Goal: Task Accomplishment & Management: Complete application form

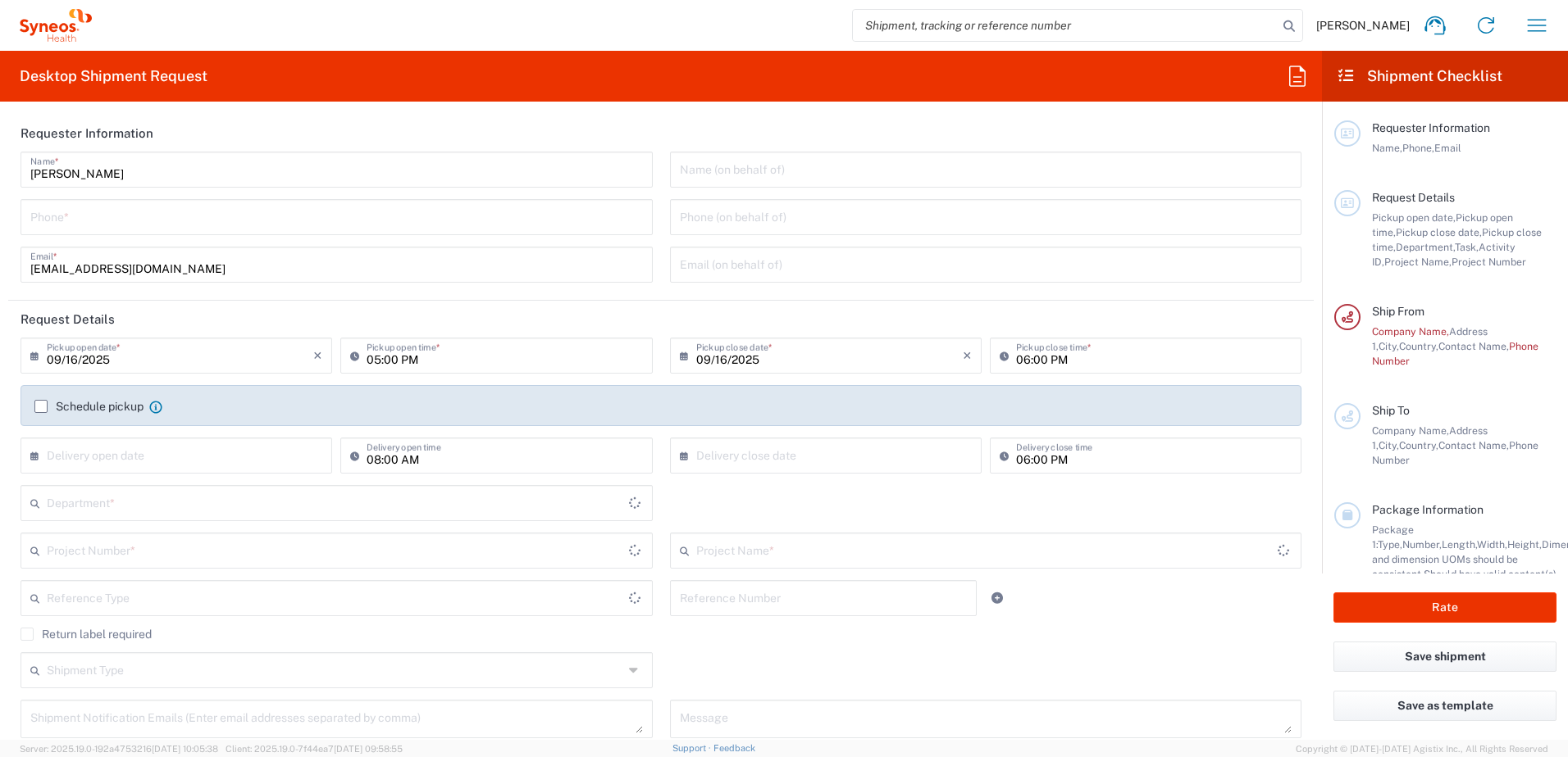
type input "8480"
type input "Tokyo Prefecture"
type input "Japan"
type input "Syneos Health G.K."
click at [119, 361] on input "09/16/2025" at bounding box center [180, 354] width 266 height 29
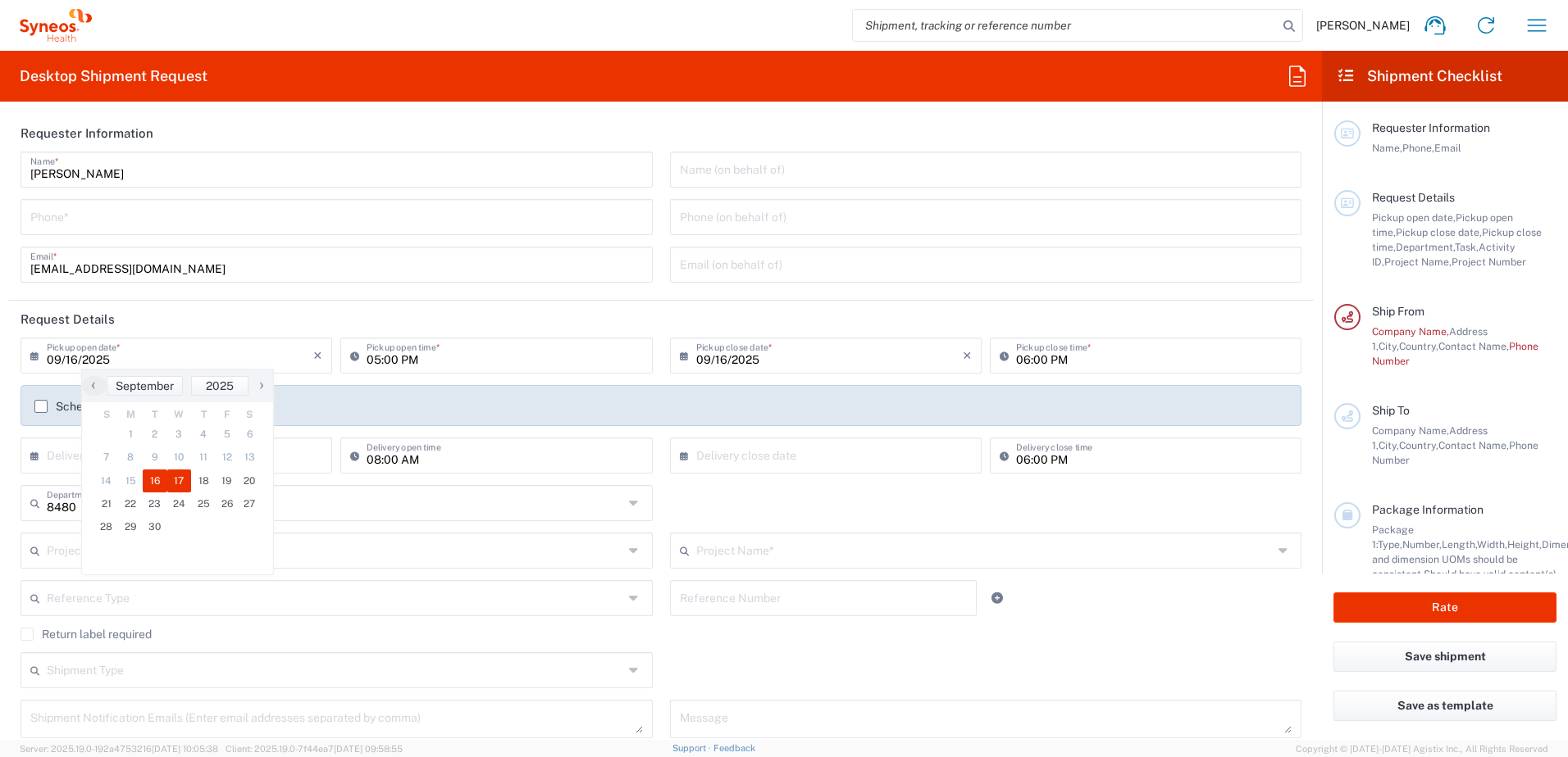
click at [177, 481] on span "17" at bounding box center [180, 481] width 24 height 23
type input "09/17/2025"
click at [387, 354] on input "05:00 PM" at bounding box center [504, 354] width 276 height 29
click at [443, 354] on input "05:00 PM" at bounding box center [504, 354] width 276 height 29
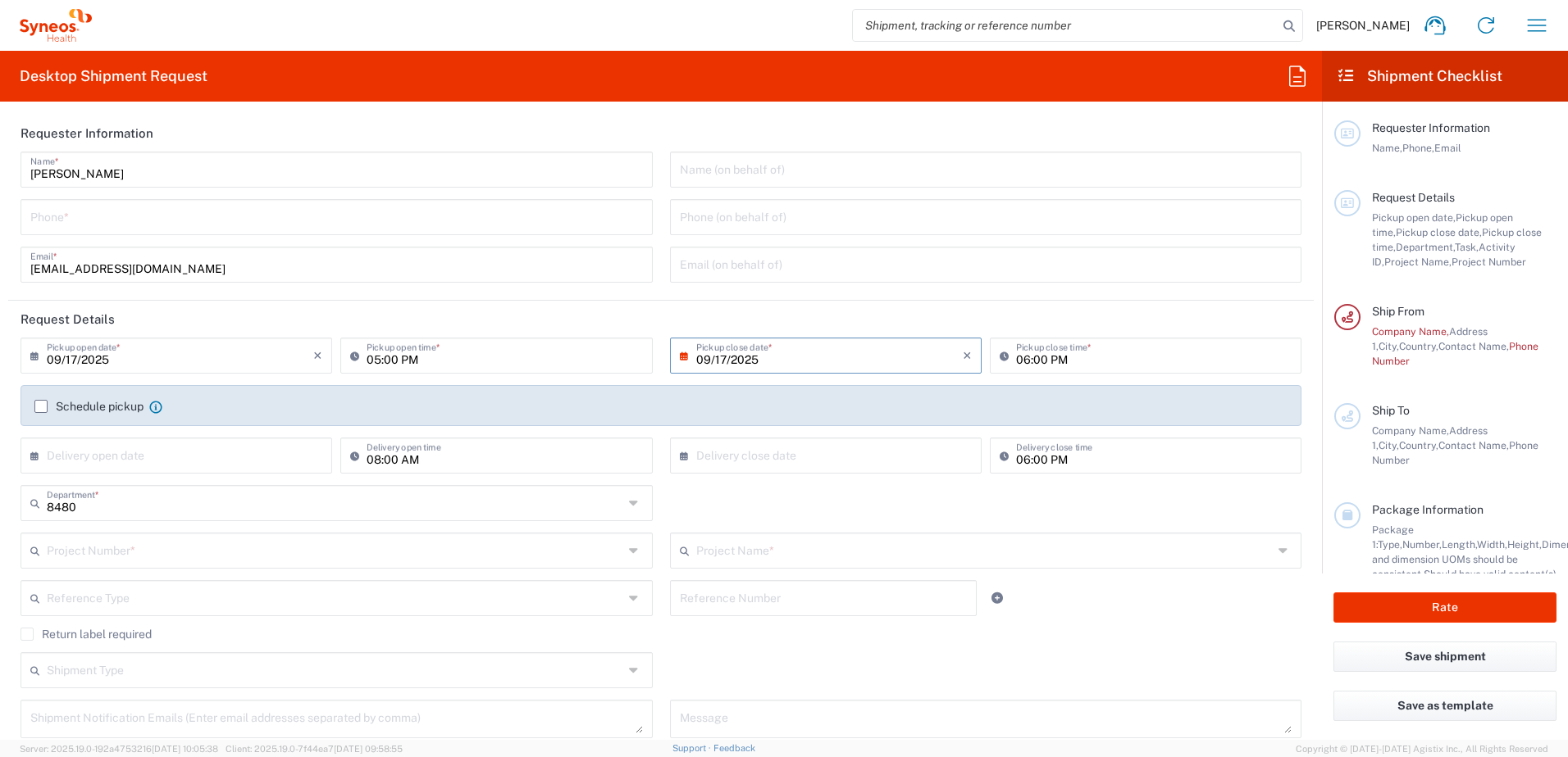
click at [763, 350] on input "09/17/2025" at bounding box center [829, 354] width 266 height 29
click at [388, 355] on input "05:00 PM" at bounding box center [504, 354] width 276 height 29
type input "12:00 PM"
type input "1600"
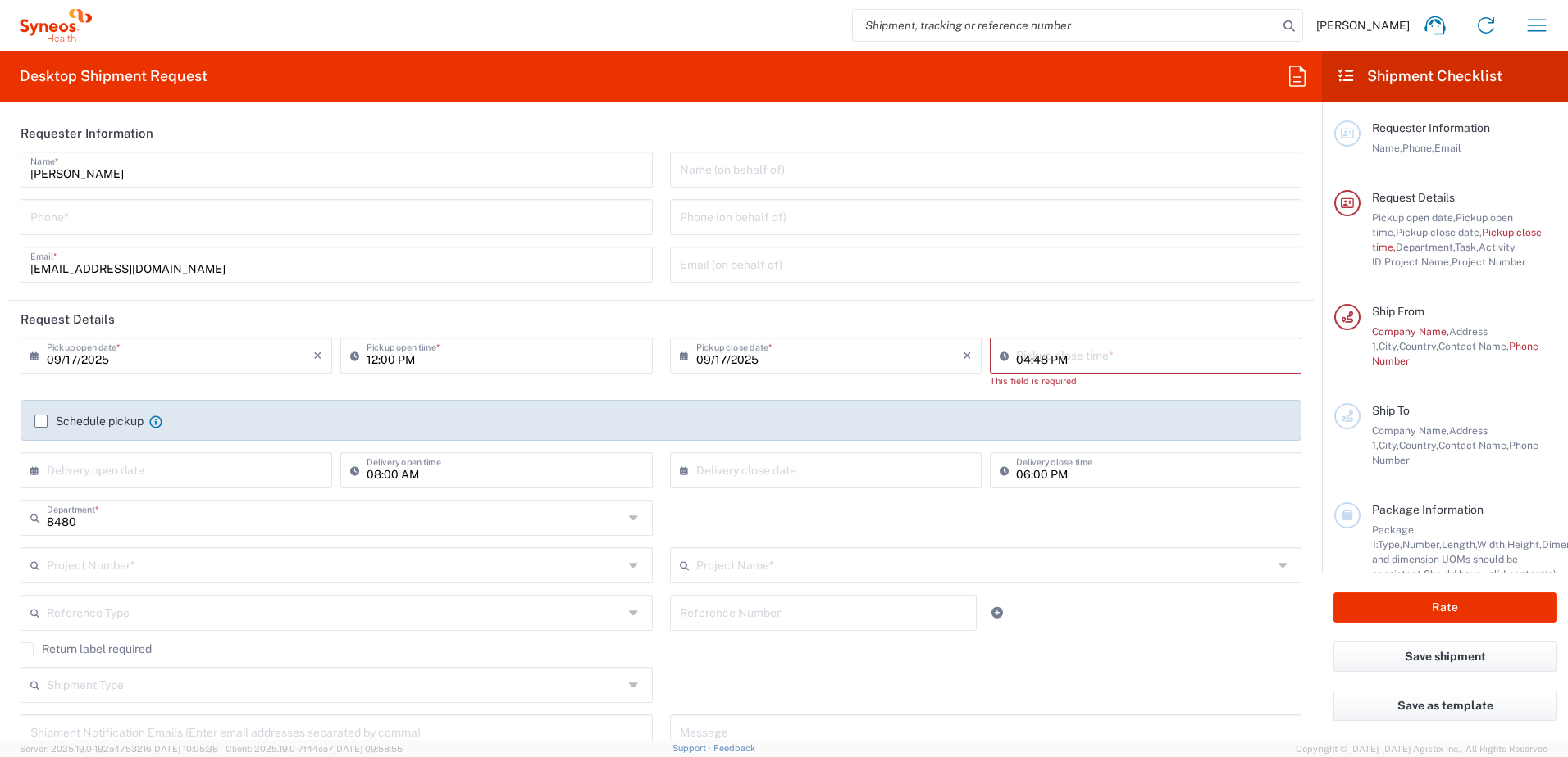
click at [1163, 363] on input "04:48 PM" at bounding box center [1154, 354] width 276 height 29
type input "04:00 PM"
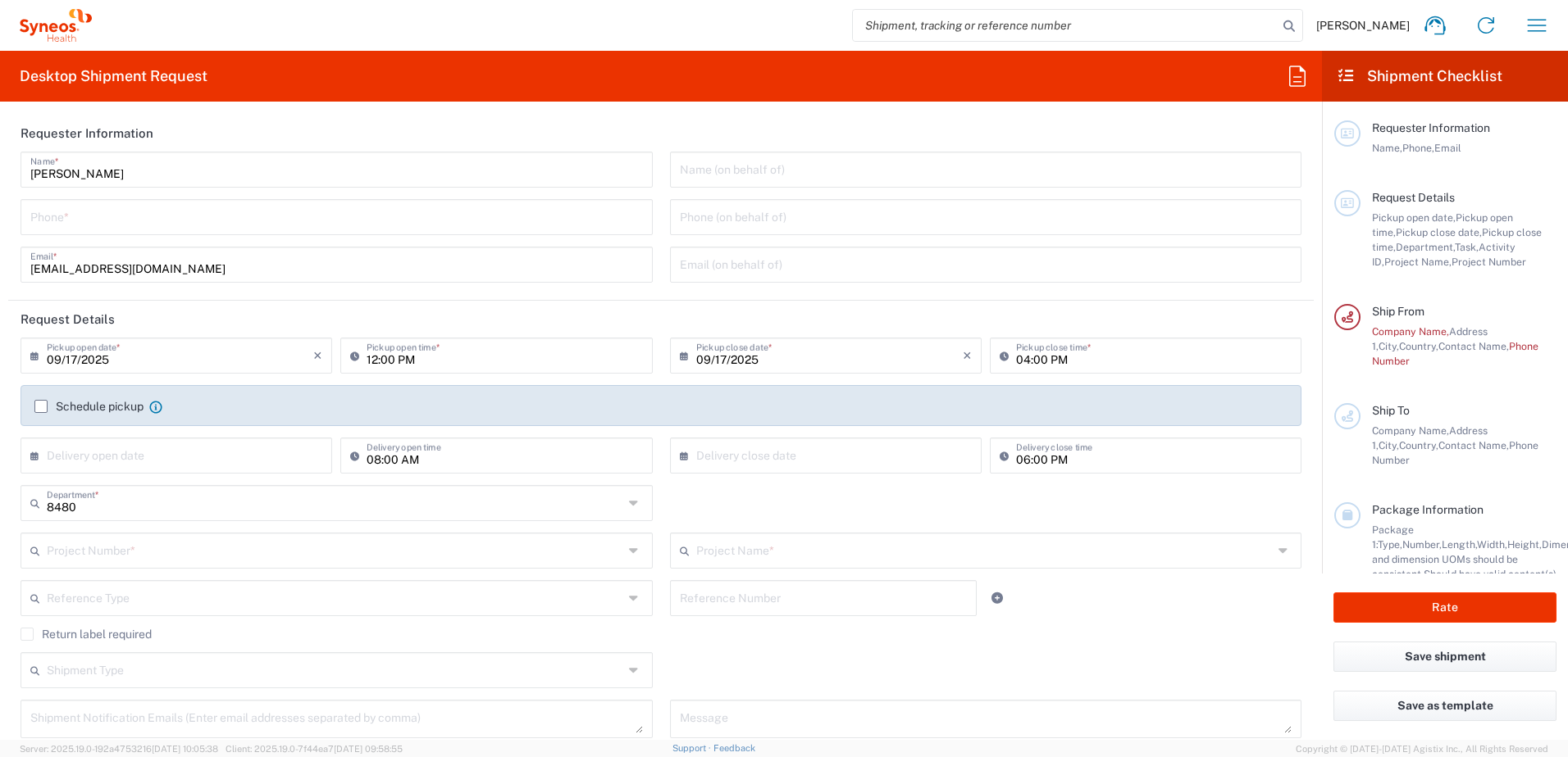
click at [416, 364] on input "12:00 PM" at bounding box center [504, 354] width 276 height 29
click at [1055, 365] on input "04:00 PM" at bounding box center [1154, 354] width 276 height 29
click at [41, 404] on label "Schedule pickup" at bounding box center [89, 407] width 109 height 13
click at [41, 407] on input "Schedule pickup" at bounding box center [41, 407] width 0 height 0
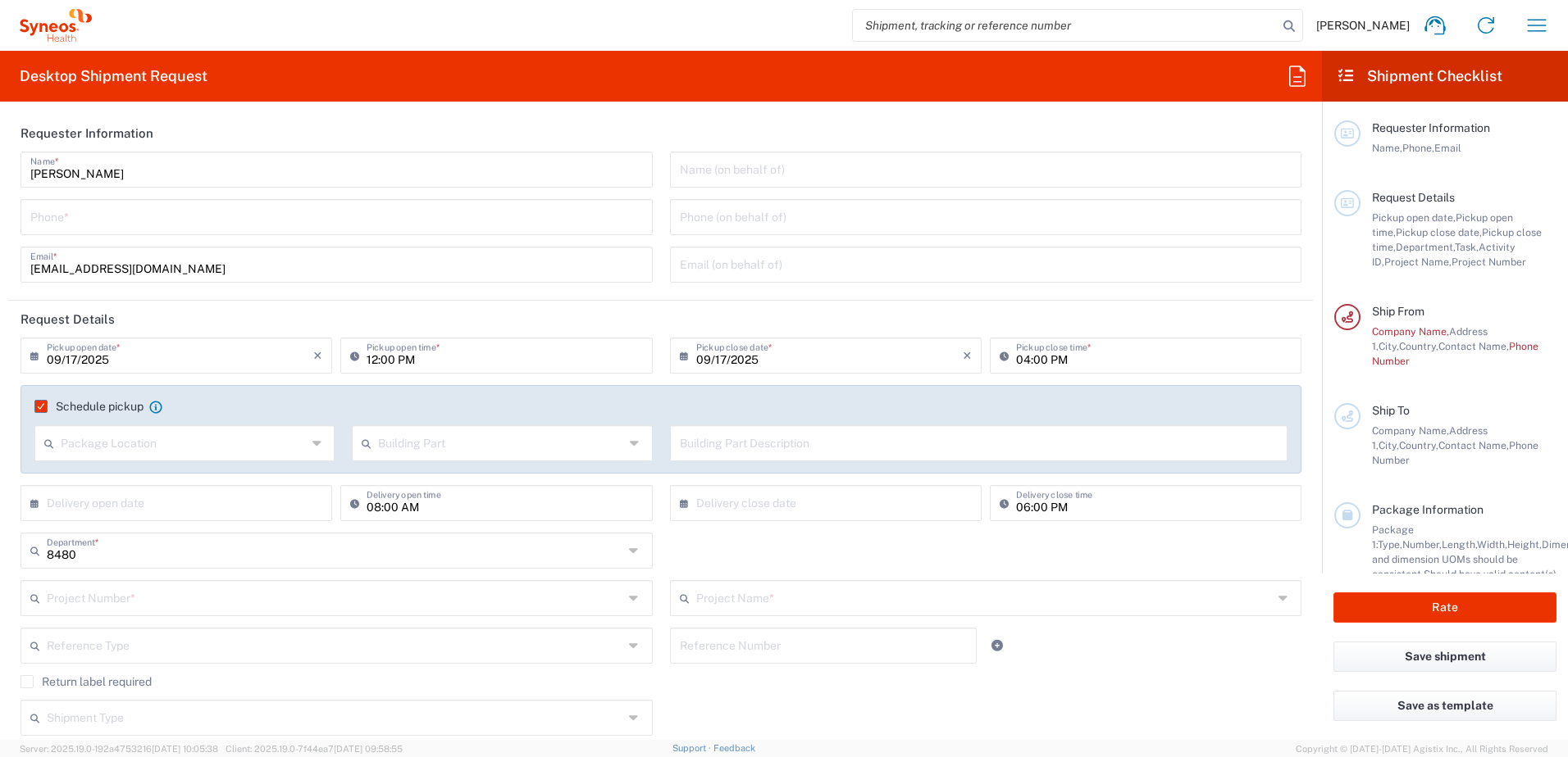
click at [41, 404] on label "Schedule pickup" at bounding box center [89, 407] width 109 height 13
click at [36, 407] on input "Schedule pickup" at bounding box center [36, 407] width 0 height 0
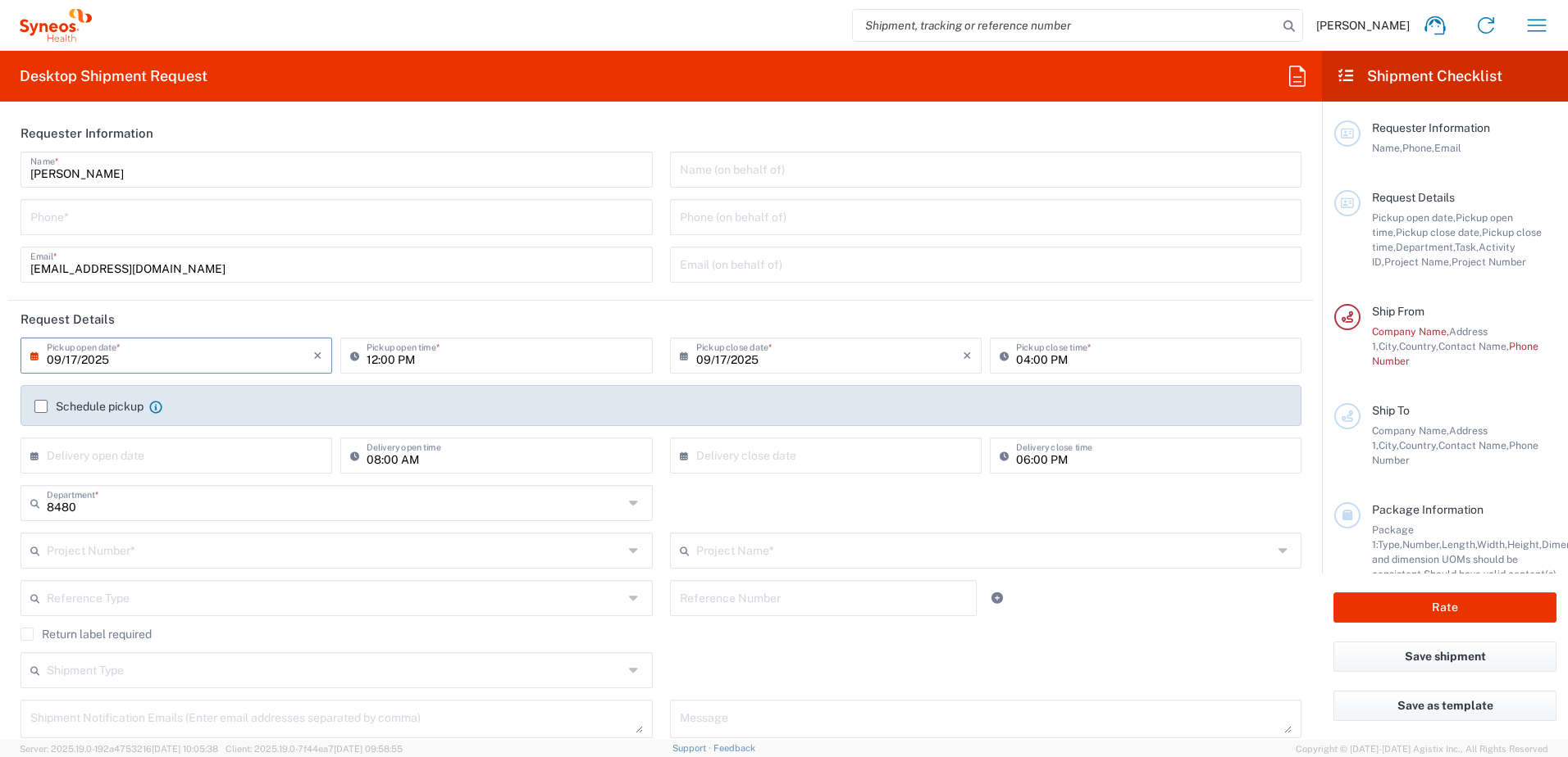
click at [143, 357] on input "09/17/2025" at bounding box center [180, 354] width 266 height 29
click at [400, 368] on input "12:00 PM" at bounding box center [504, 354] width 276 height 29
click at [199, 501] on input "text" at bounding box center [335, 502] width 577 height 29
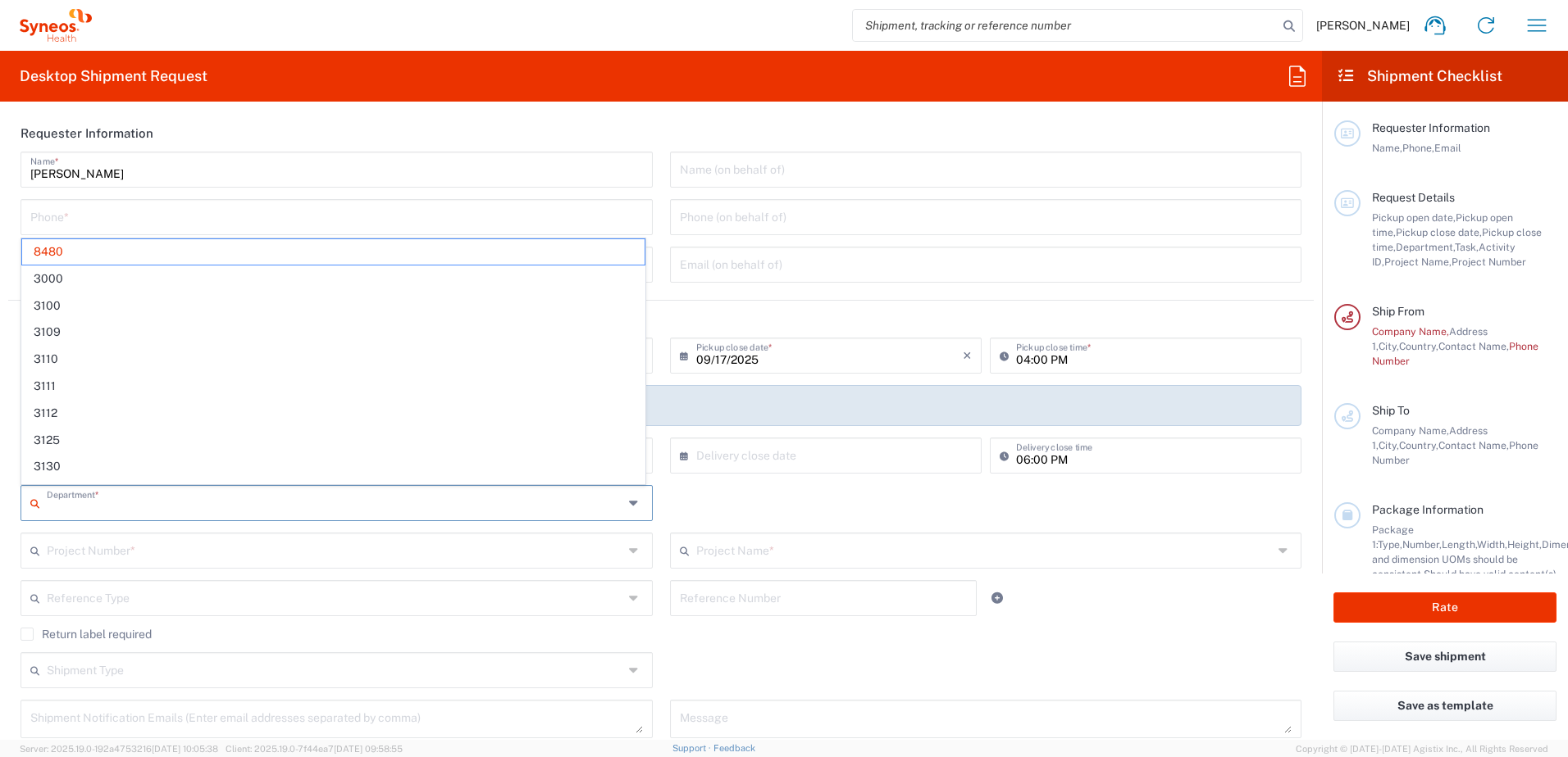
click at [199, 501] on input "text" at bounding box center [335, 502] width 577 height 29
click at [770, 507] on div "Department * 8480 3000 3100 3109 3110 3111 3112 3125 3130 3135 3136 3150 3155 3…" at bounding box center [661, 508] width 1298 height 48
type input "8480"
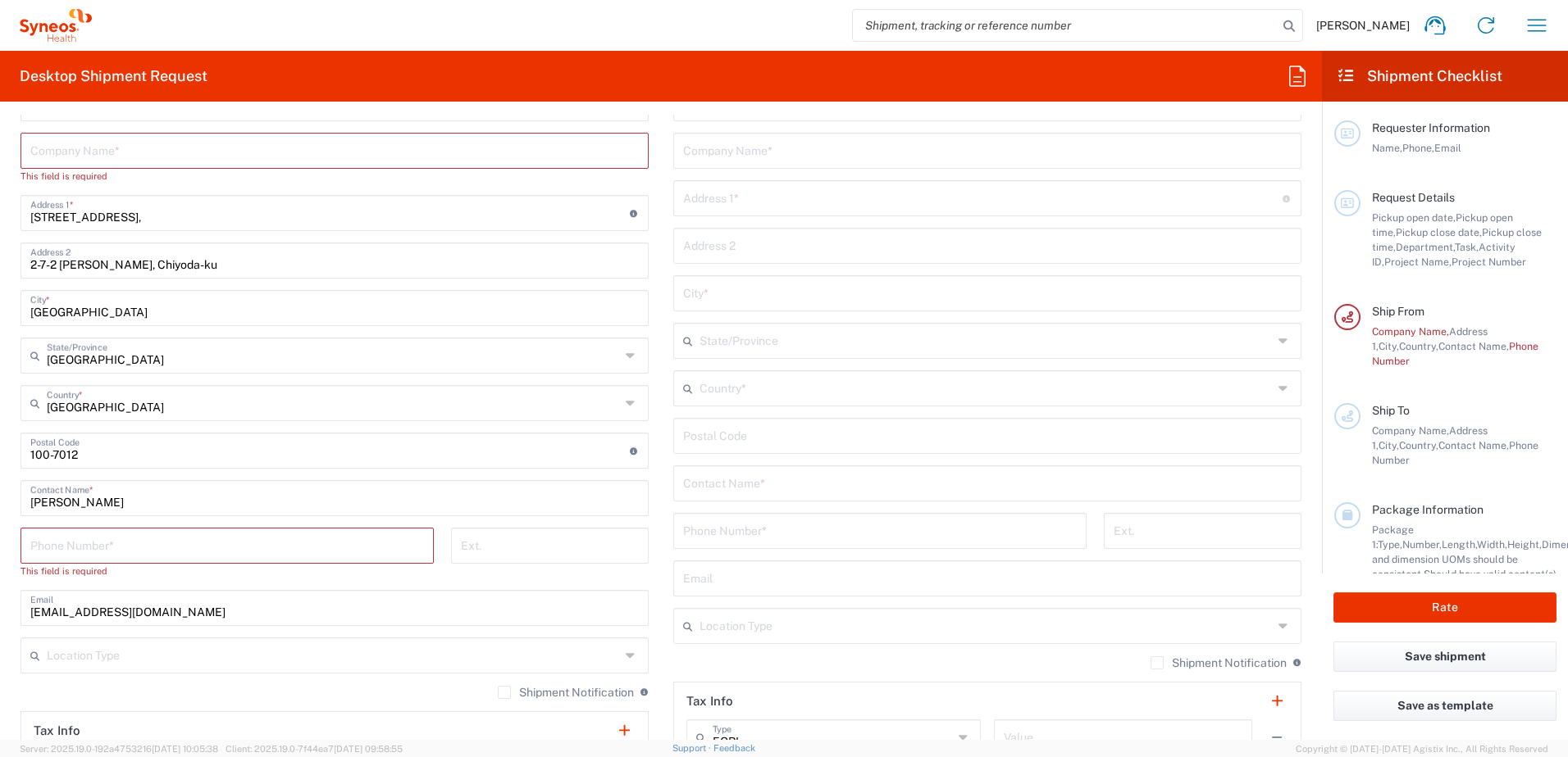
scroll to position [737, 0]
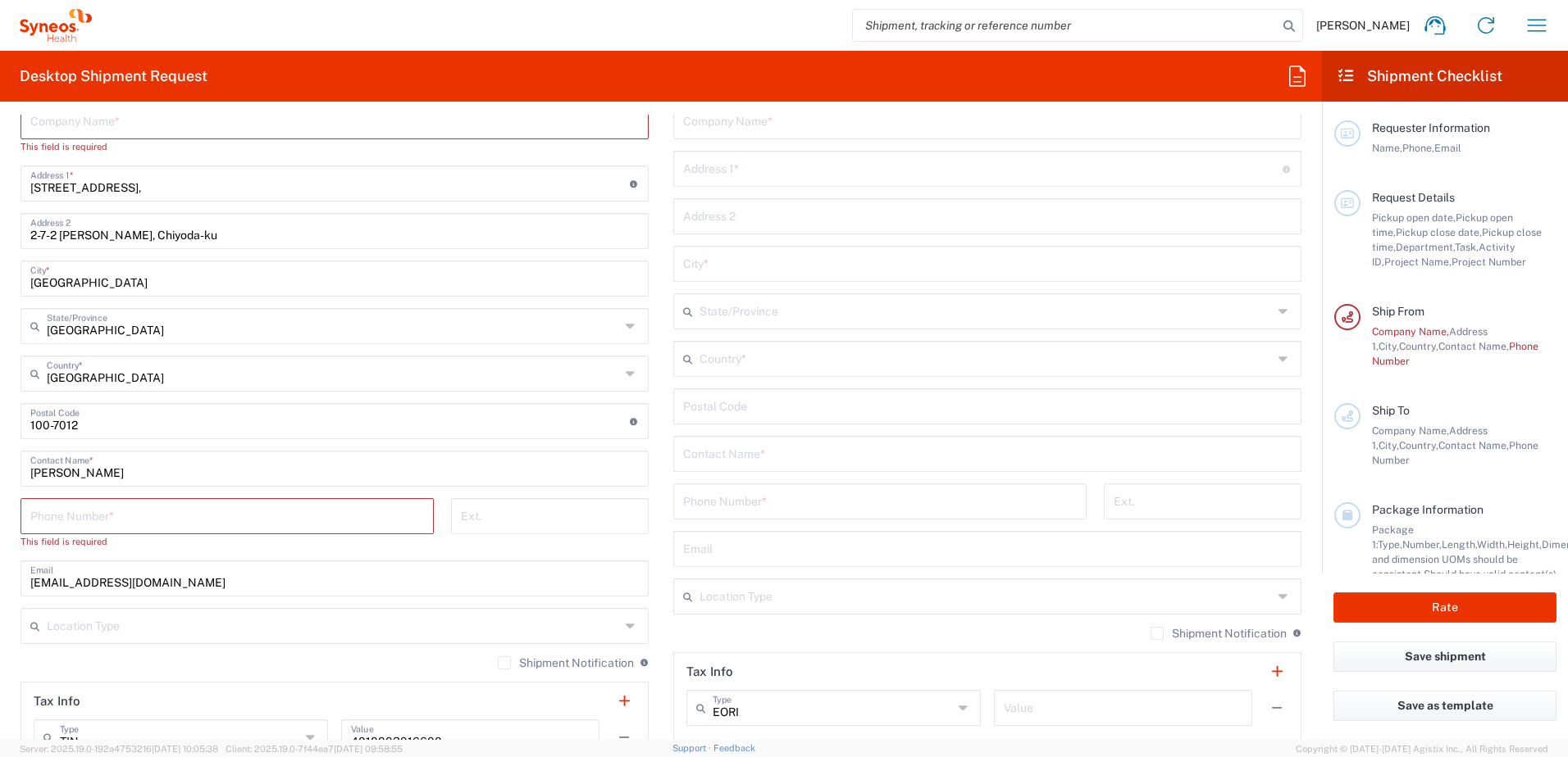
click at [281, 528] on input "tel" at bounding box center [226, 515] width 394 height 29
paste input "080-4026-6408"
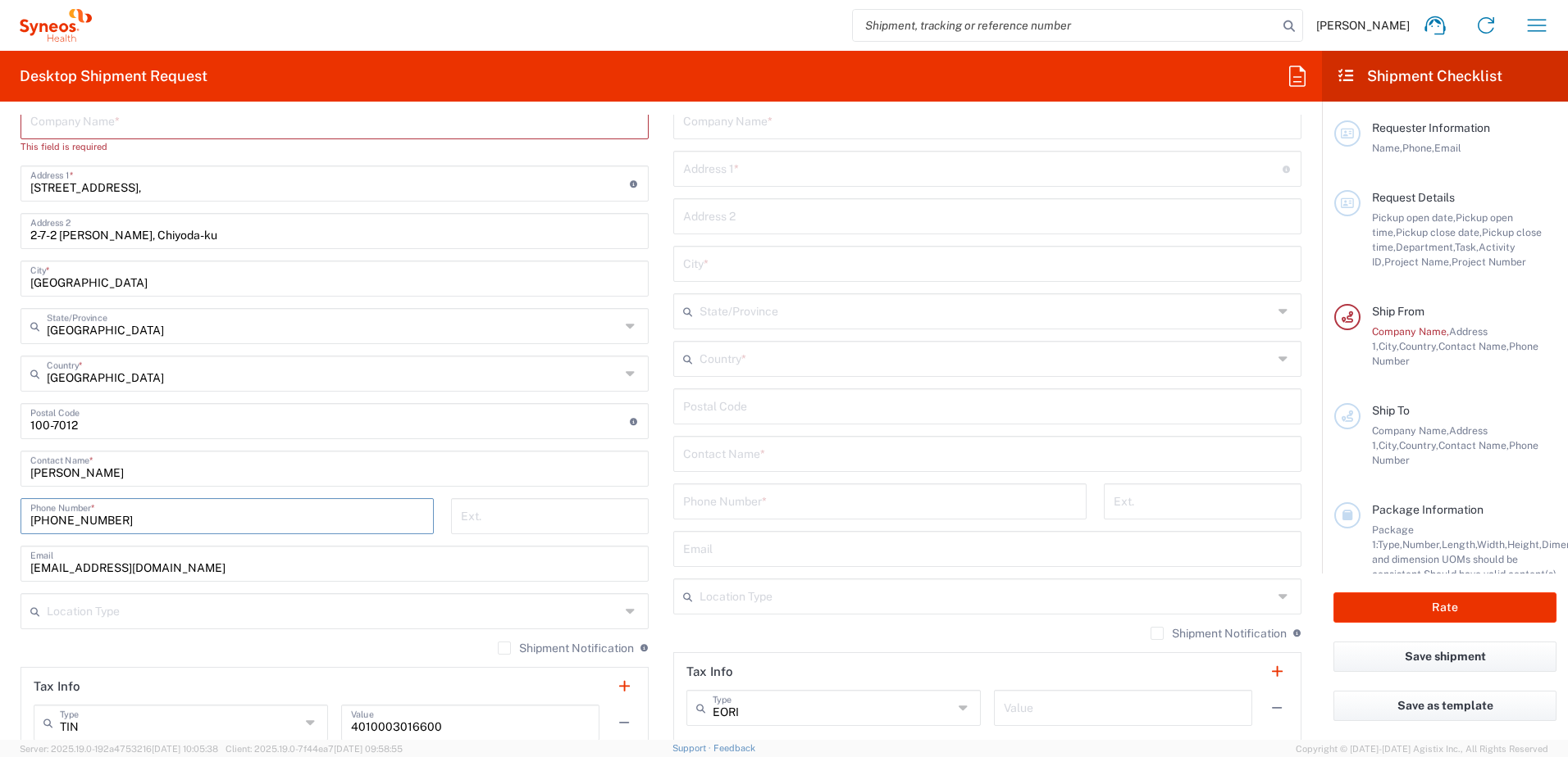
click at [343, 526] on input "080-4026-6408" at bounding box center [226, 515] width 394 height 29
click at [190, 554] on input "noriko.beppu@syneoshealth.com" at bounding box center [334, 563] width 609 height 29
click at [163, 522] on input "080-4026-6408" at bounding box center [226, 515] width 394 height 29
type input "+81 80 4026 6408"
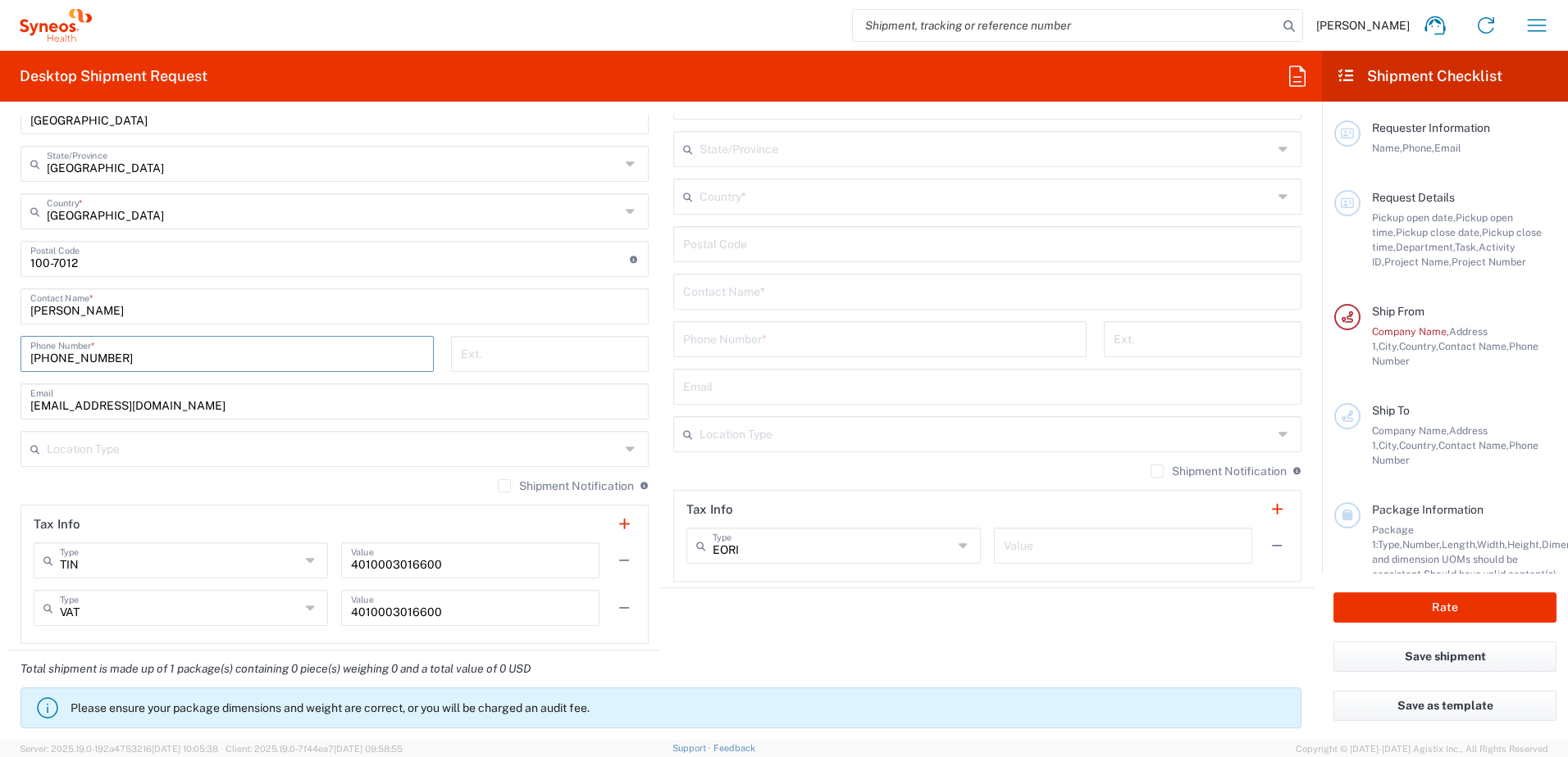
scroll to position [902, 0]
click at [390, 445] on input "text" at bounding box center [333, 446] width 573 height 29
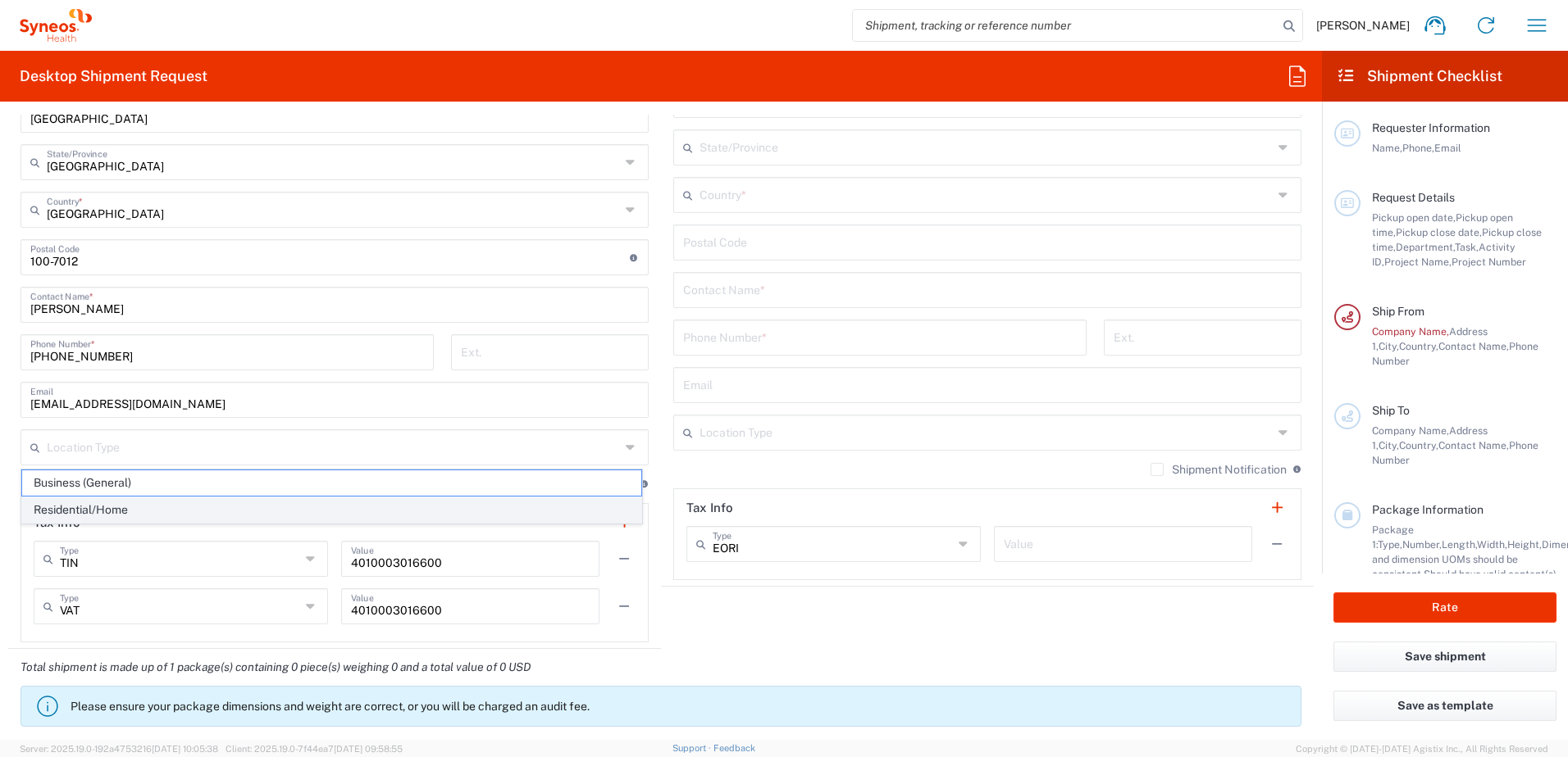
click at [147, 501] on span "Residential/Home" at bounding box center [332, 509] width 619 height 25
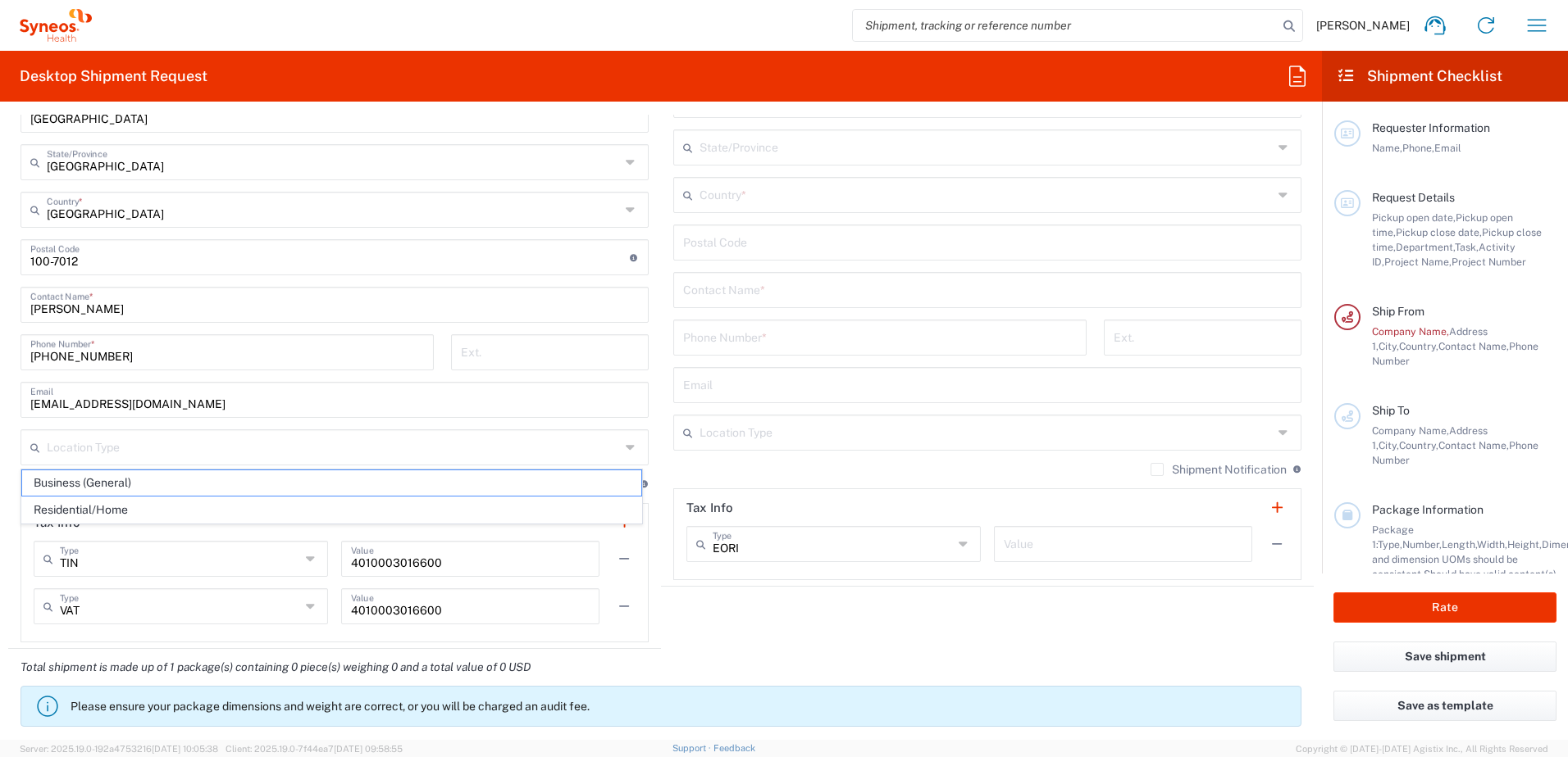
type input "Residential/Home"
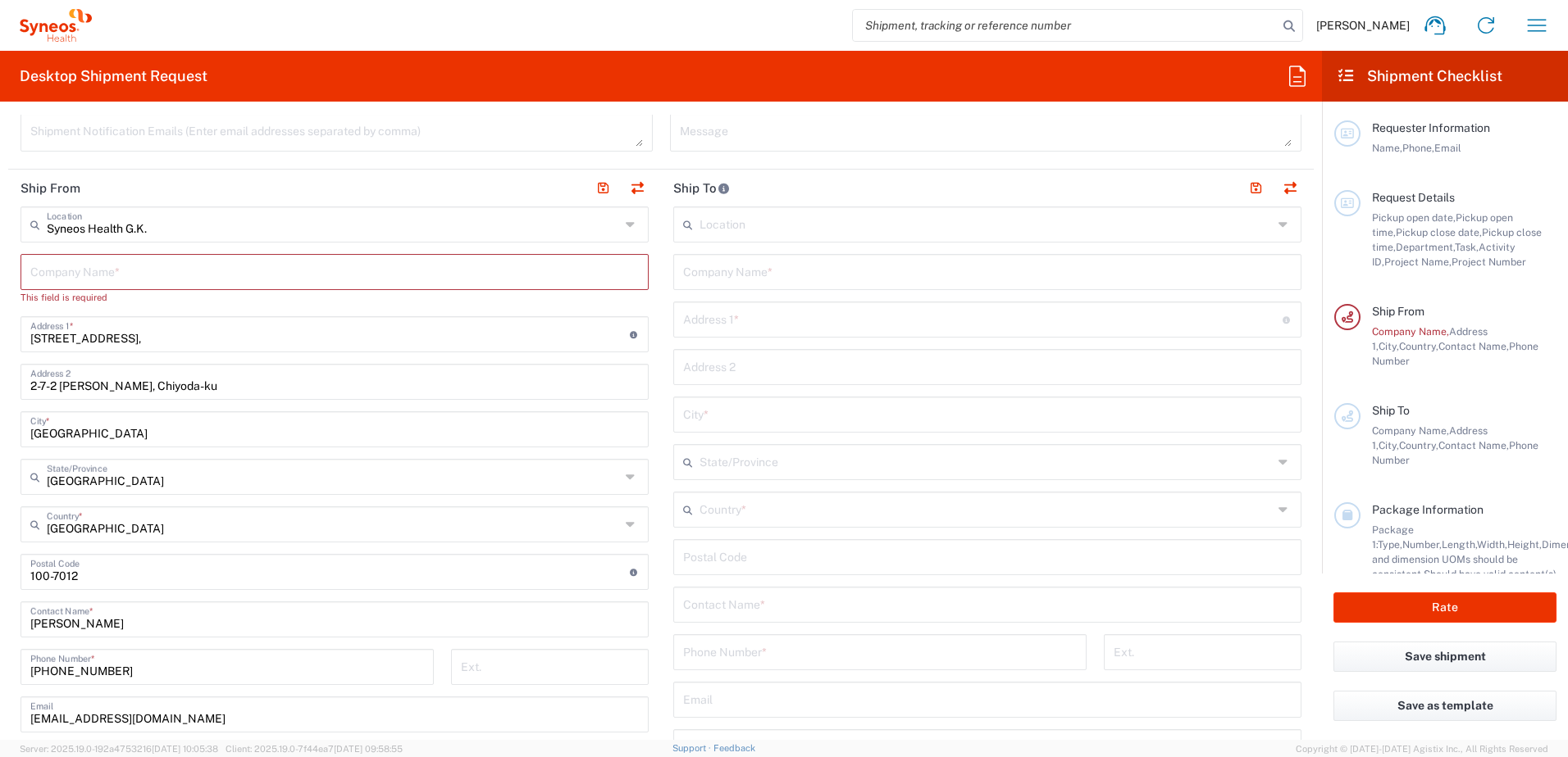
scroll to position [492, 0]
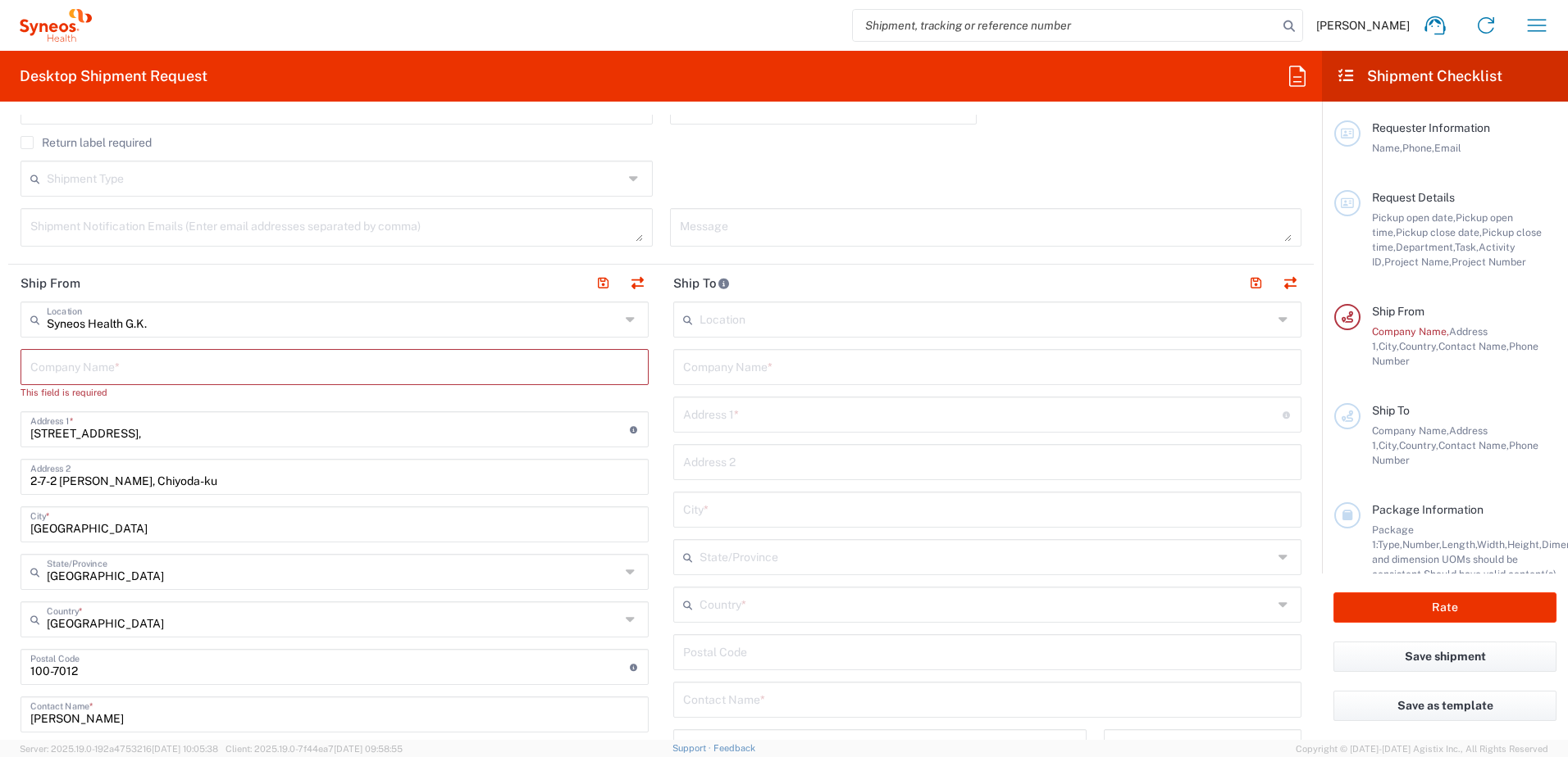
click at [118, 370] on input "text" at bounding box center [334, 365] width 609 height 29
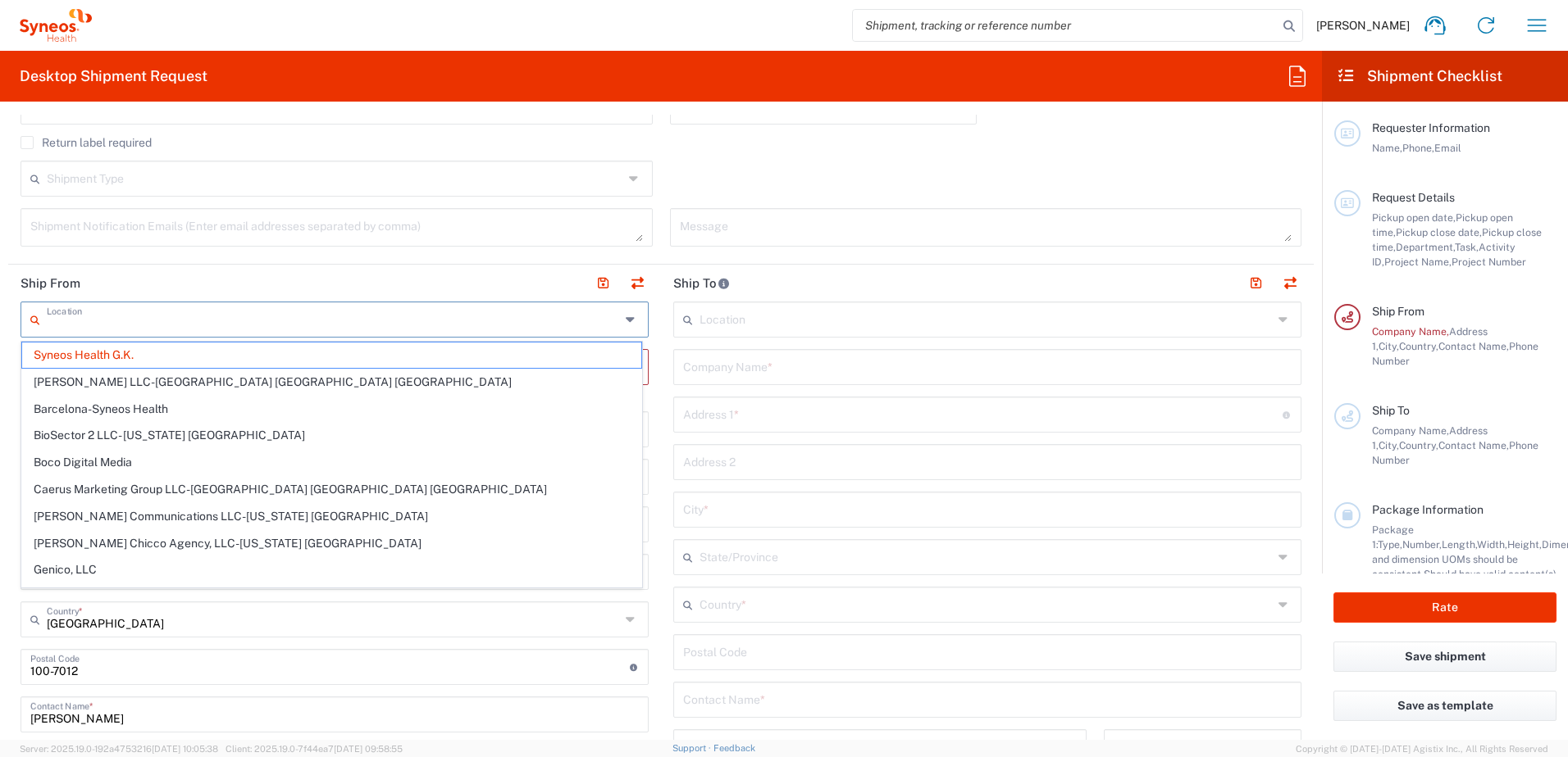
click at [176, 323] on input "text" at bounding box center [333, 318] width 573 height 29
click at [139, 369] on li "Addison Whitney LLC-Morrisvile NC US" at bounding box center [332, 382] width 621 height 27
click at [132, 358] on input "text" at bounding box center [334, 365] width 609 height 29
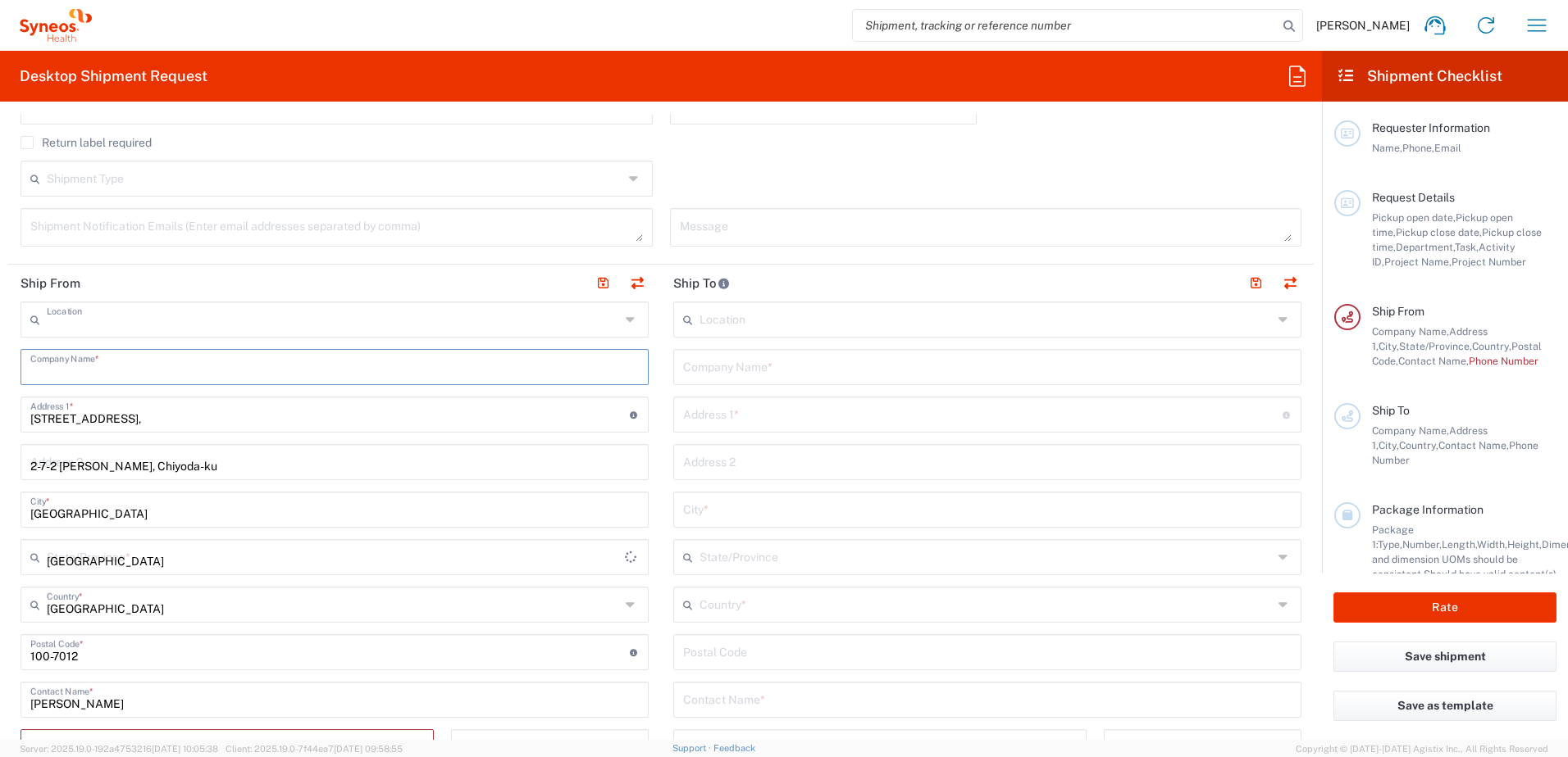
type input "Addison Whitney LLC-Morrisvile NC US"
type input "Addison Whitney LLC"
type input "1030 Sync St"
type input "Morrisville"
type input "United States"
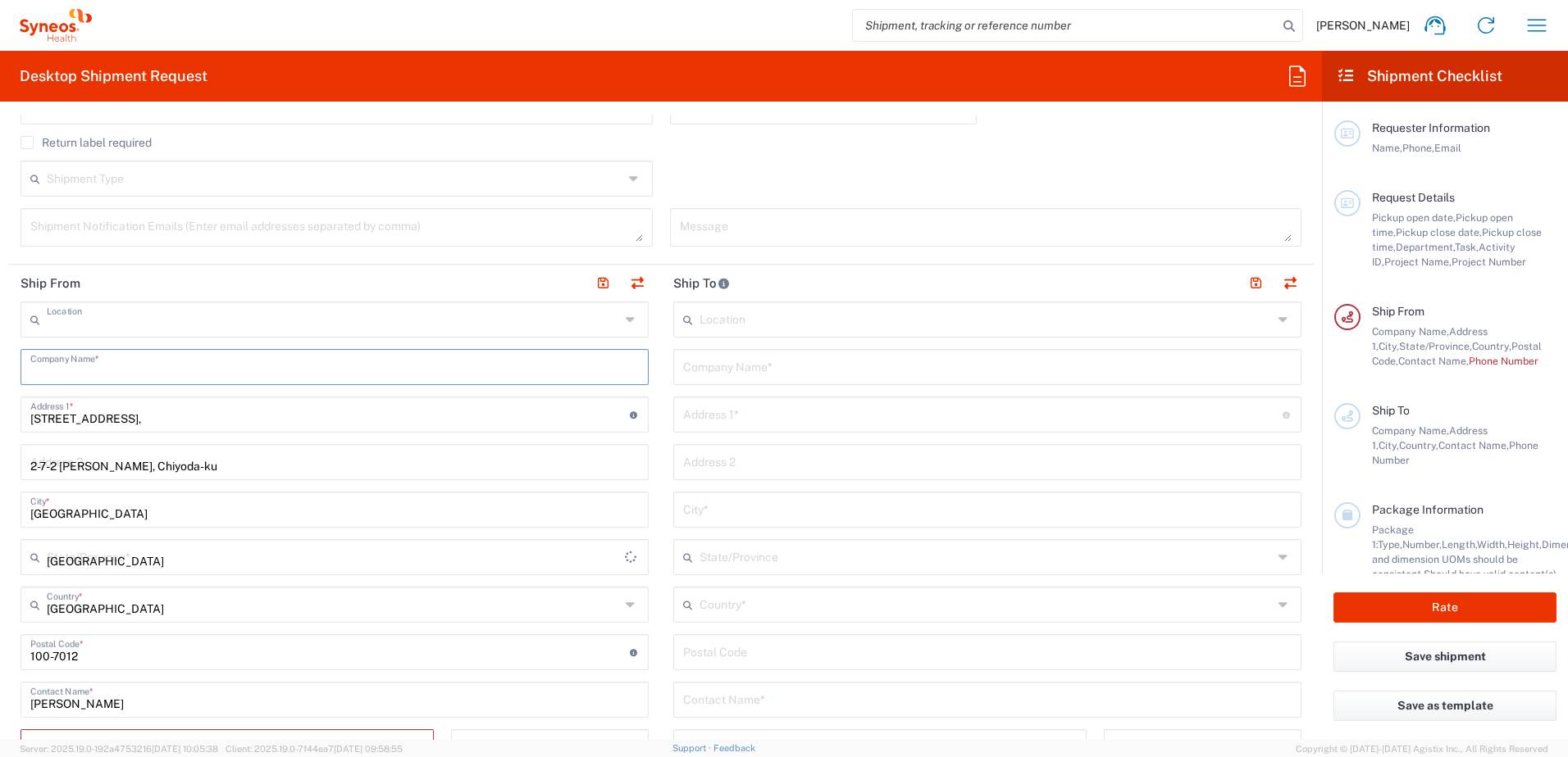
type input "27560"
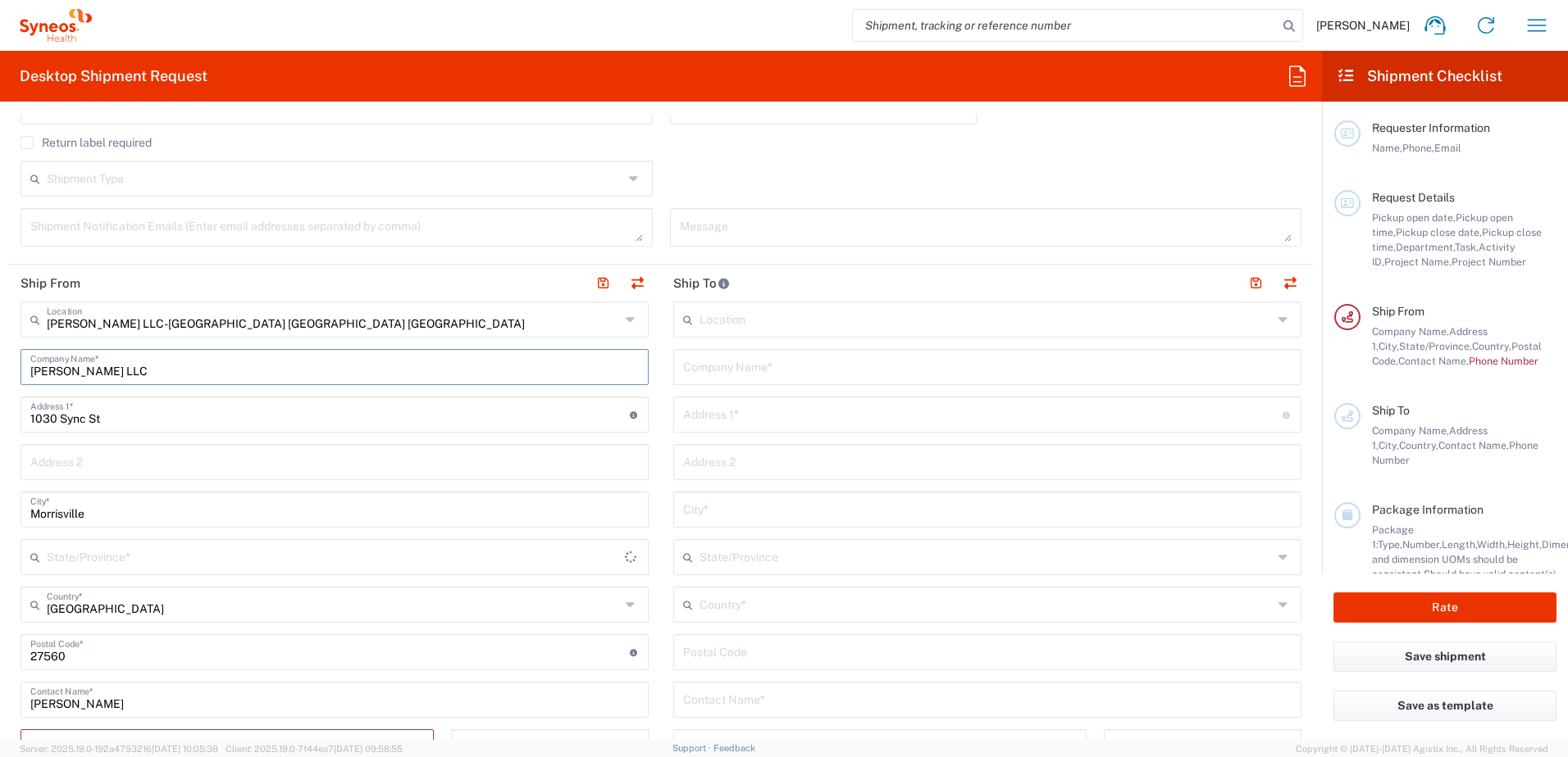
click at [131, 357] on input "Addison Whitney LLC" at bounding box center [334, 365] width 609 height 29
click at [155, 317] on input "text" at bounding box center [333, 318] width 573 height 29
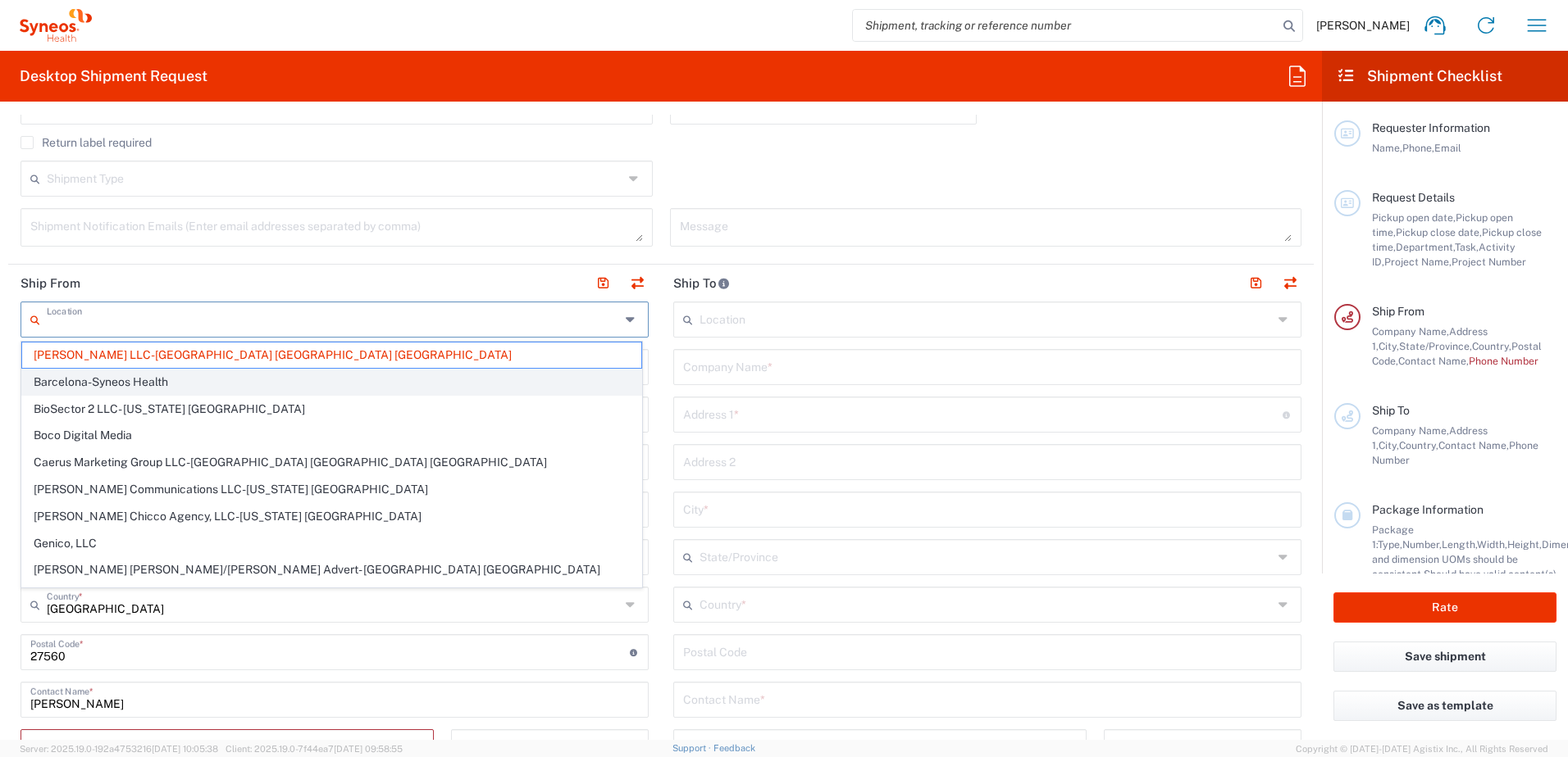
type input "North Carolina"
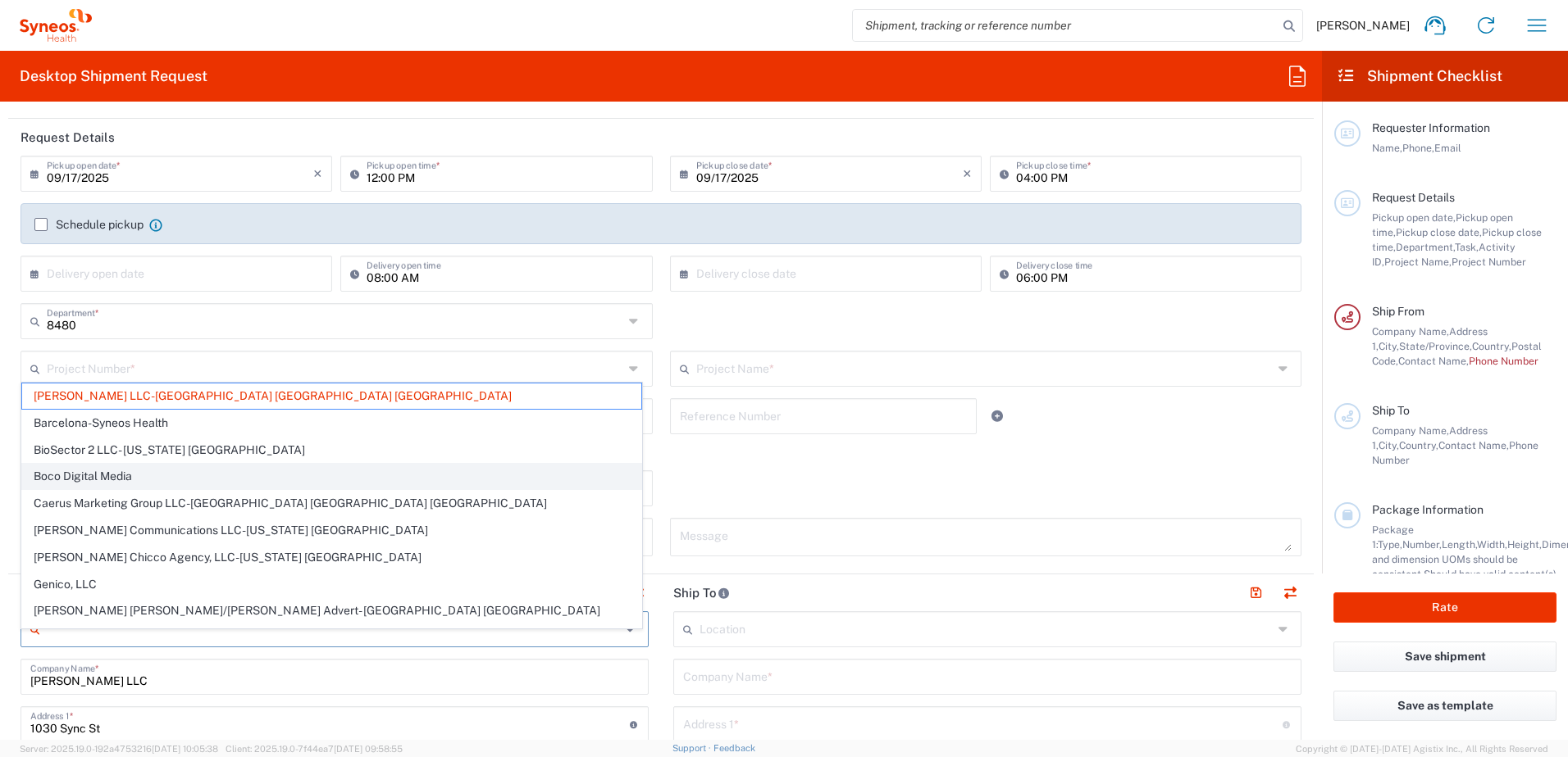
scroll to position [164, 0]
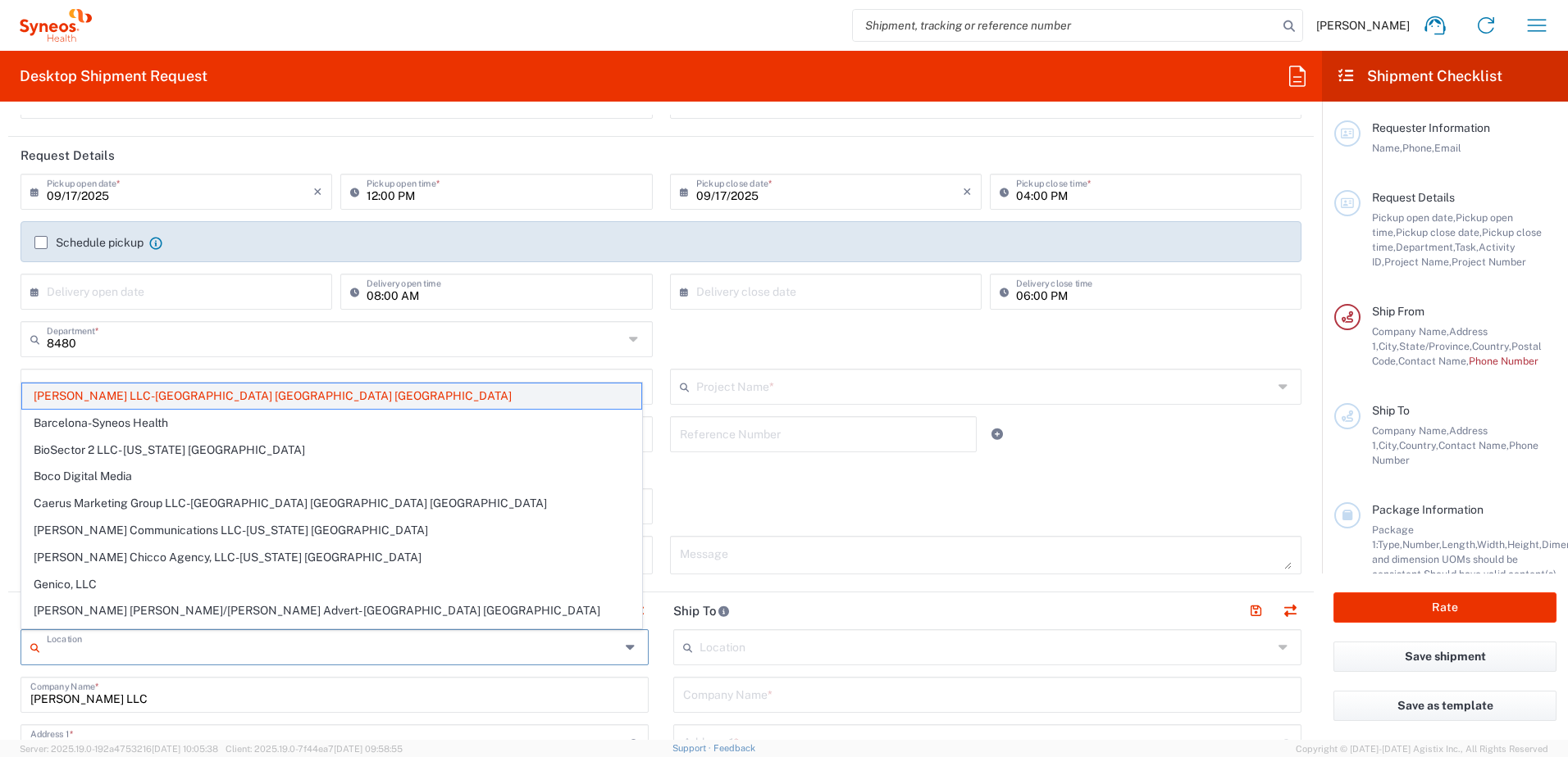
click at [275, 402] on span "Addison Whitney LLC-Morrisvile NC US" at bounding box center [332, 395] width 619 height 25
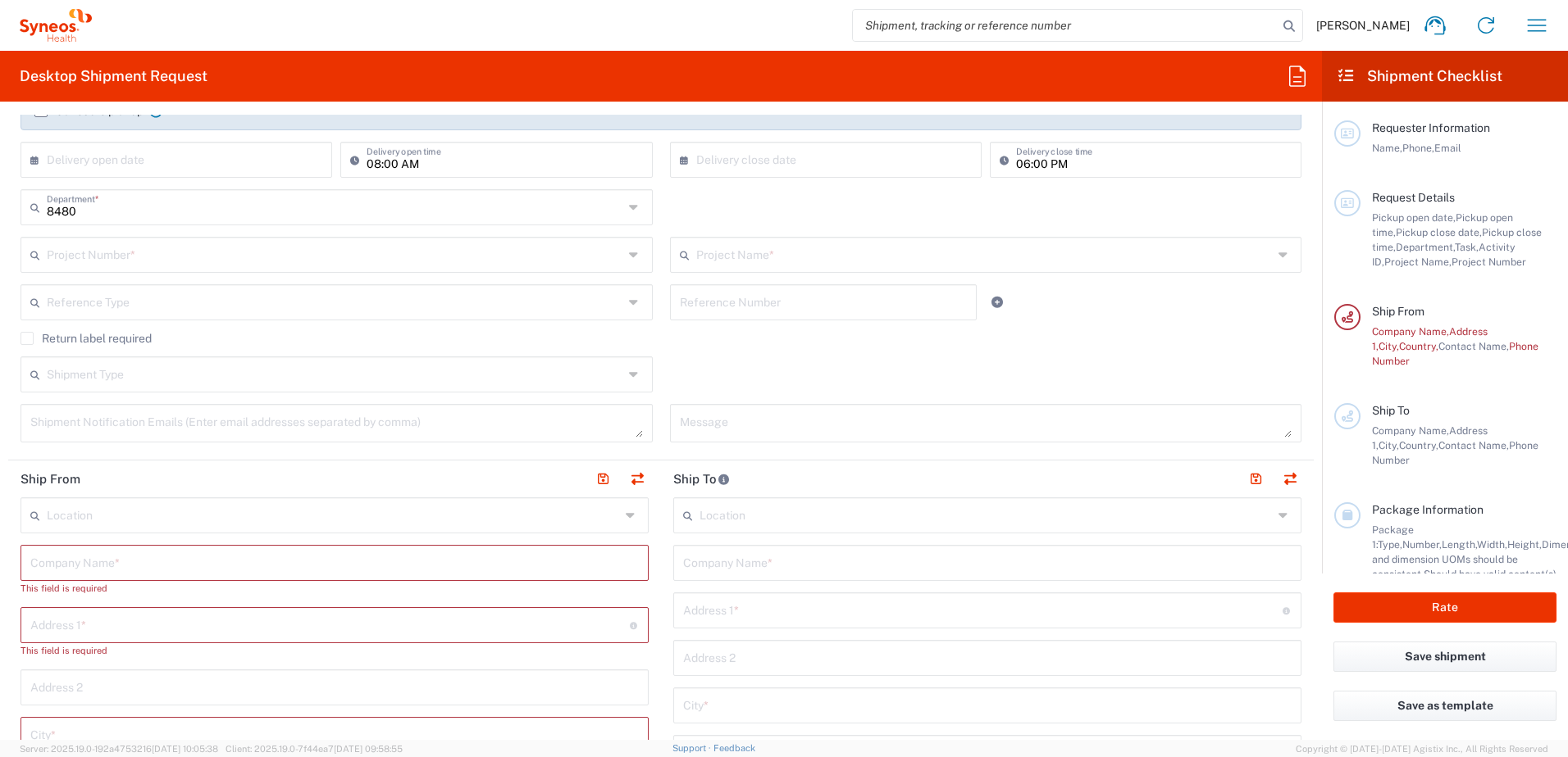
scroll to position [328, 0]
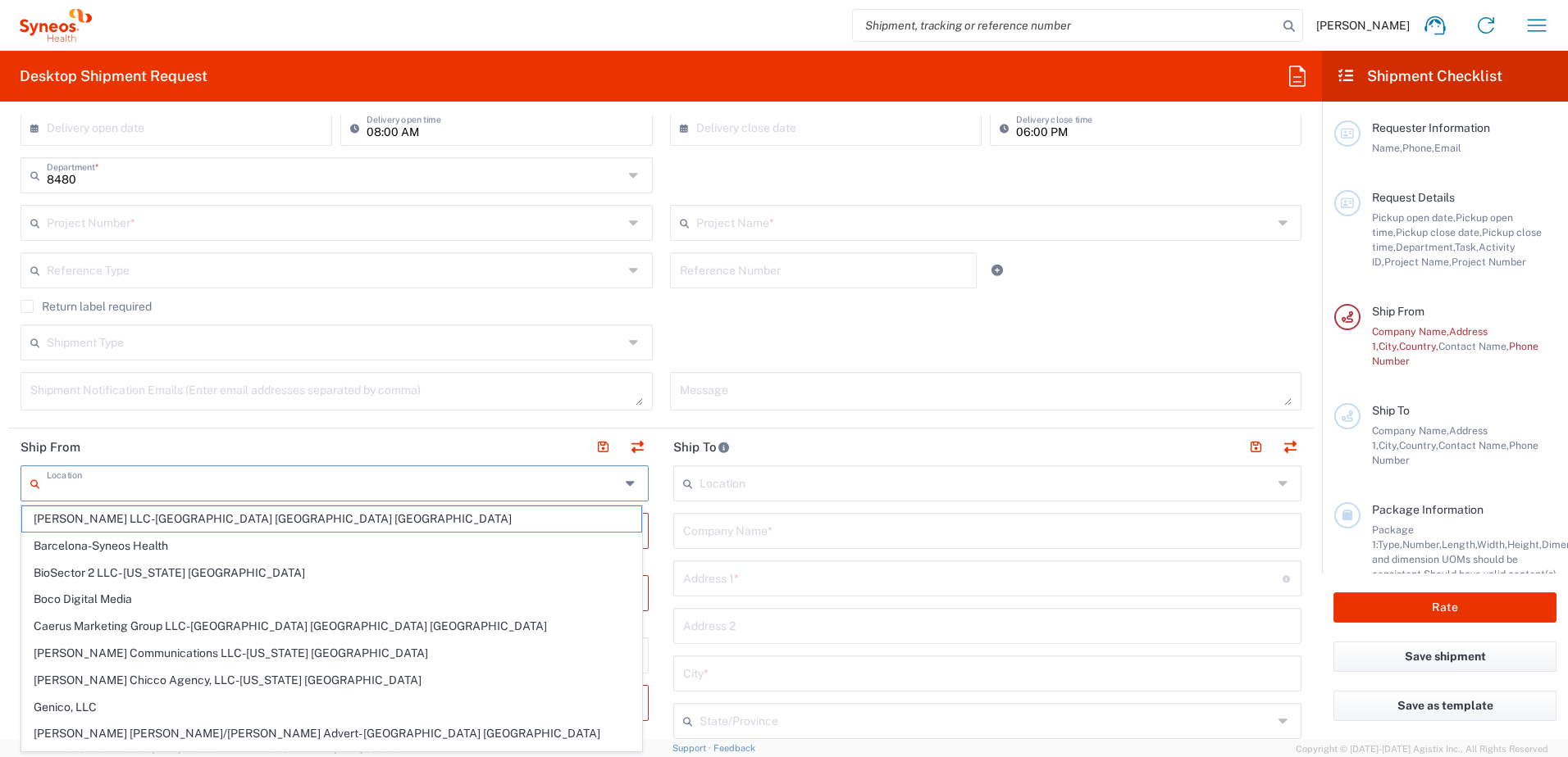
click at [159, 479] on input "text" at bounding box center [333, 482] width 573 height 29
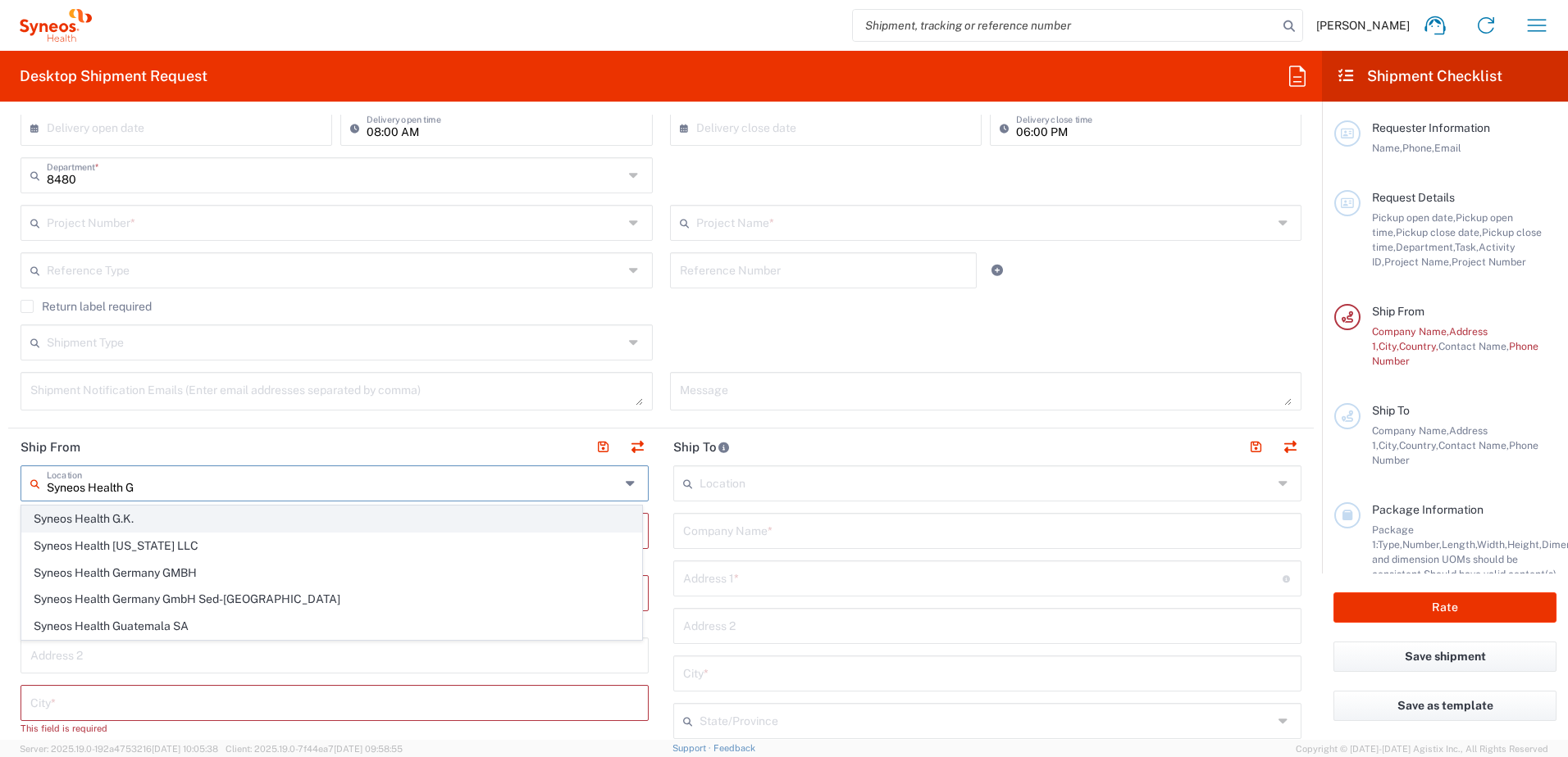
click at [118, 524] on span "Syneos Health G.K." at bounding box center [332, 519] width 619 height 25
type input "Syneos Health G.K."
type input "12F JP Tower,"
type input "2-7-2 Marunouchi, Chiyoda-ku"
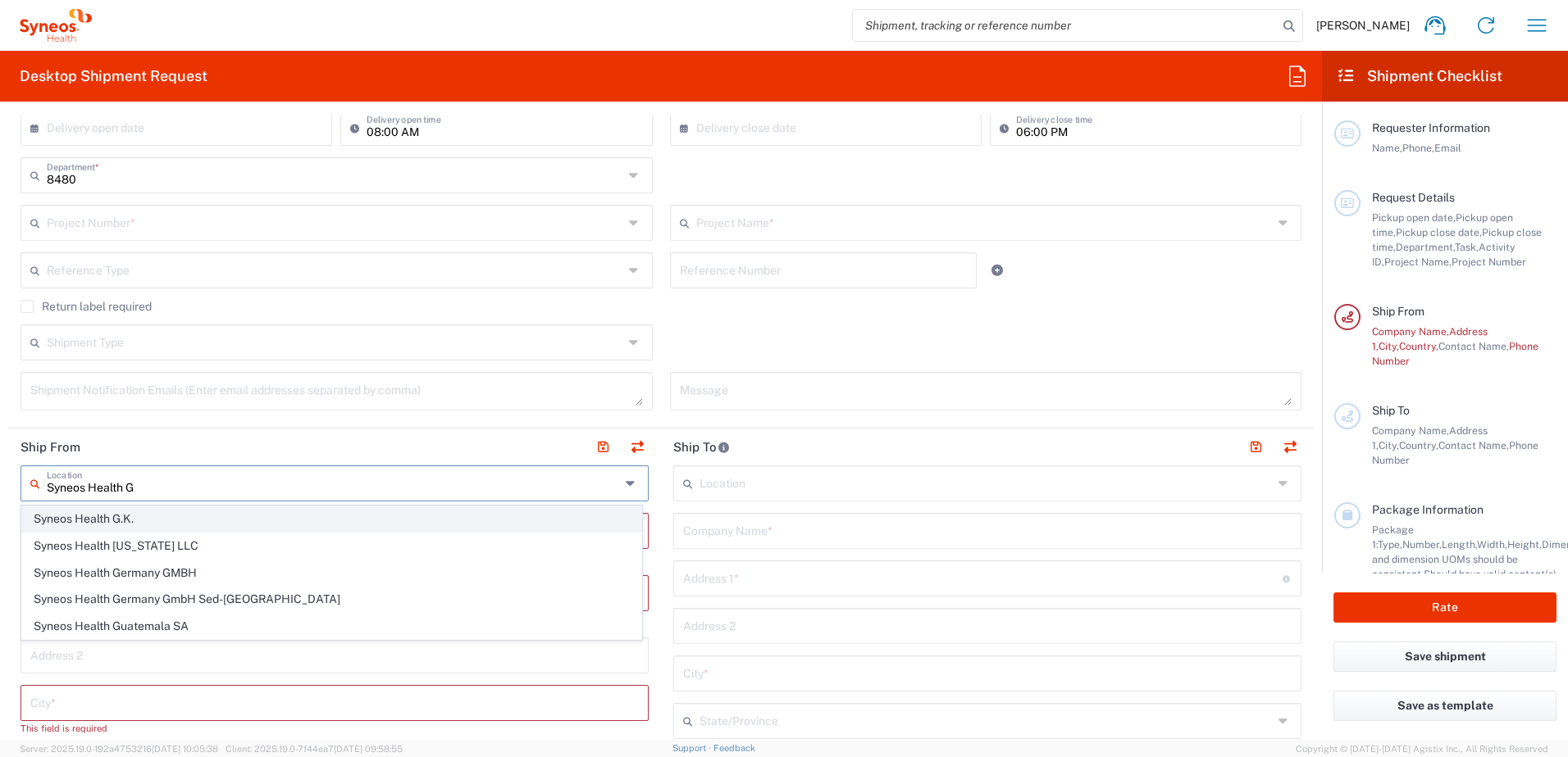
type input "Tokyo"
type input "Japan"
type input "100-7012"
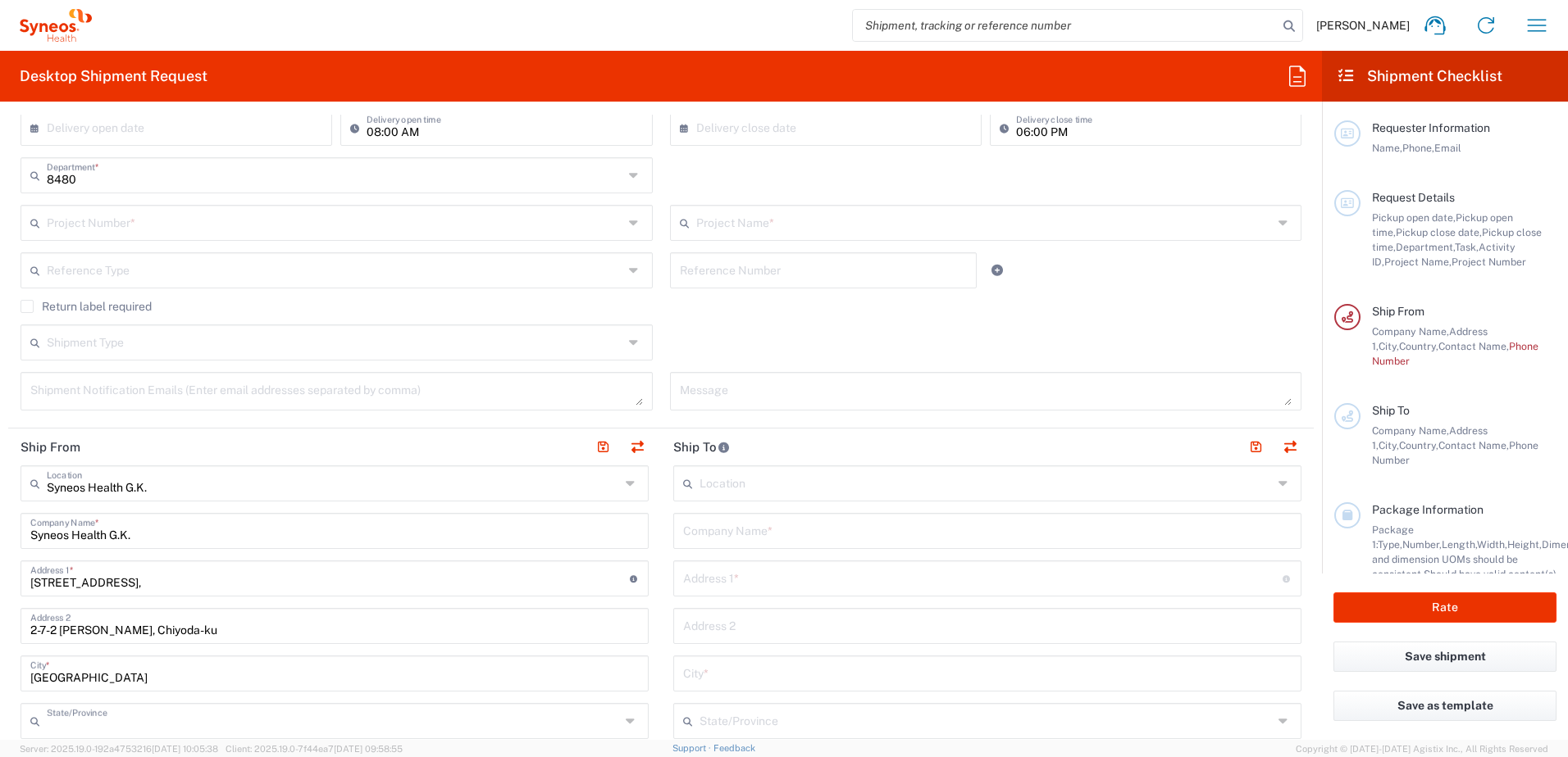
type input "Tokyo Prefecture"
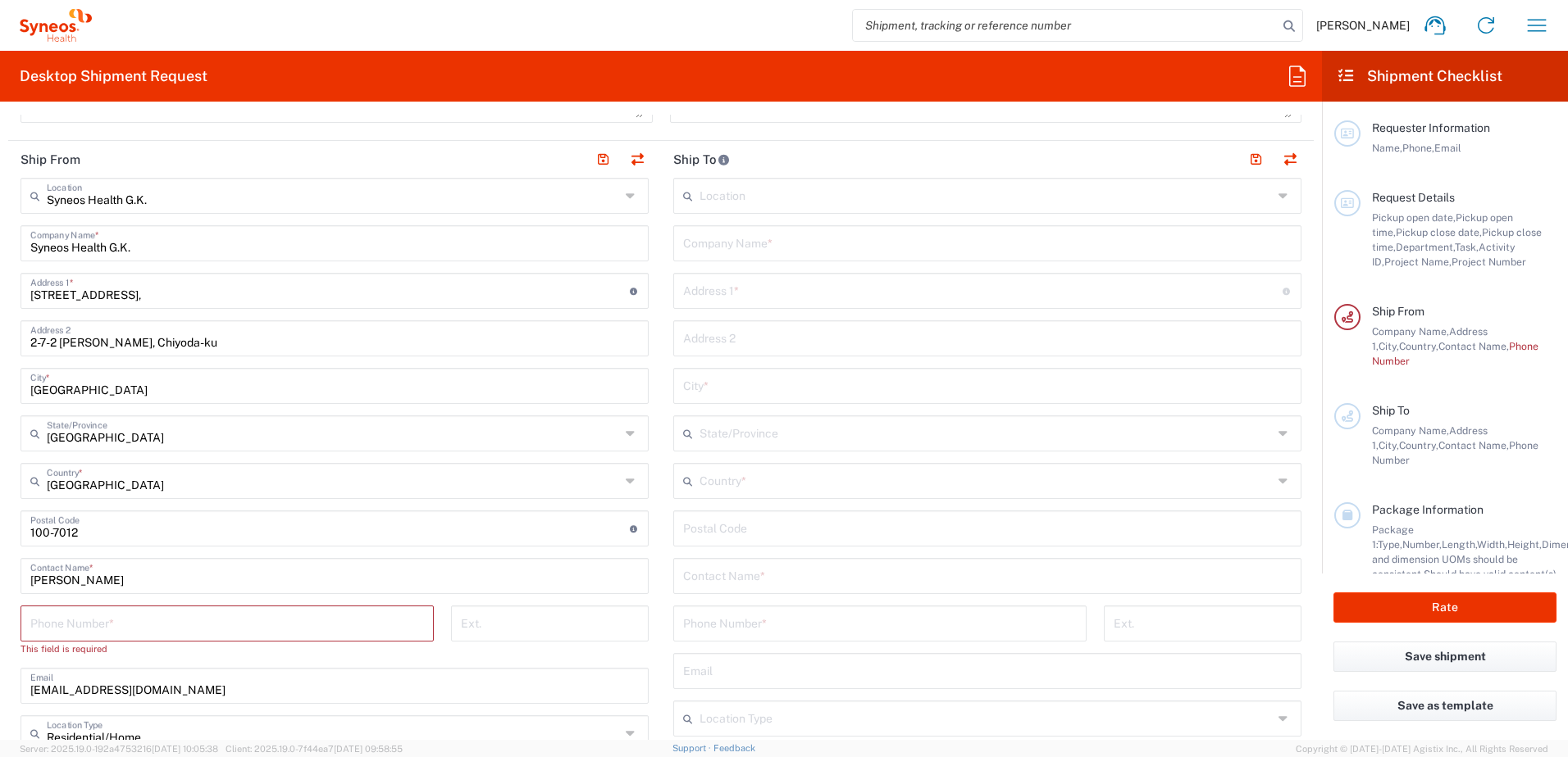
scroll to position [656, 0]
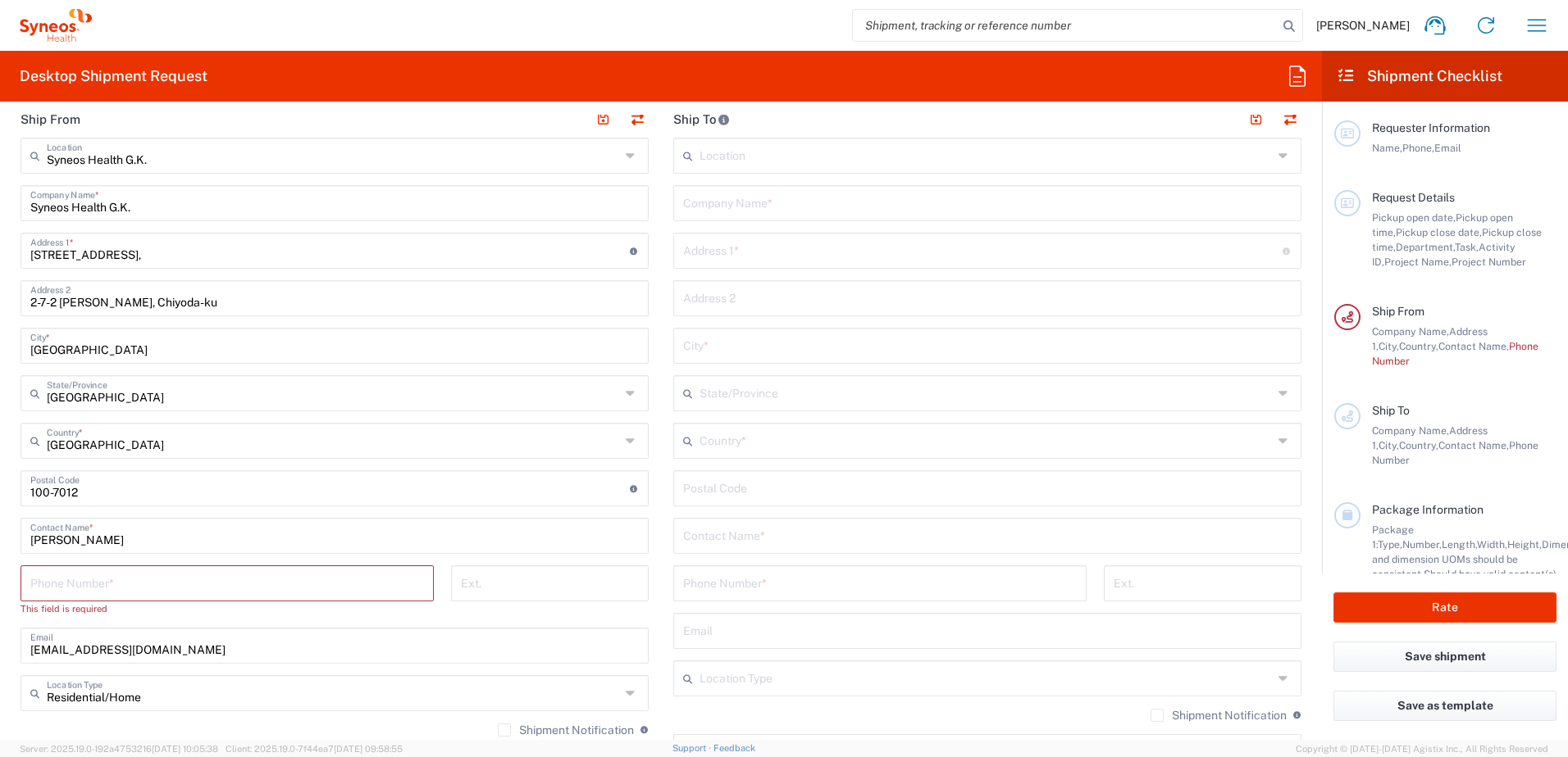
click at [391, 591] on input "tel" at bounding box center [226, 582] width 394 height 29
paste input "080-4026-6408"
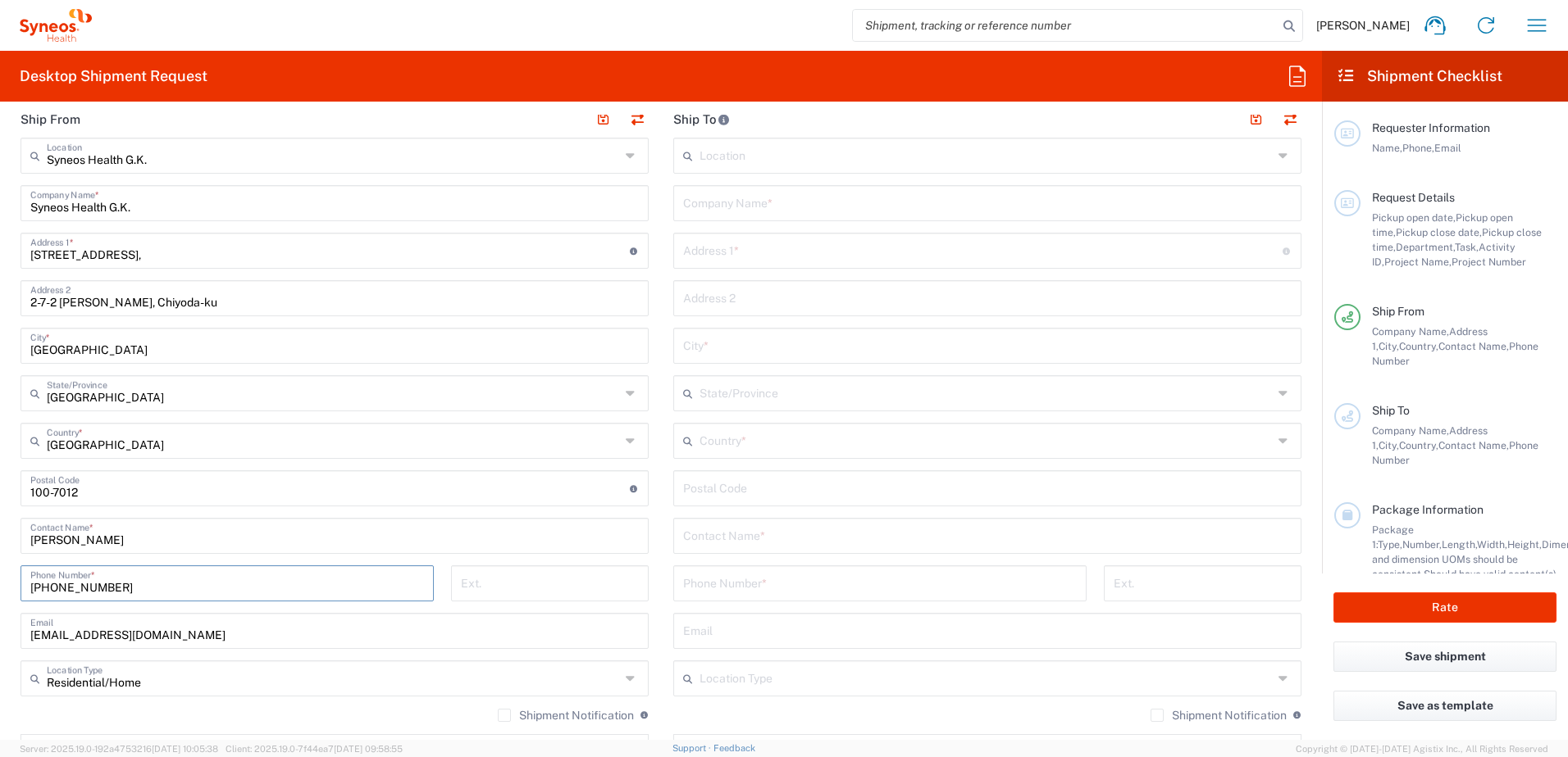
type input "080-4026-6408"
click at [0, 521] on html "Noriko Beppu Home Shipment estimator Shipment tracking Desktop shipment request…" at bounding box center [784, 378] width 1568 height 757
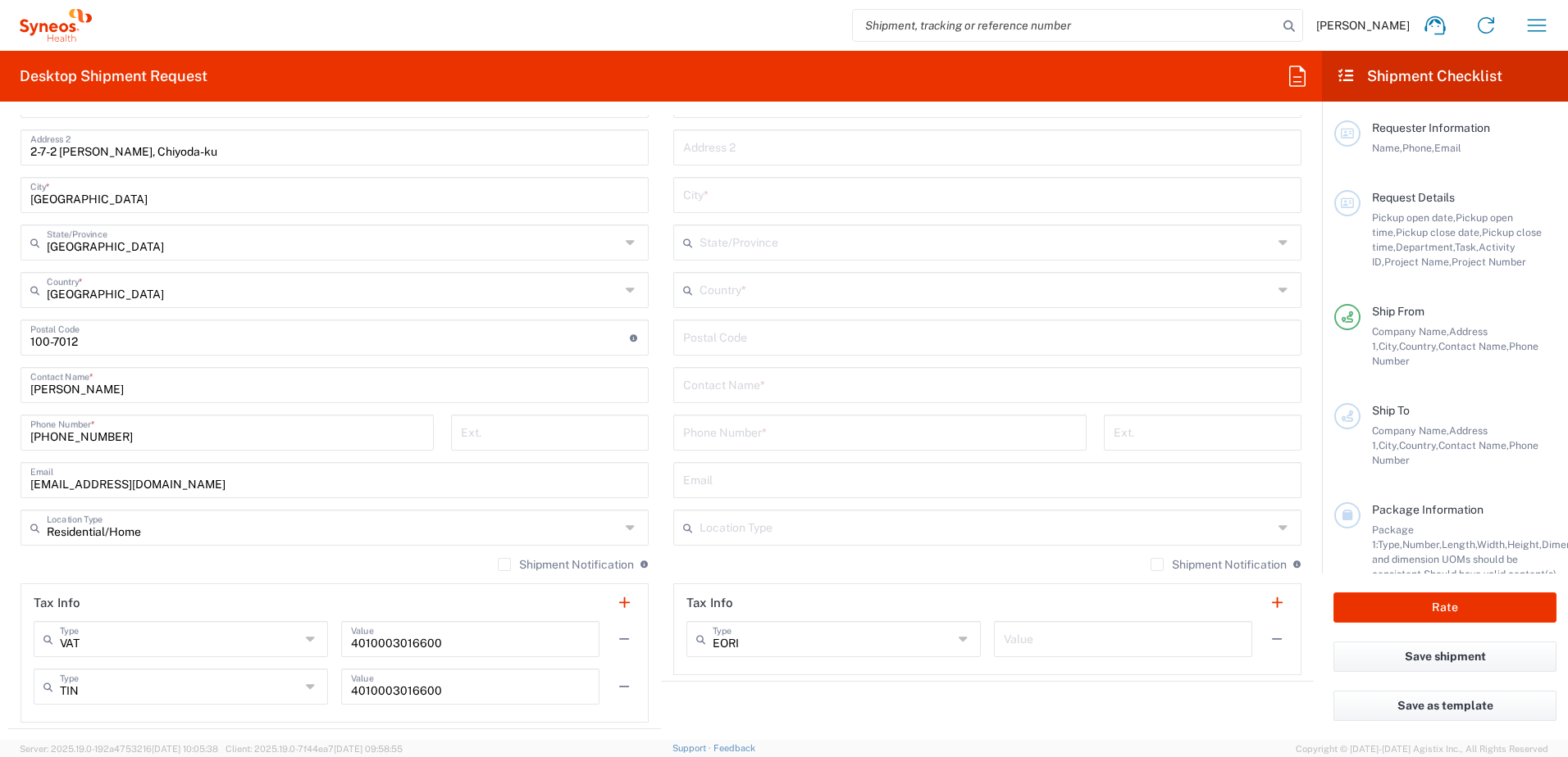
scroll to position [820, 0]
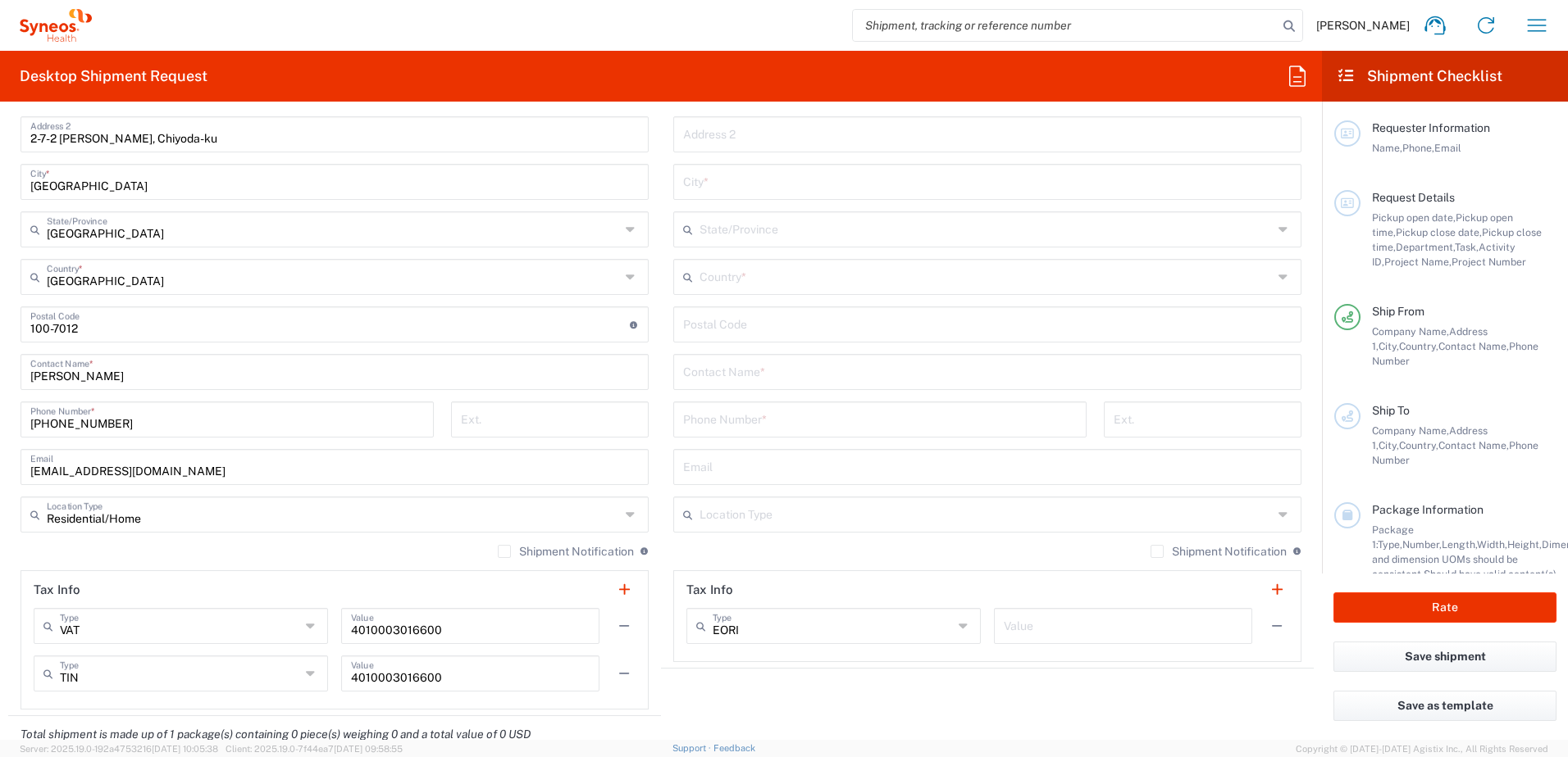
click at [102, 513] on input "Residential/Home" at bounding box center [333, 513] width 573 height 29
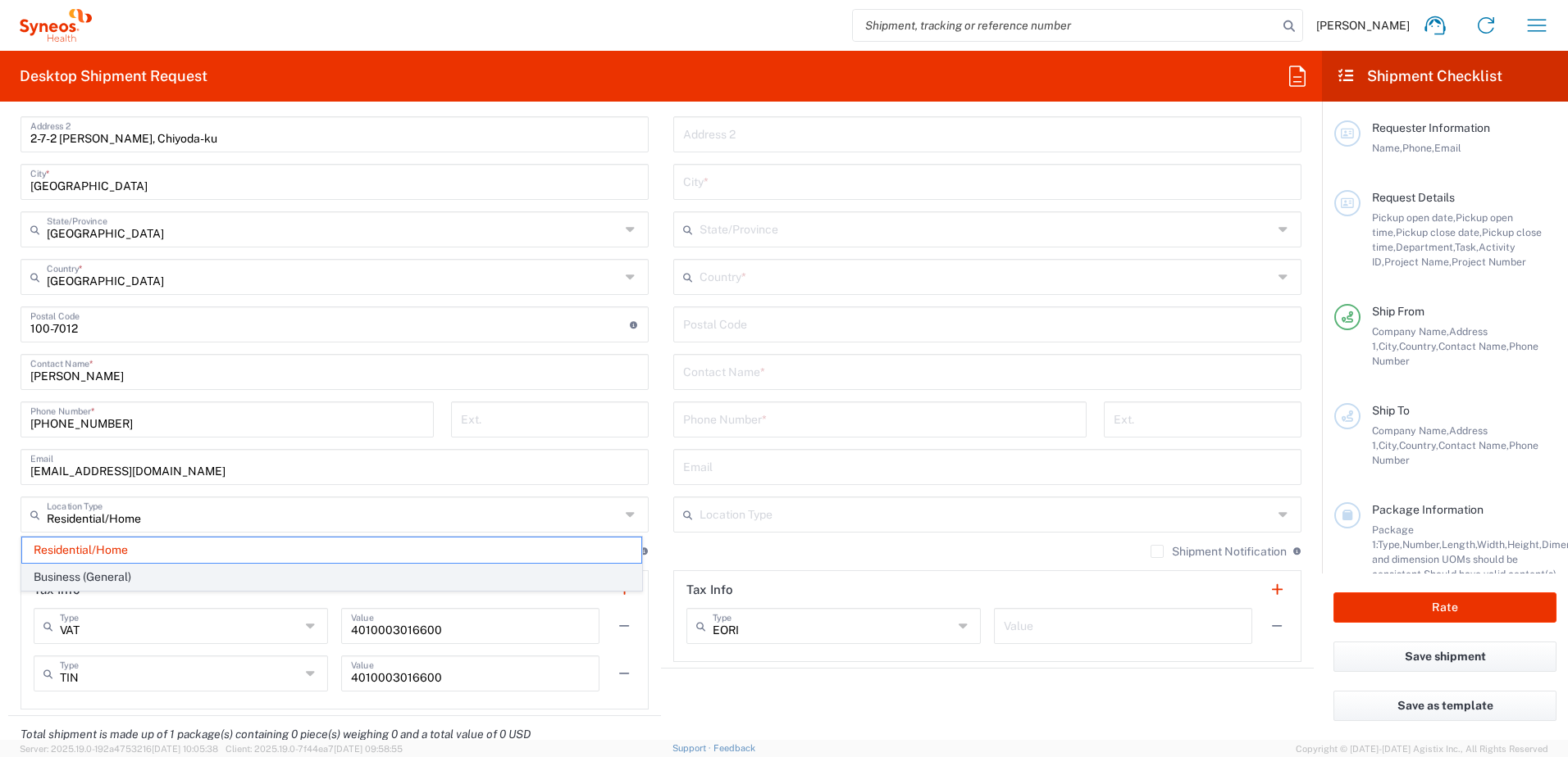
click at [102, 574] on span "Business (General)" at bounding box center [332, 577] width 619 height 25
type input "Business (General)"
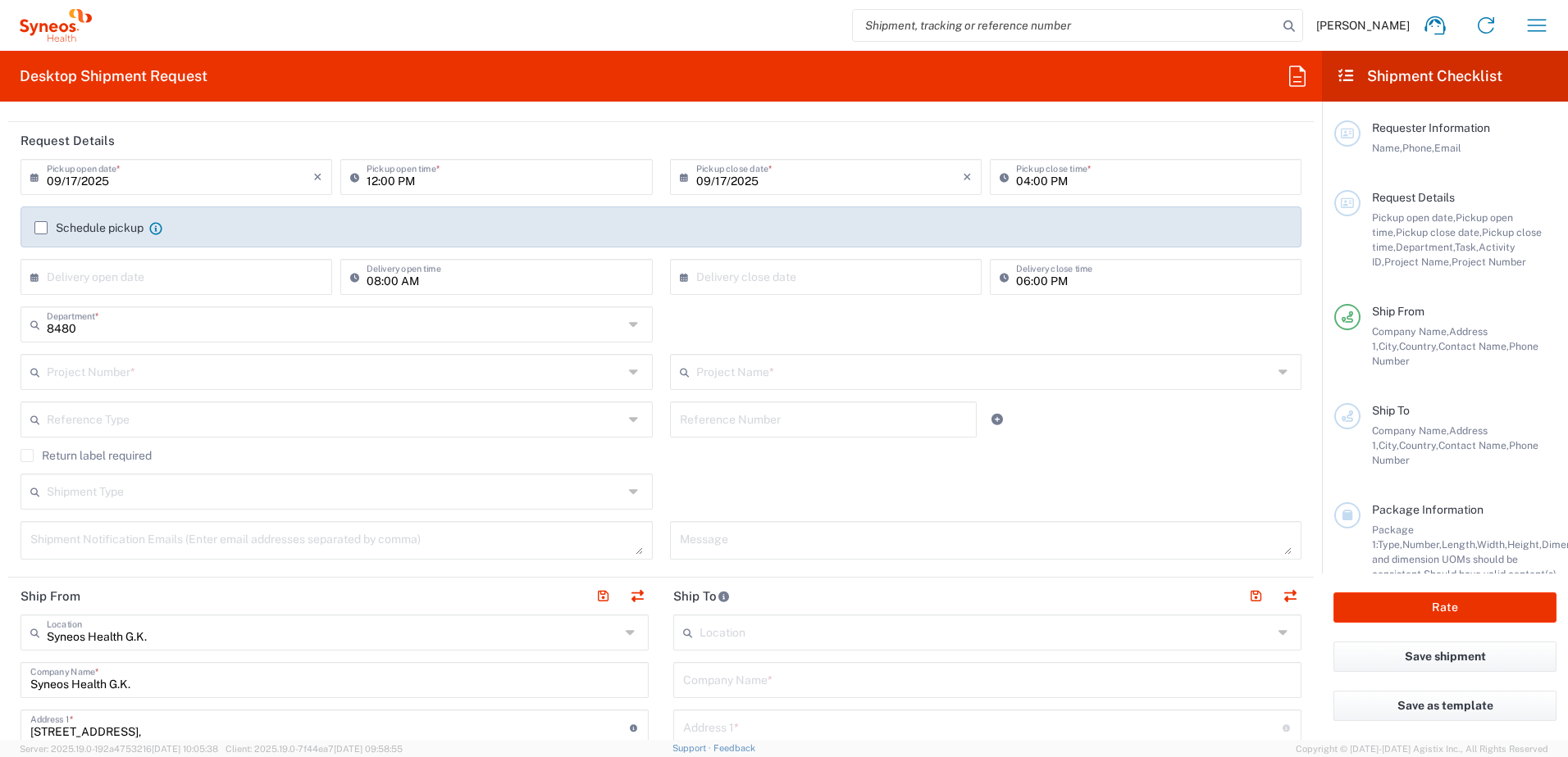
scroll to position [164, 0]
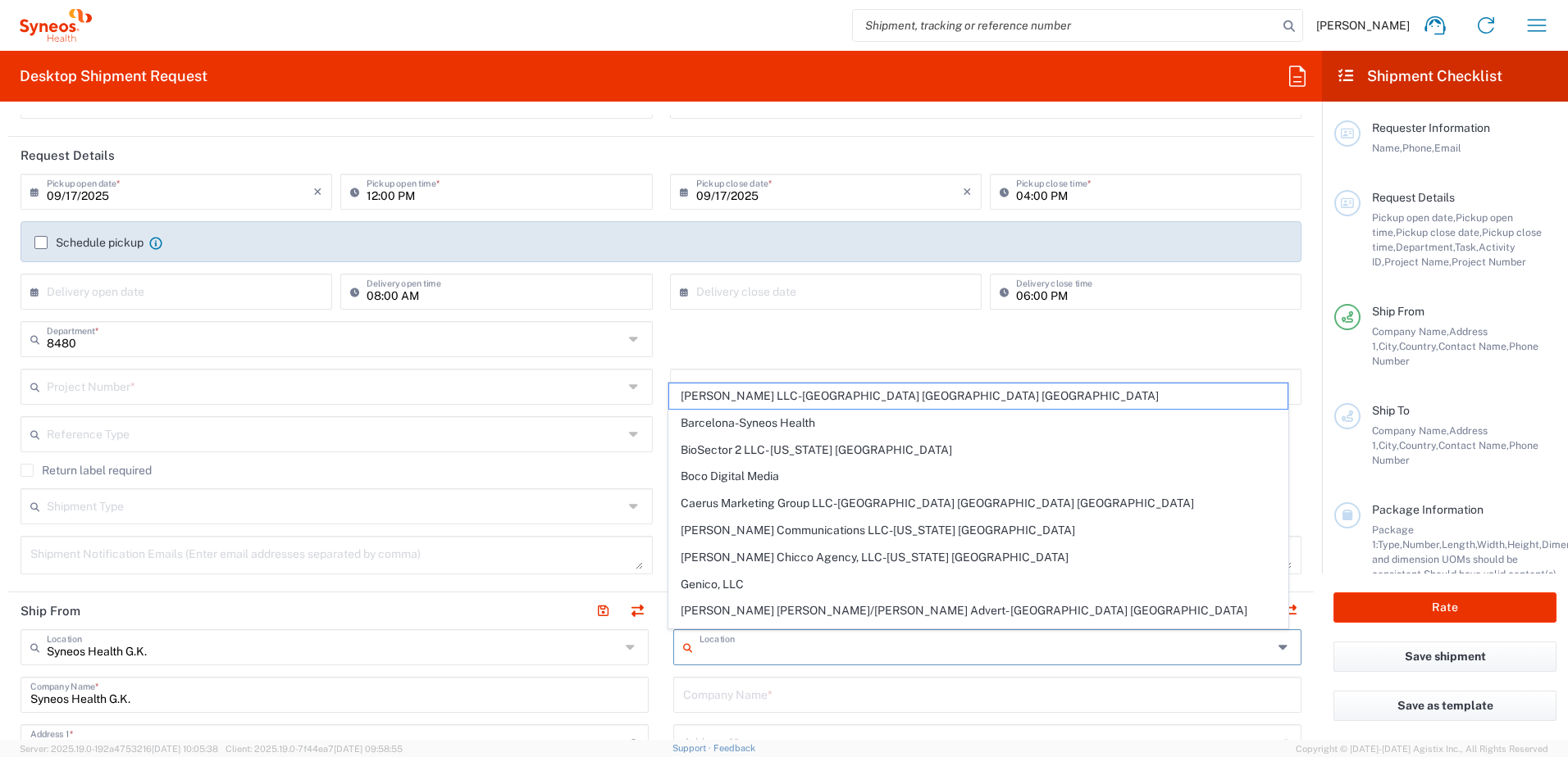
click at [816, 637] on input "text" at bounding box center [985, 646] width 573 height 29
click at [684, 334] on div "8480 Department * 8480 3000 3100 3109 3110 3111 3112 3125 3130 3135 3136 3150 3…" at bounding box center [661, 345] width 1298 height 48
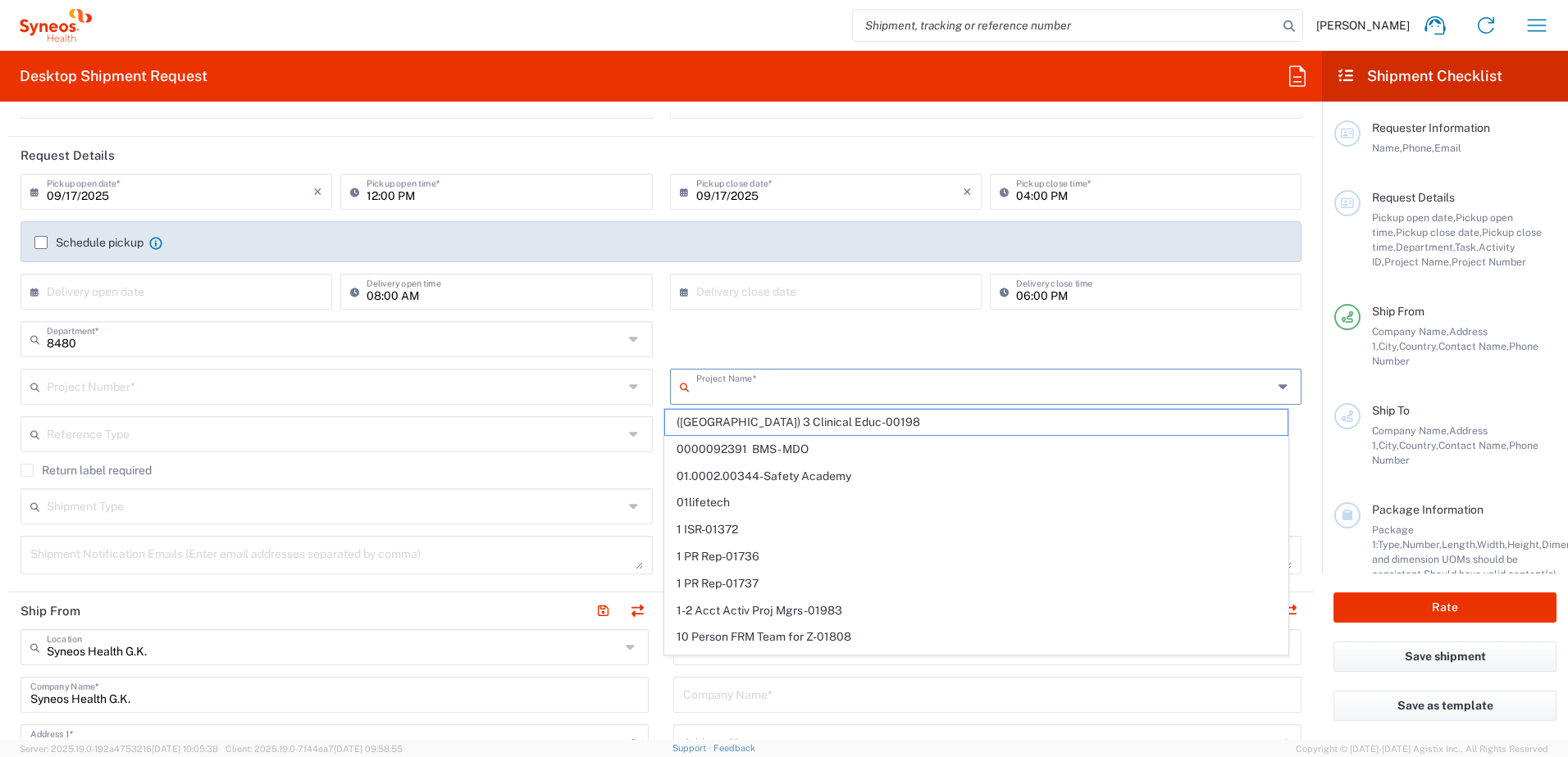
click at [730, 389] on input "text" at bounding box center [985, 385] width 577 height 29
paste input "Block C 5th floor, Yintai Centre No.2, Jian Guo Men Wai Street, Chaoyang Distri…"
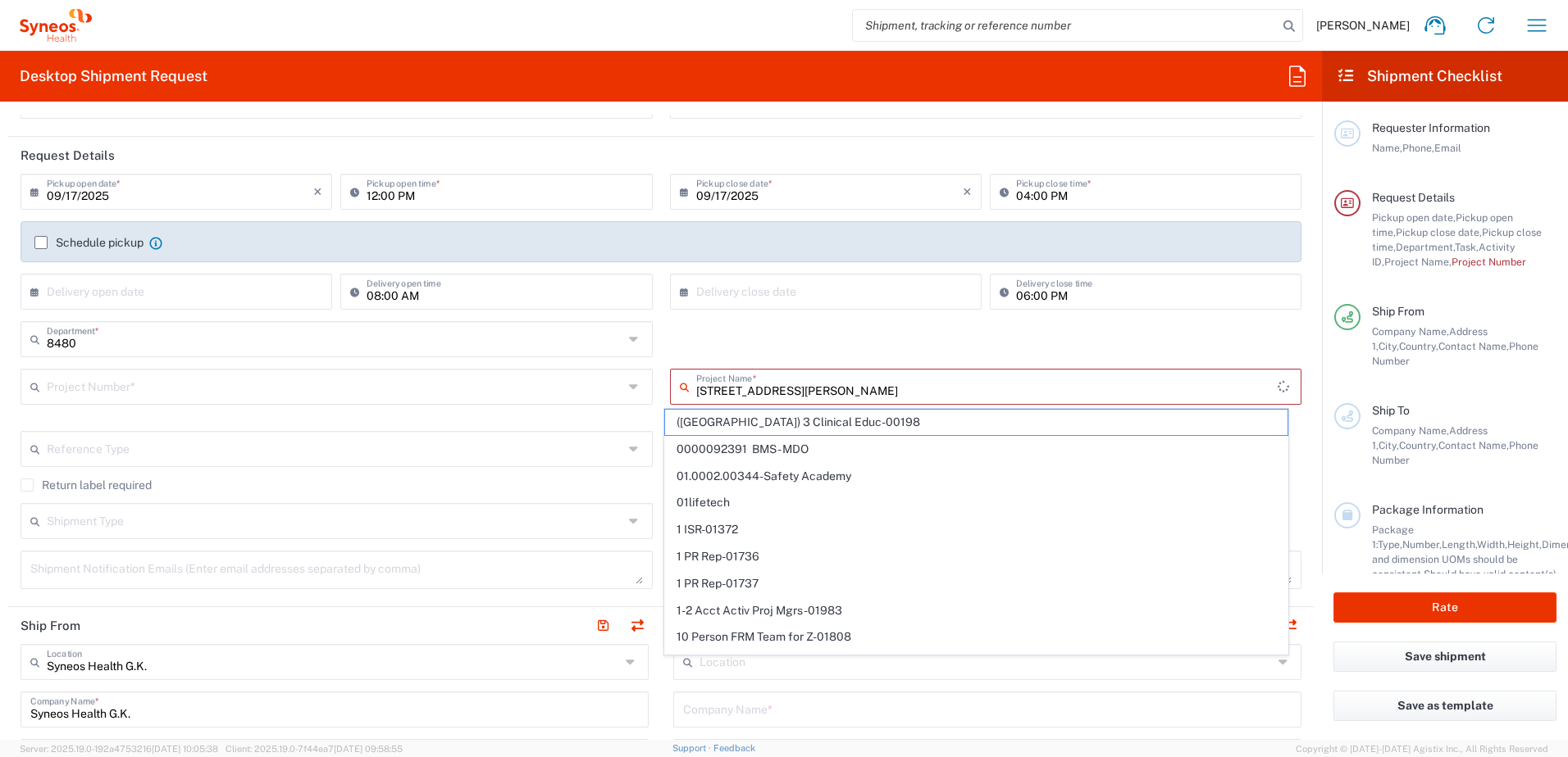
type input "Block C 5th floor, Yintai Centre No.2, Jian Guo Men Wai Street, Chaoyang Distri…"
click at [749, 330] on div "8480 Department * 8480 3000 3100 3109 3110 3111 3112 3125 3130 3135 3136 3150 3…" at bounding box center [661, 345] width 1298 height 48
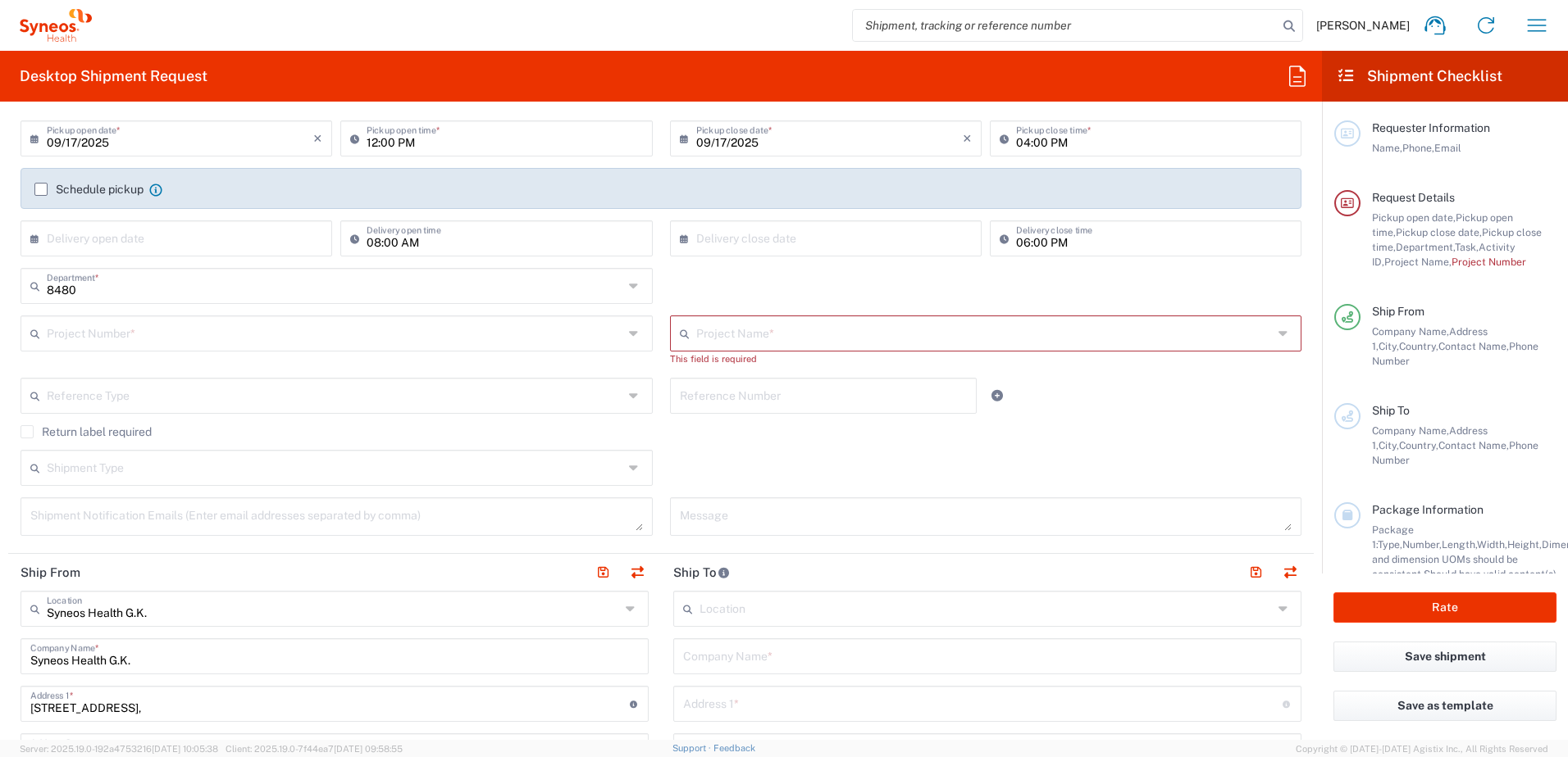
scroll to position [246, 0]
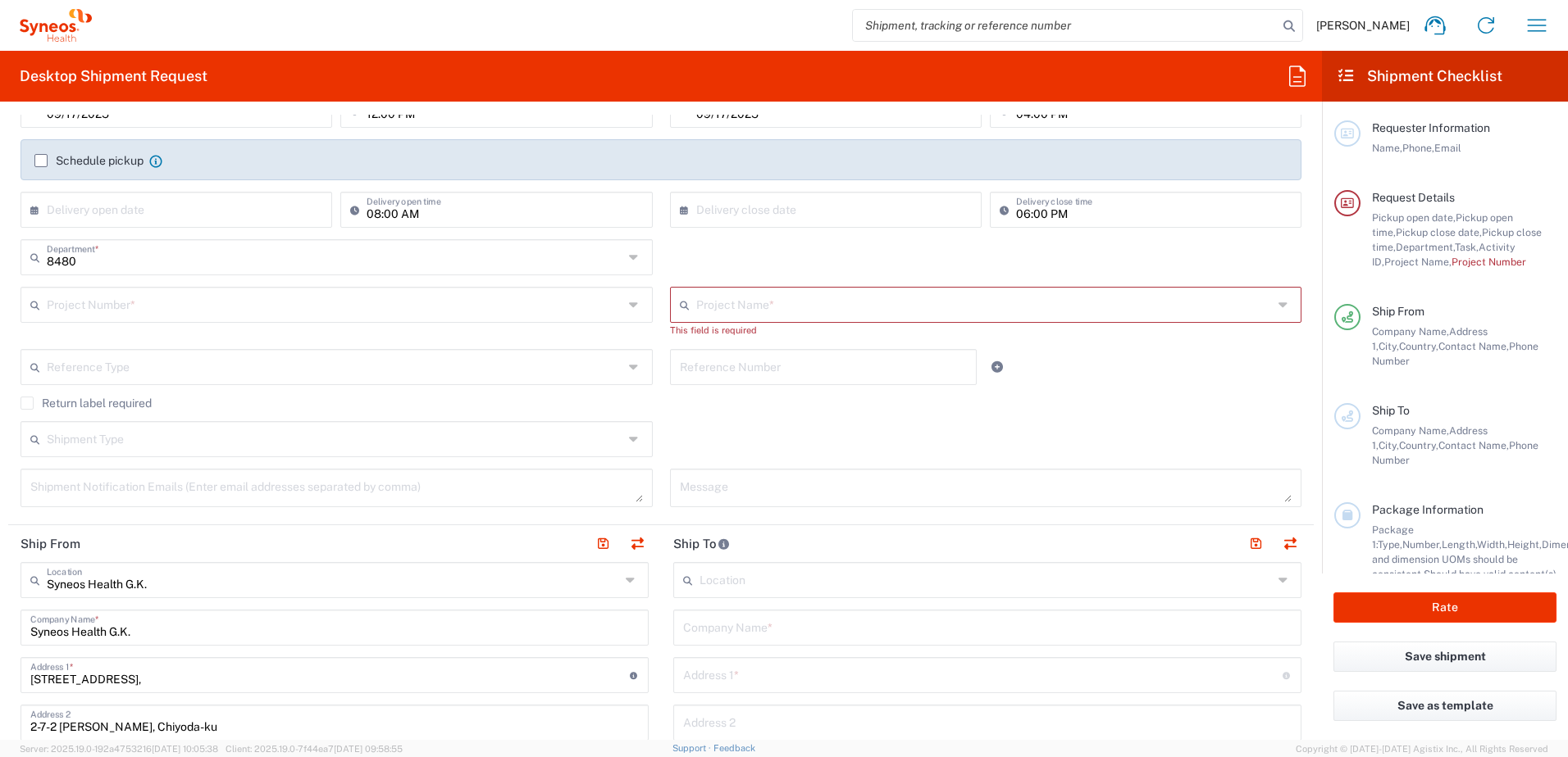
click at [710, 579] on input "text" at bounding box center [985, 578] width 573 height 29
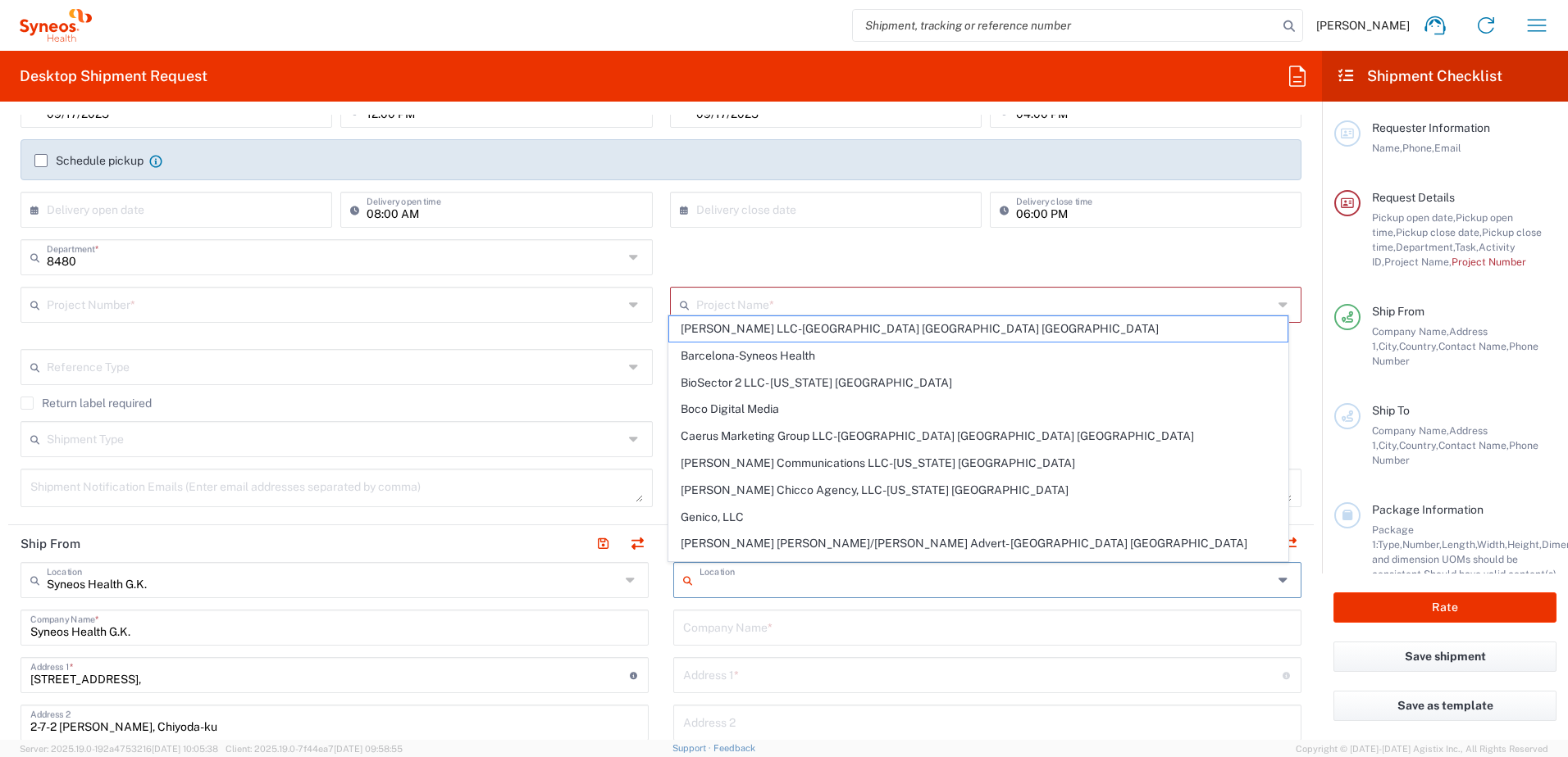
paste input "Block C 5th floor, Yintai Centre No.2, Jian Guo Men Wai Street, Chaoyang Distri…"
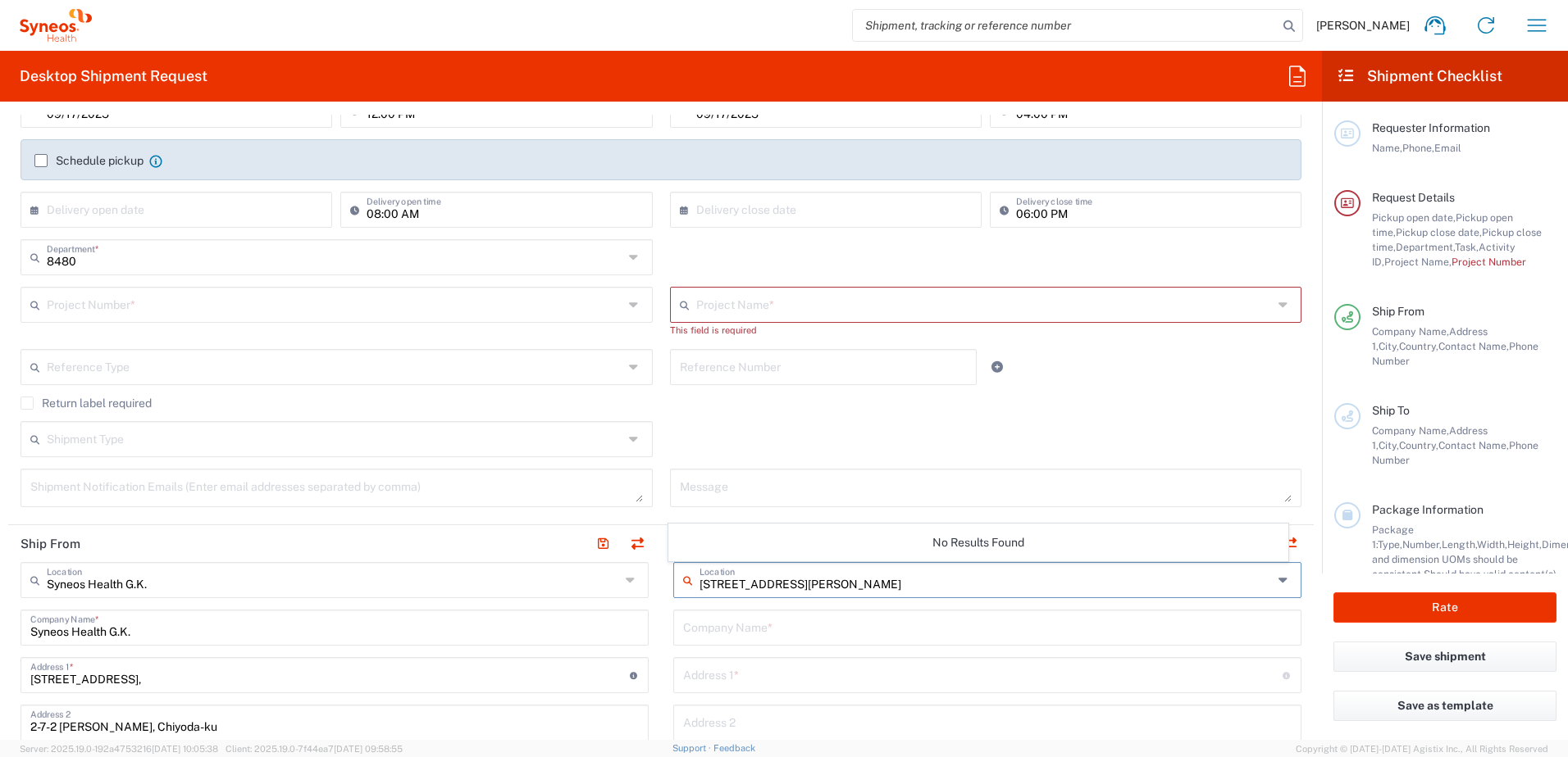
type input "Block C 5th floor, Yintai Centre No.2, Jian Guo Men Wai Street, Chaoyang Distri…"
click at [787, 435] on div "Shipment Type Batch Regular" at bounding box center [661, 445] width 1298 height 48
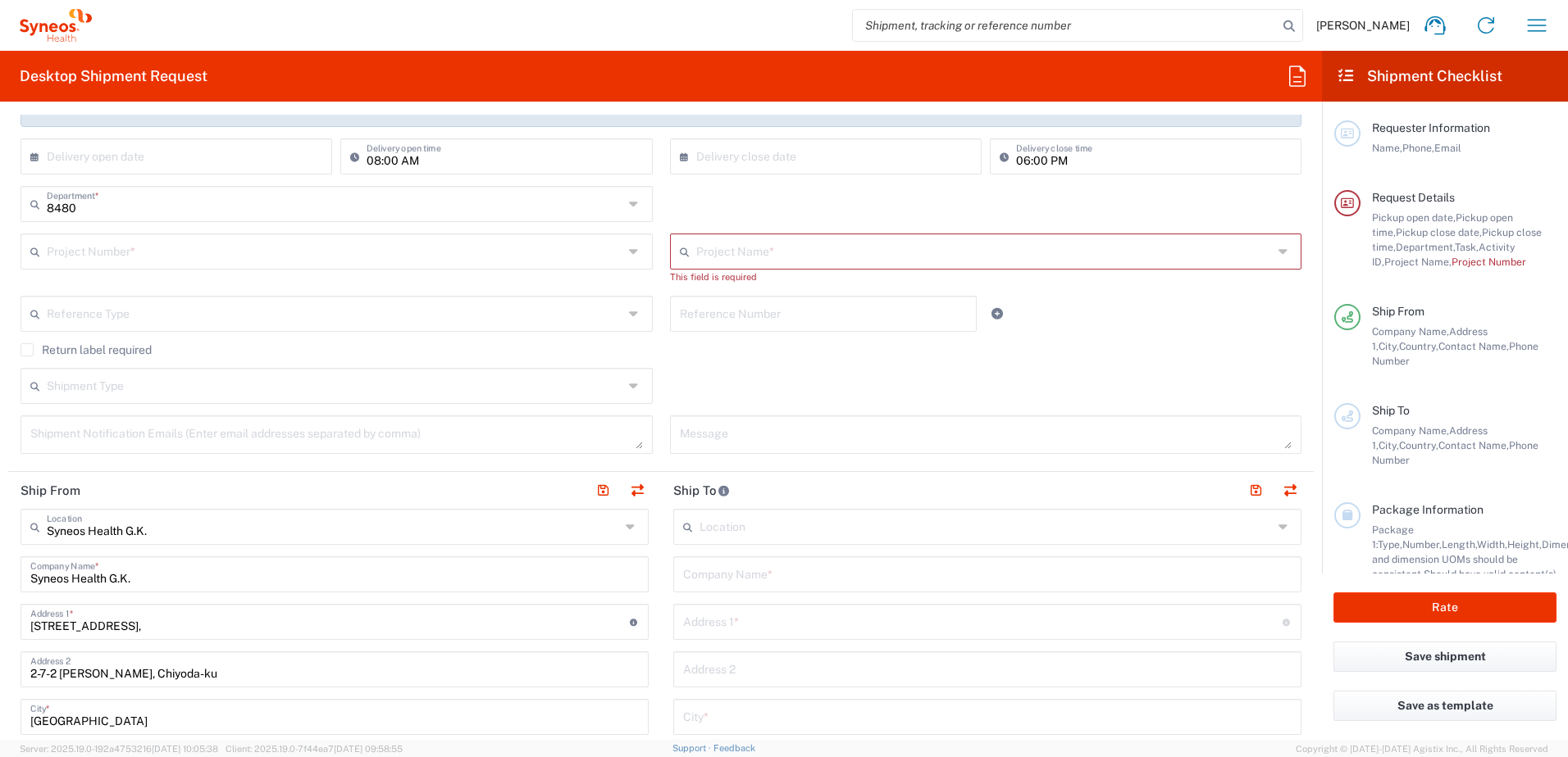
scroll to position [328, 0]
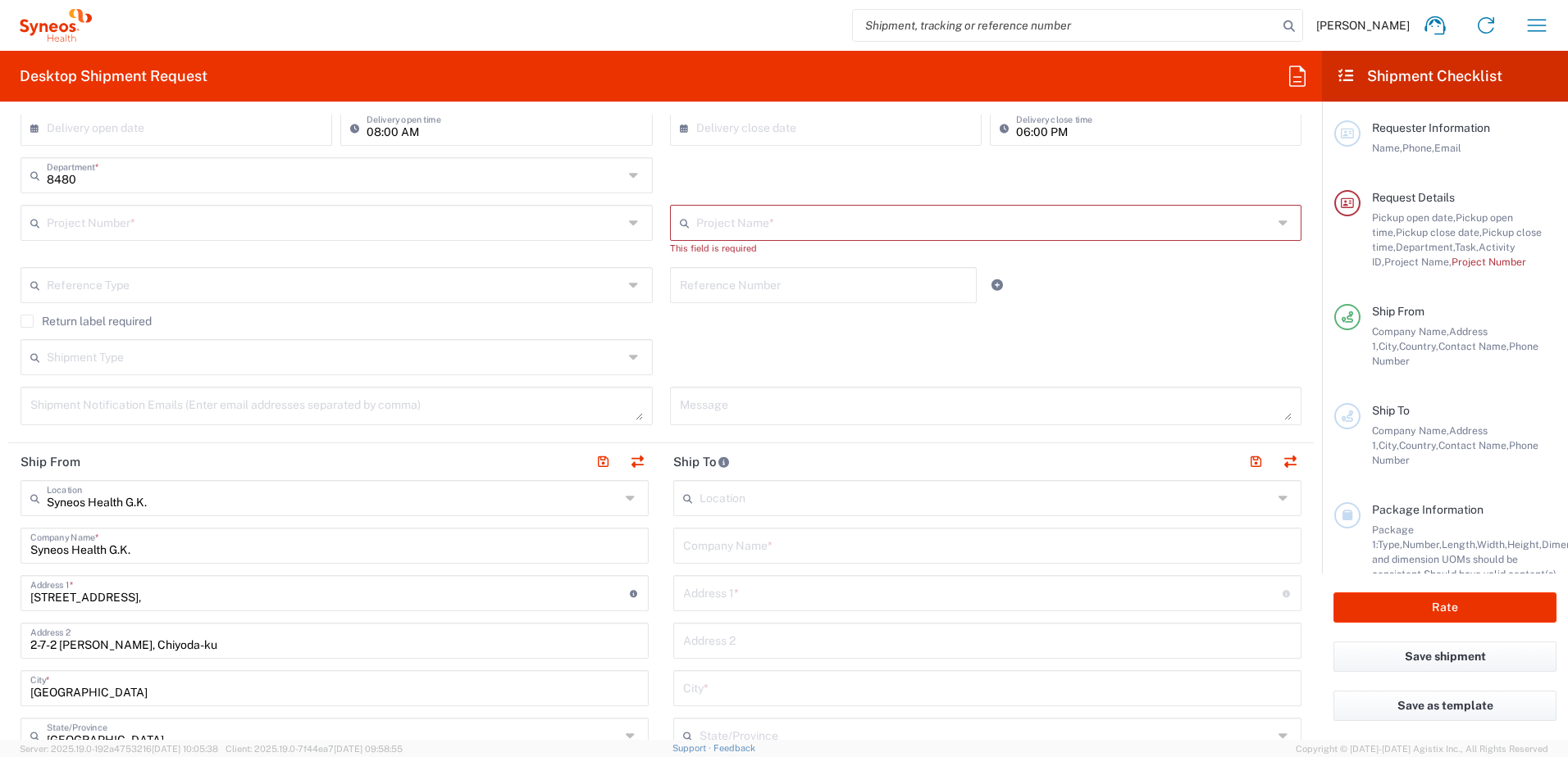
click at [794, 496] on input "text" at bounding box center [985, 497] width 573 height 29
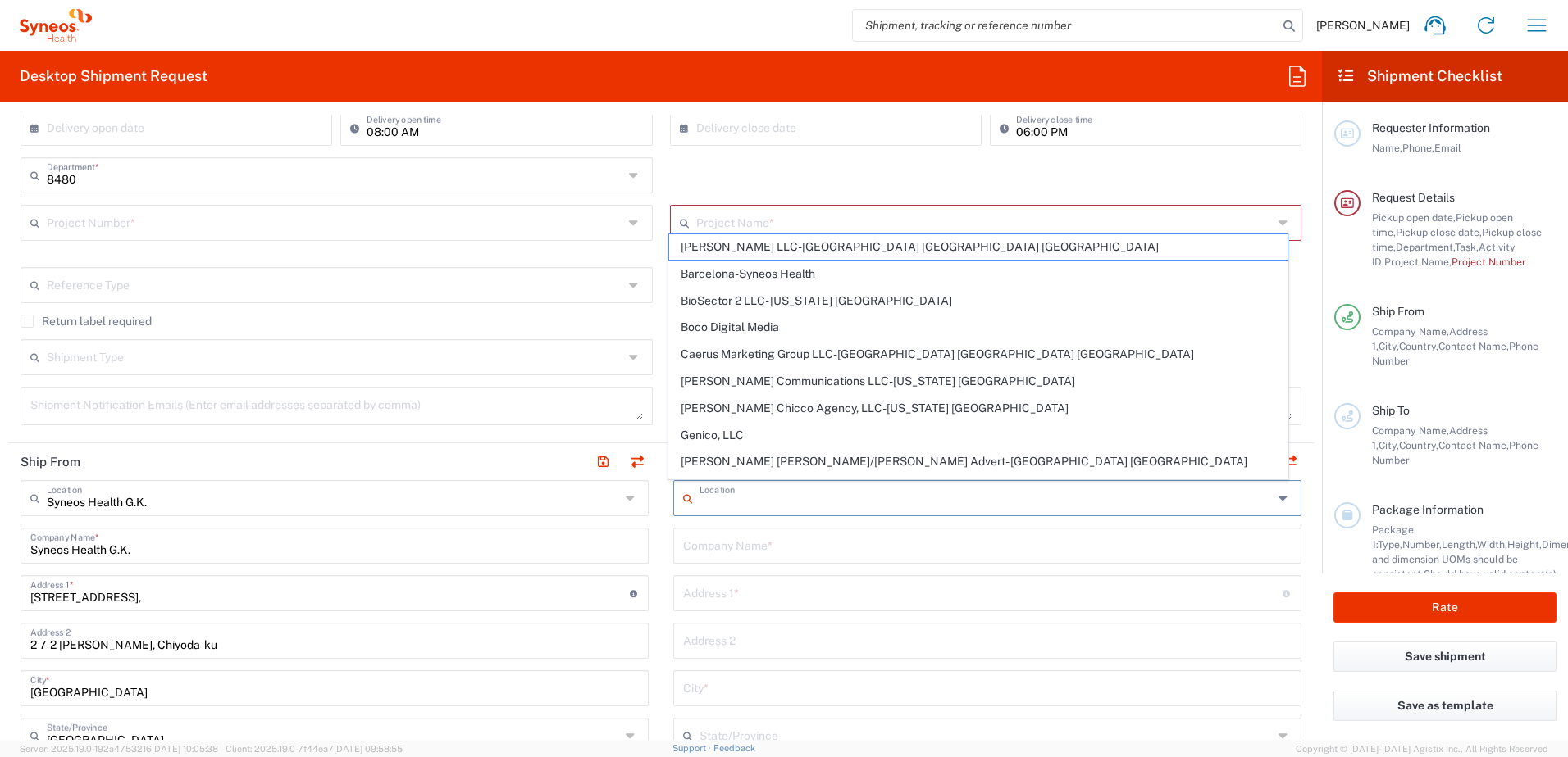
paste input "Block C 5th floor, Yintai Centre No.2, Jian Guo Men Wai Street, Chaoyang Distri…"
type input "Block C 5th floor, Yintai Centre No.2, Jian Guo Men Wai Street, Chaoyang Distri…"
click at [744, 544] on input "text" at bounding box center [987, 544] width 609 height 29
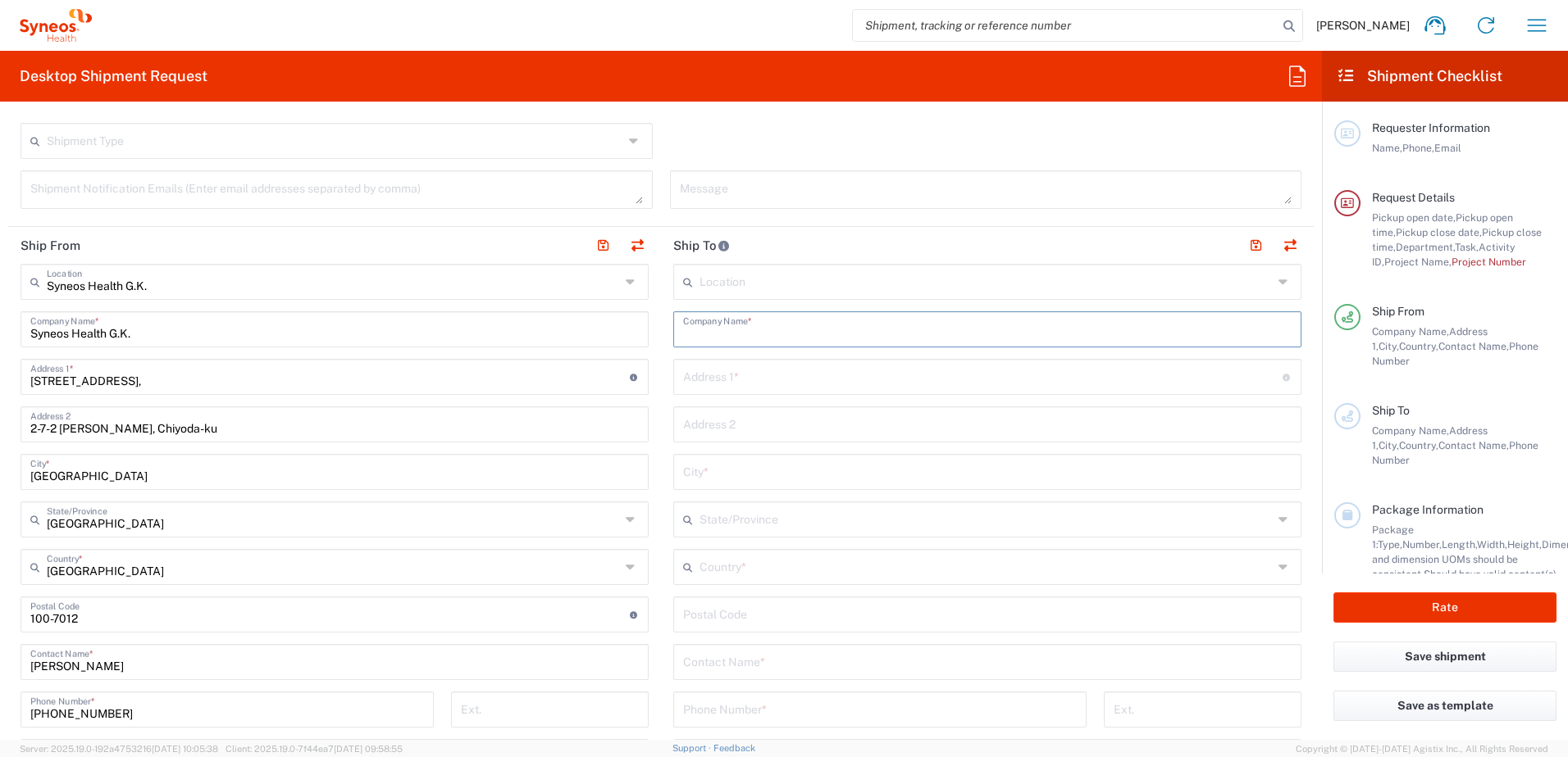
scroll to position [574, 0]
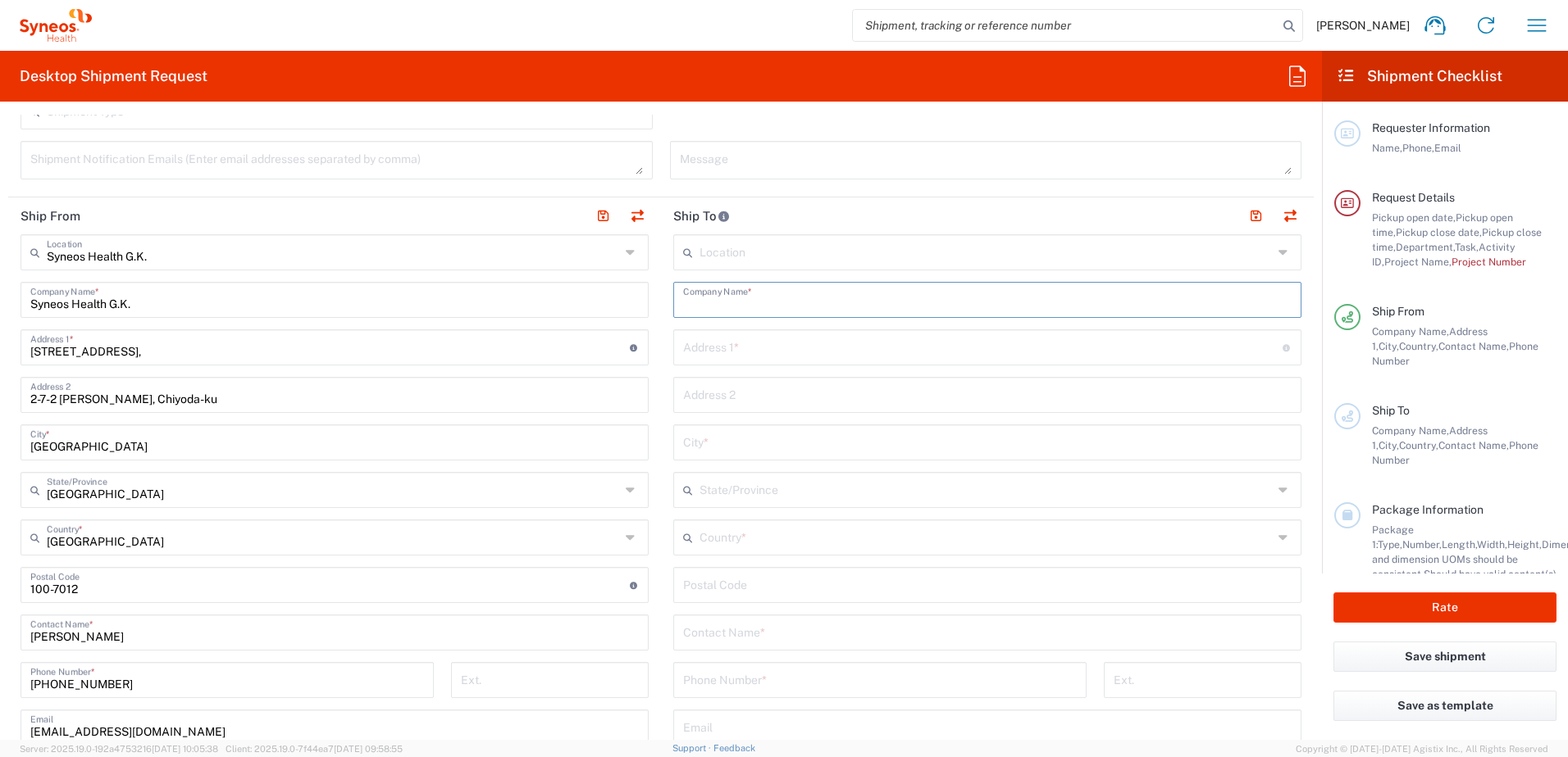
paste input "Block C 5th floor, Yintai Centre No.2, Jian Guo Men Wai Street, Chaoyang Distri…"
type input "Block C 5th floor, Yintai Centre No.2, Jian Guo Men Wai Street, Chaoyang Distri…"
click at [744, 362] on div "Address 1 * For cross streets use street names with '&' or 'and' in between. Fo…" at bounding box center [987, 348] width 628 height 36
click at [744, 362] on input "text" at bounding box center [983, 361] width 599 height 29
paste input "Block C 5th floor, Yintai Centre No.2, Jian Guo Men Wai Street, Chaoyang Distri…"
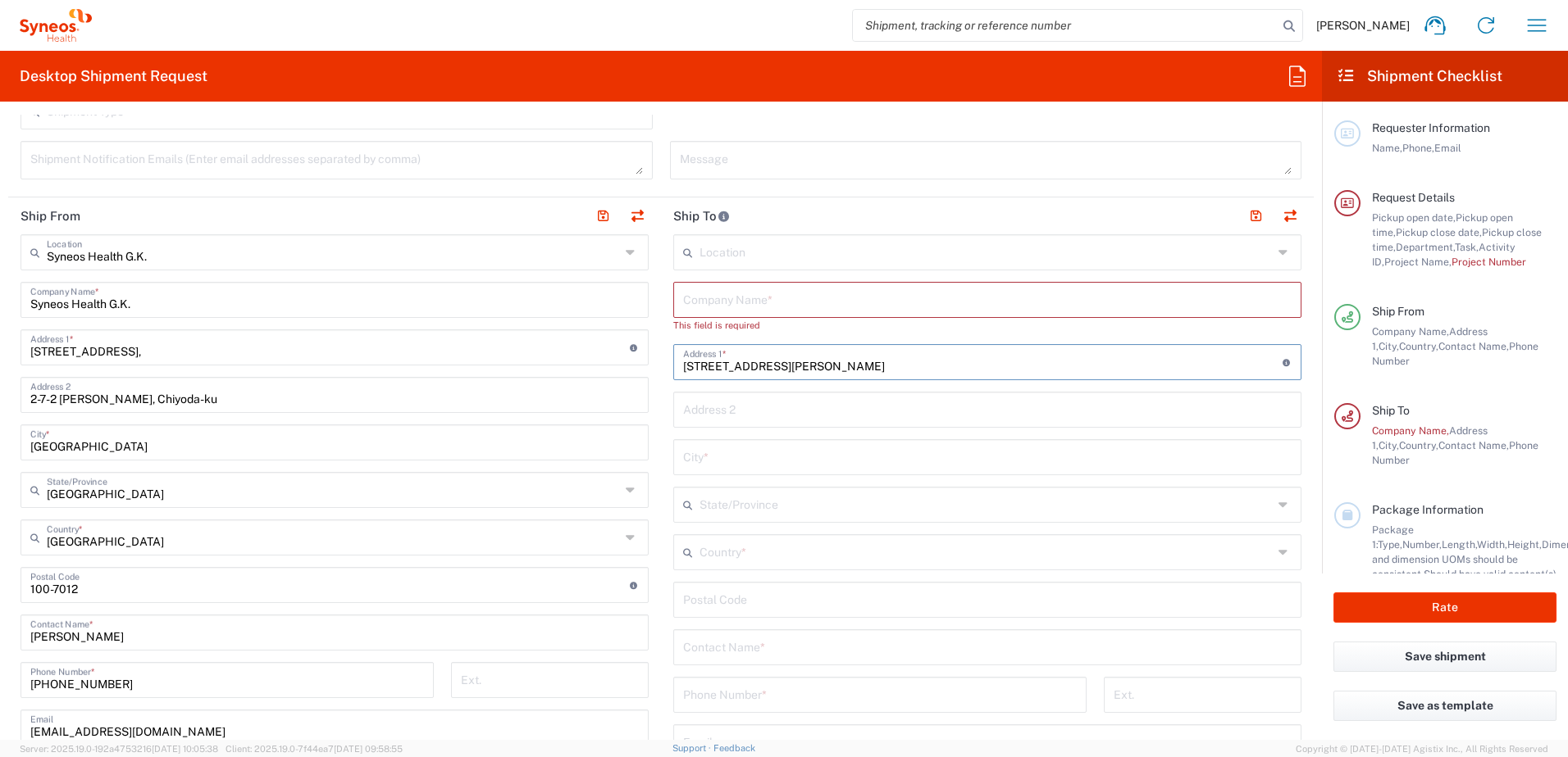
type input "Block C 5th floor, Yintai Centre No.2, Jian Guo Men Wai Street, Chaoyang Distri…"
click at [727, 296] on input "text" at bounding box center [987, 298] width 609 height 29
drag, startPoint x: 742, startPoint y: 303, endPoint x: 593, endPoint y: 303, distance: 149.0
click at [593, 303] on div "Ship From Syneos Health G.K. Location Syneos Health G.K. Addison Whitney LLC-Mo…" at bounding box center [661, 587] width 1305 height 779
type input "Shan Zhou"
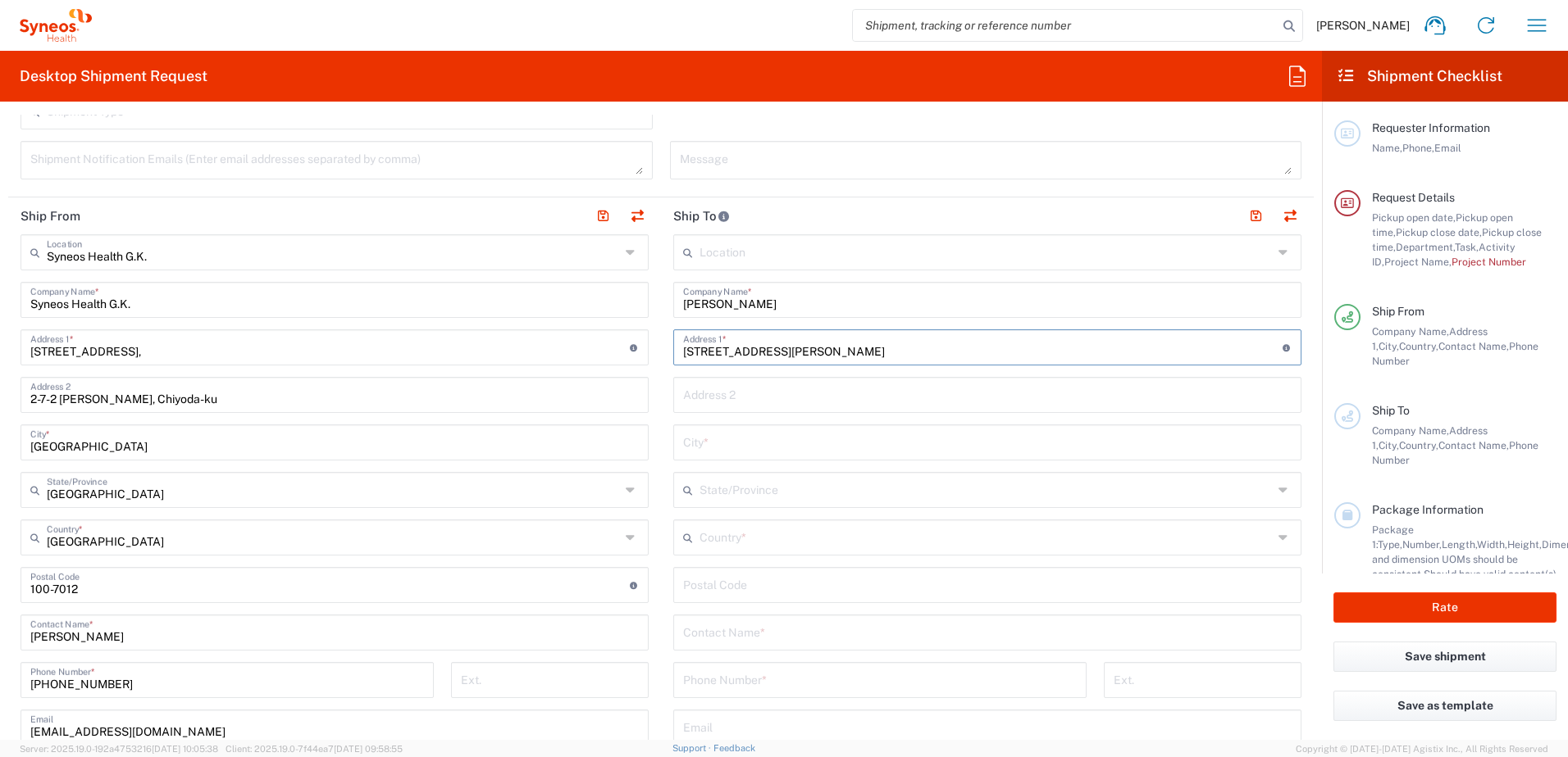
click at [695, 351] on input "Block C 5th floor, Yintai Centre No.2, Jian Guo Men Wai Street, Chaoyang Distri…" at bounding box center [983, 346] width 599 height 29
click at [1098, 350] on input "Block C 5th floor, Yintai Centre No.2, Jian Guo Men Wai Street, Chaoyang Distri…" at bounding box center [983, 346] width 599 height 29
type input "Block C 5th floor, Yintai Centre No.2, Jian Guo Men Wai Street, Chaoyang Distri…"
click at [780, 490] on input "text" at bounding box center [985, 489] width 573 height 29
paste input "Beijing 100022, China"
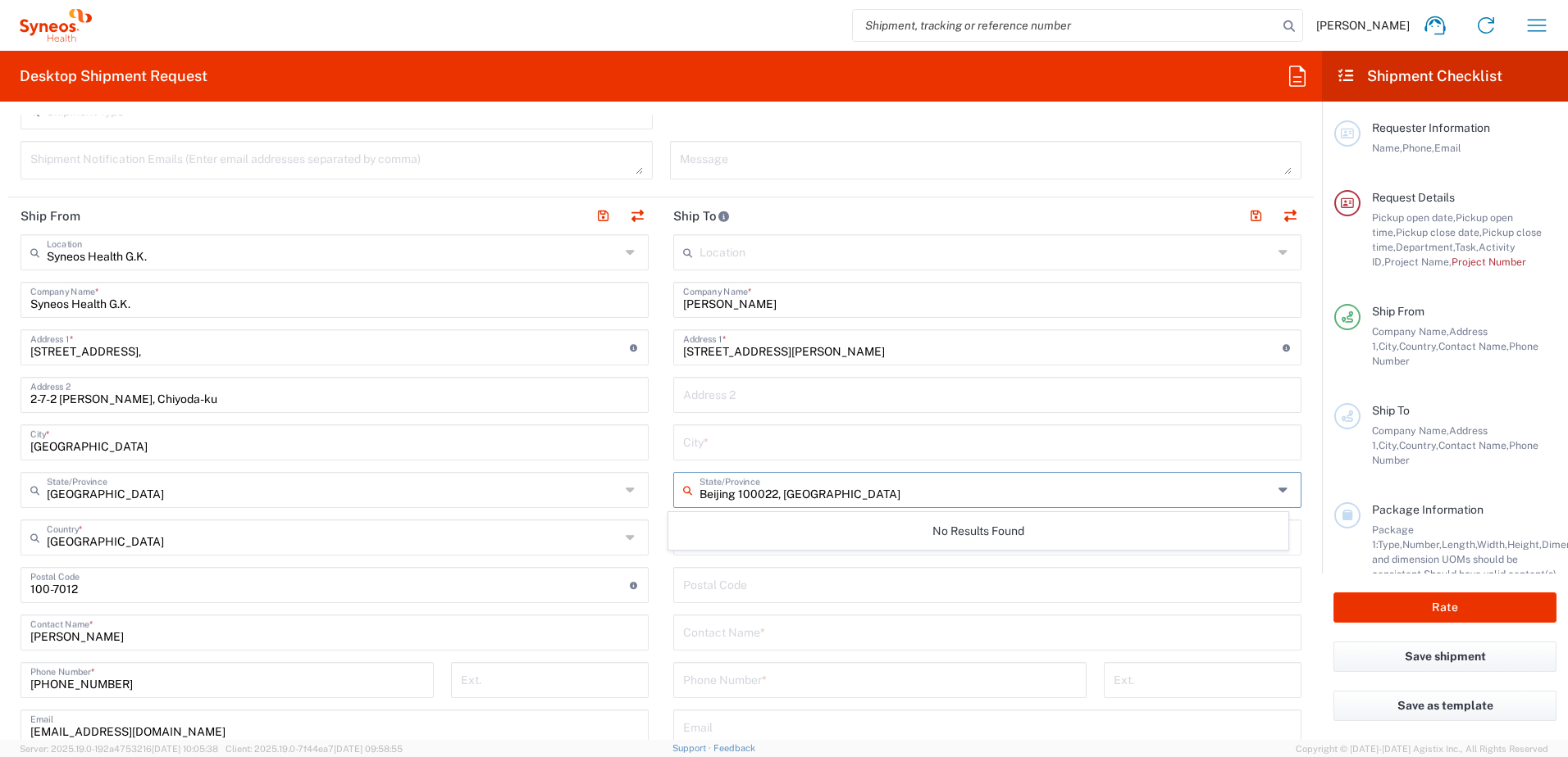
type input "Beijing 100022, China"
click at [748, 450] on input "text" at bounding box center [987, 441] width 609 height 29
paste input "Beijing 100022, China"
click at [782, 503] on input "text" at bounding box center [985, 489] width 573 height 29
click at [820, 450] on input "Beijing 100022, China" at bounding box center [987, 441] width 609 height 29
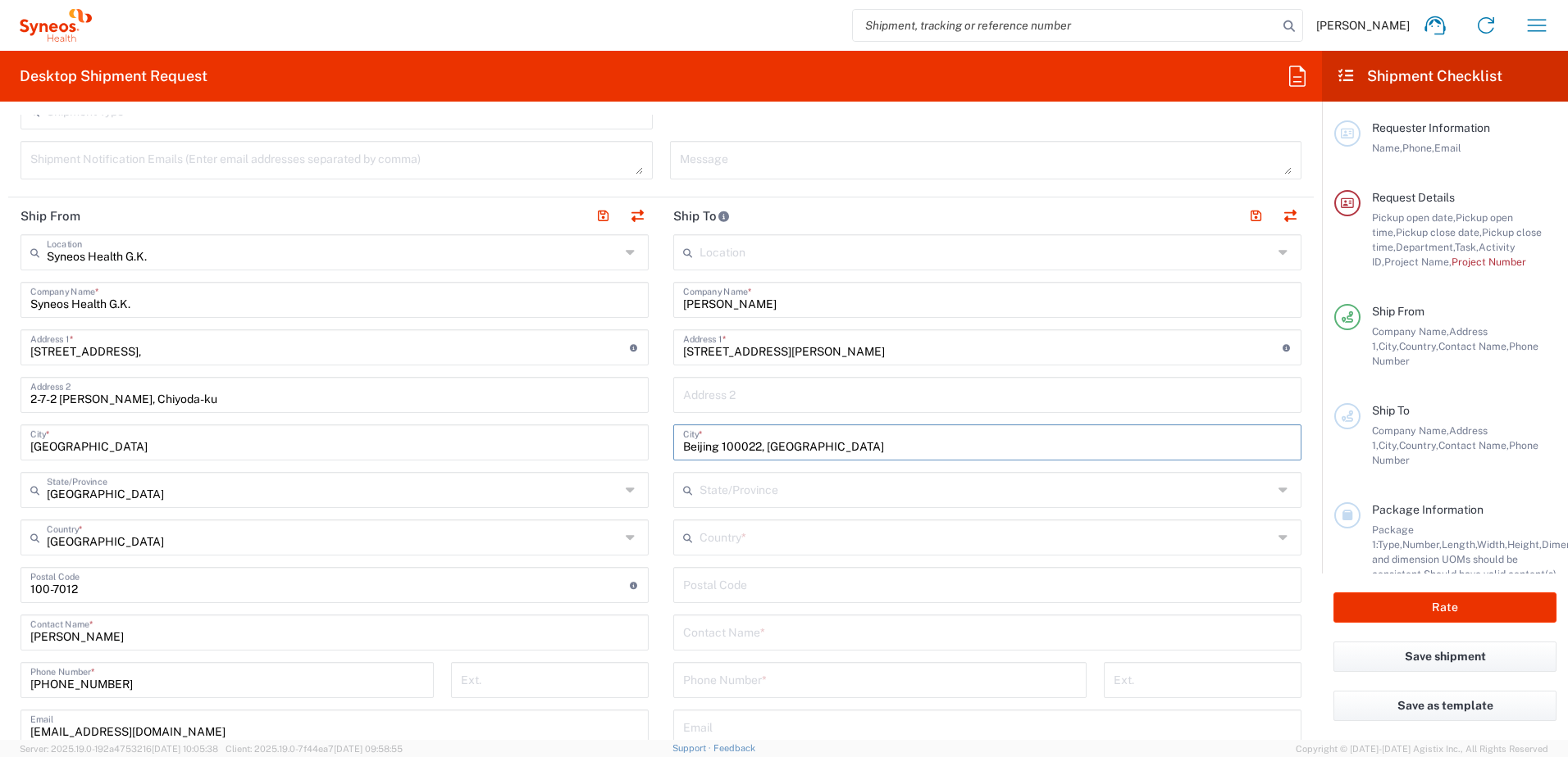
drag, startPoint x: 715, startPoint y: 450, endPoint x: 957, endPoint y: 449, distance: 242.0
click at [957, 449] on input "Beijing 100022, China" at bounding box center [987, 441] width 609 height 29
type input "Beijing"
click at [710, 537] on input "text" at bounding box center [985, 536] width 573 height 29
paste input "100022, China"
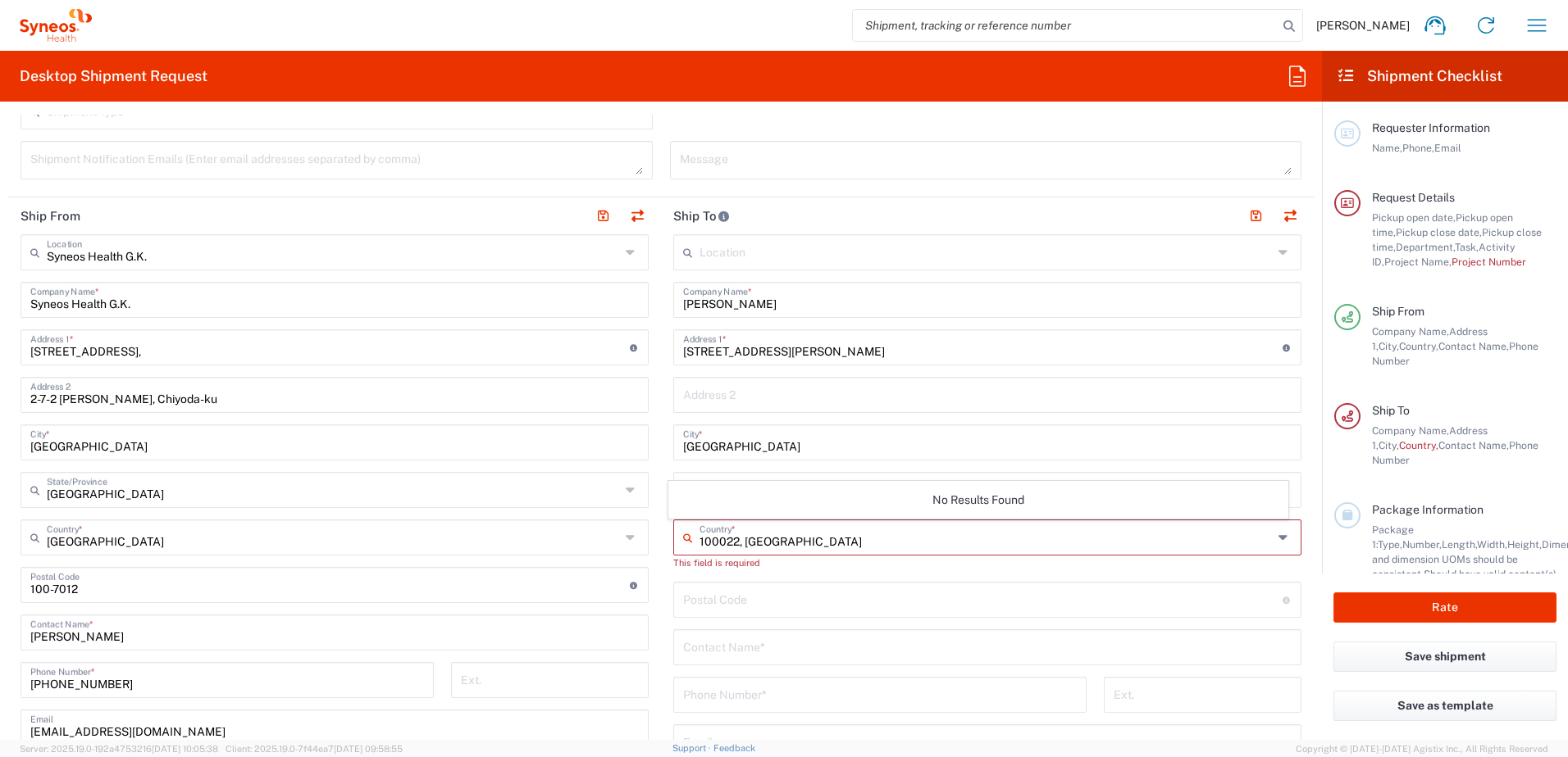
drag, startPoint x: 693, startPoint y: 538, endPoint x: 727, endPoint y: 606, distance: 76.0
click at [745, 544] on input "100022, China" at bounding box center [985, 536] width 573 height 29
type input "China"
click at [711, 582] on div "Postal Code Enter Postal Code here" at bounding box center [987, 600] width 628 height 36
click at [711, 545] on input "text" at bounding box center [985, 536] width 573 height 29
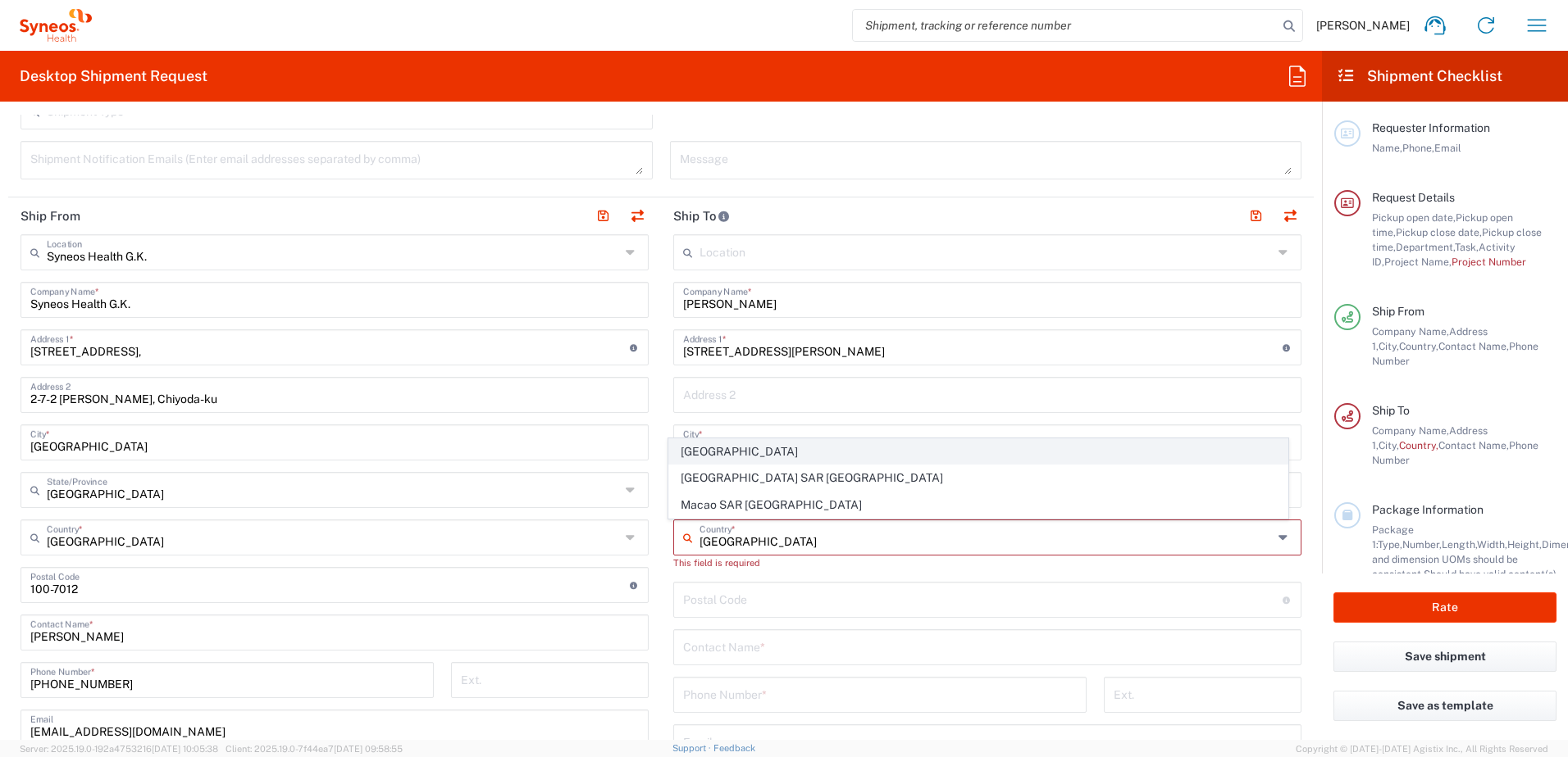
type input "China"
click at [698, 459] on span "China" at bounding box center [979, 451] width 619 height 25
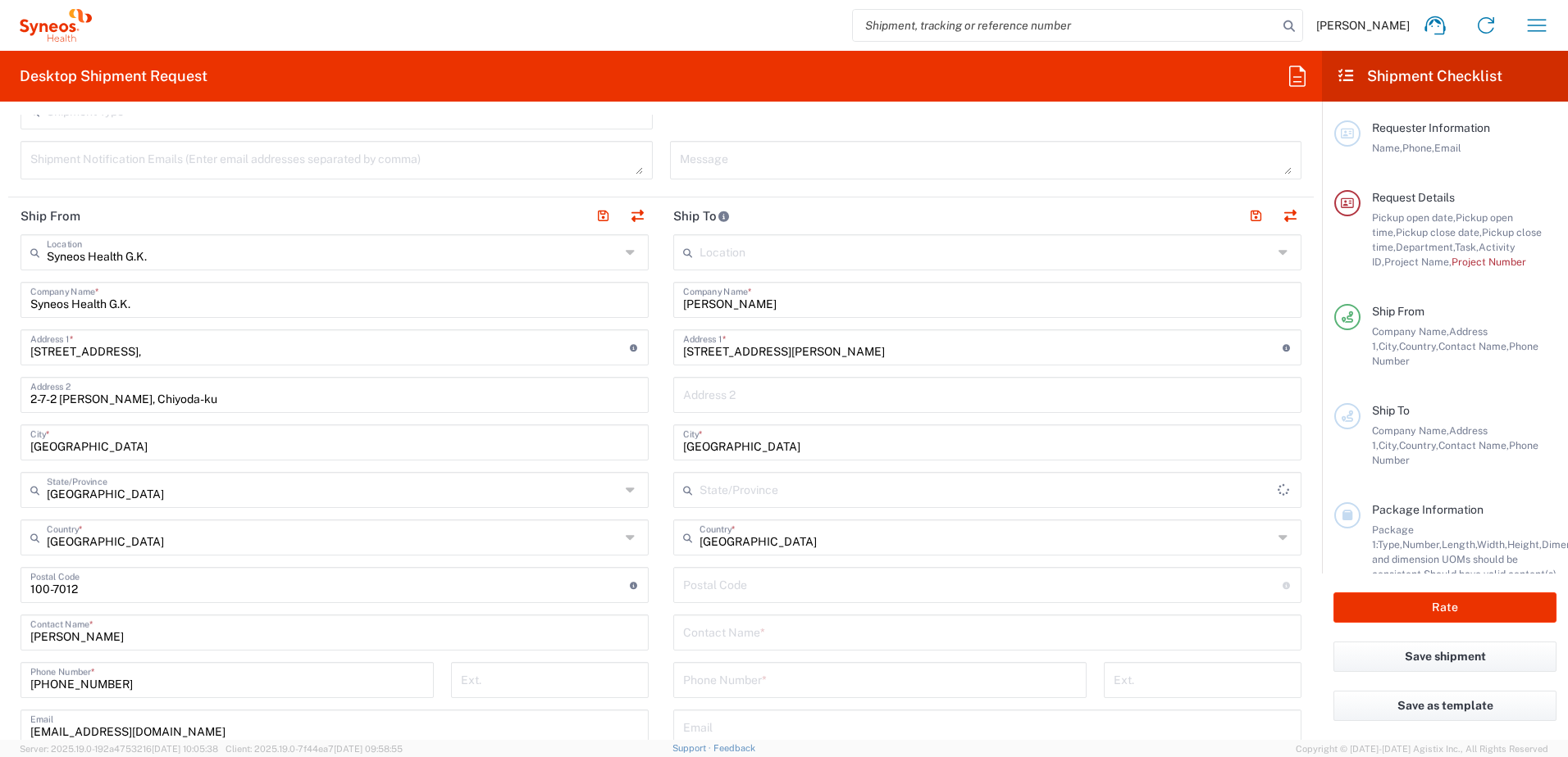
type input "Sender/Shipper"
type input "Delivery Duty Paid"
click at [741, 593] on input "undefined" at bounding box center [983, 584] width 599 height 29
paste input "100022, C"
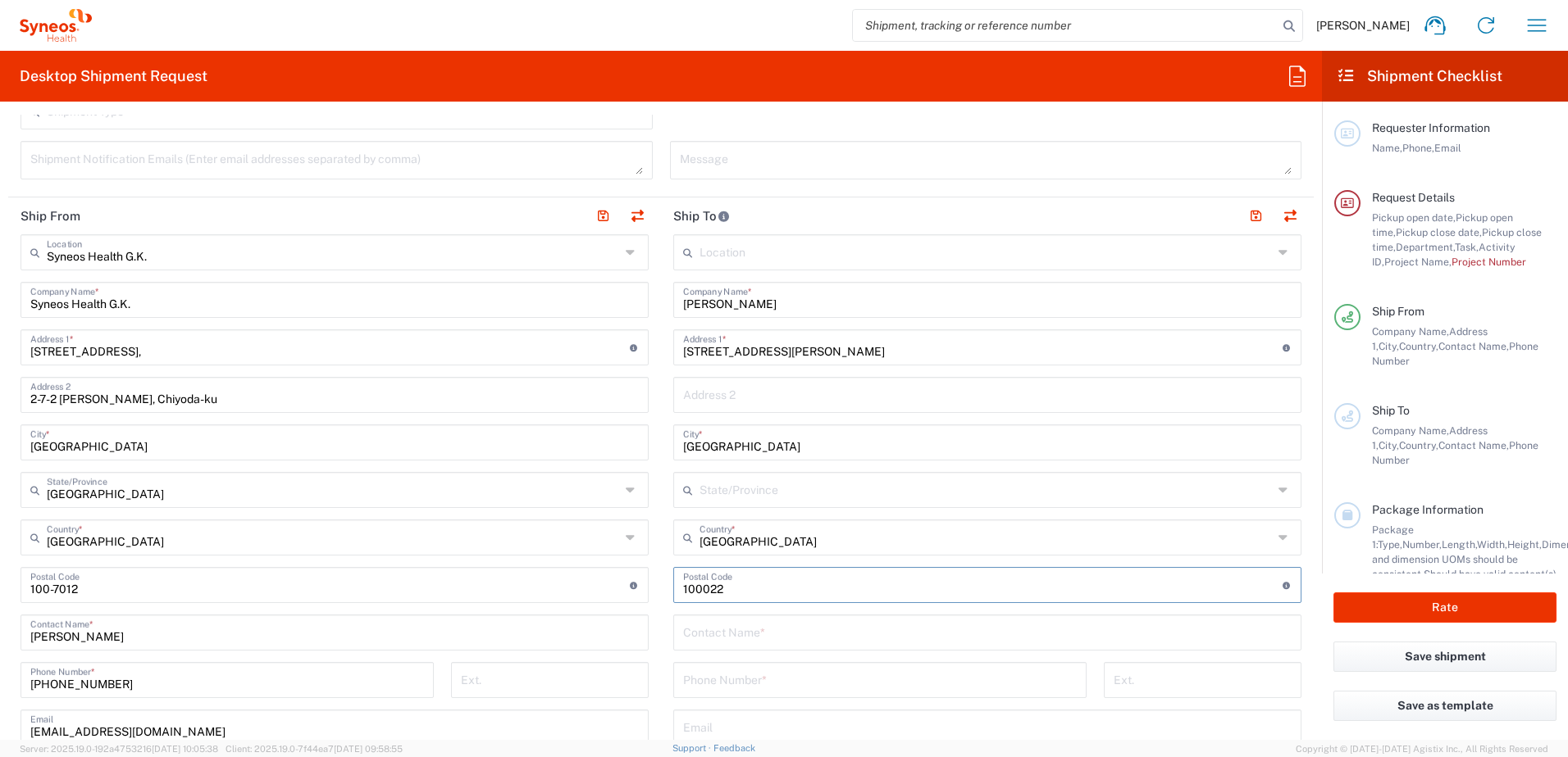
type input "100022"
click at [793, 630] on input "text" at bounding box center [987, 631] width 609 height 29
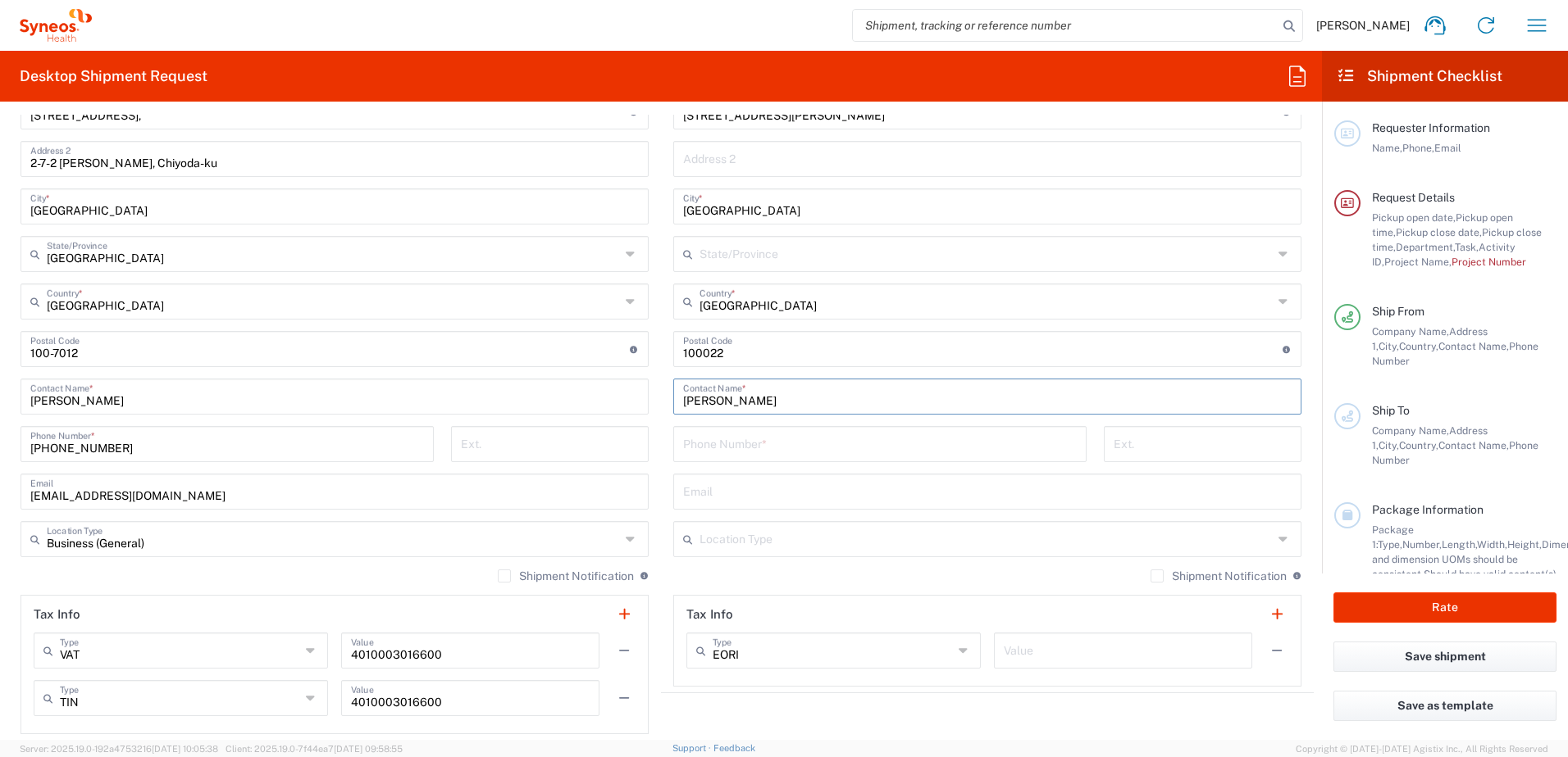
scroll to position [820, 0]
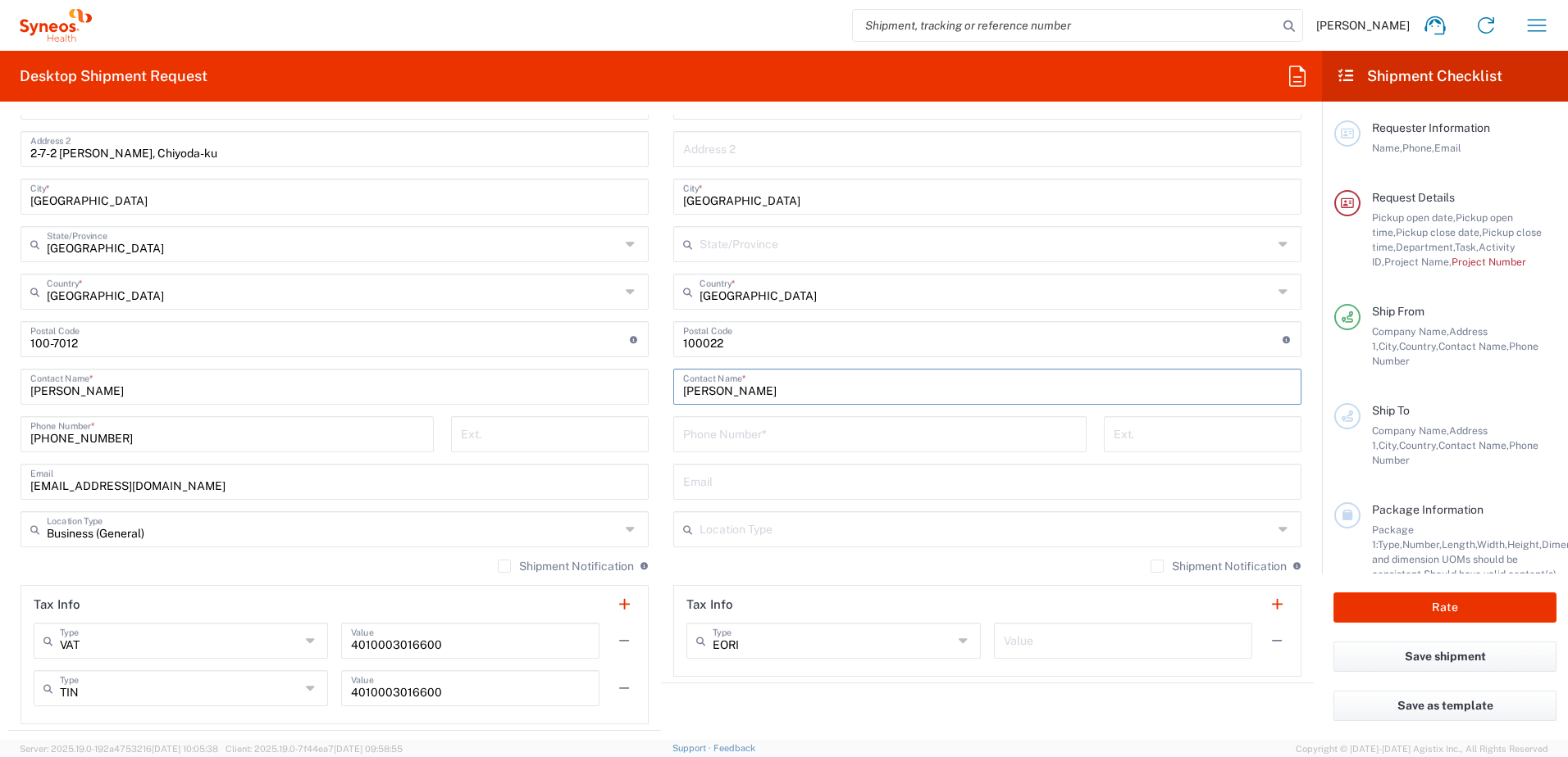
type input "Shan Zhou"
click at [689, 441] on input "tel" at bounding box center [880, 433] width 394 height 29
